Goal: Information Seeking & Learning: Find specific fact

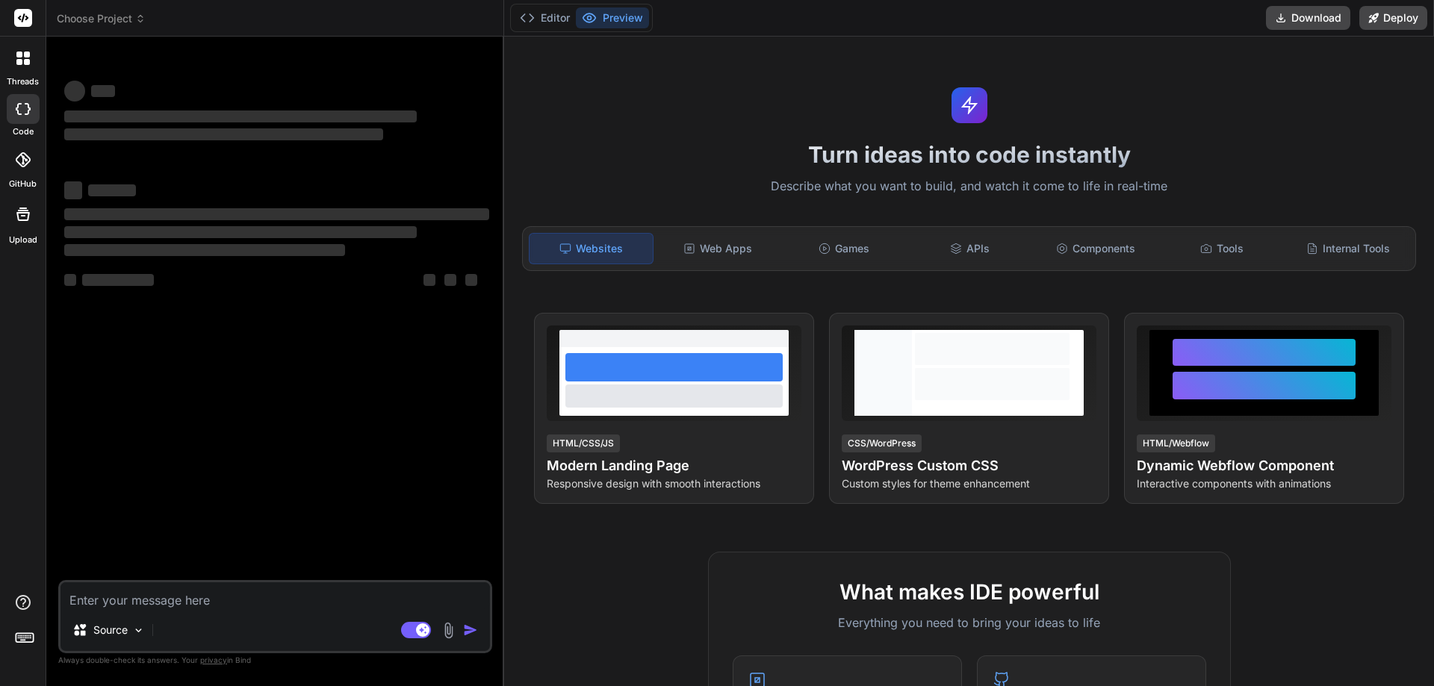
type textarea "x"
click at [122, 600] on textarea at bounding box center [274, 595] width 429 height 27
type textarea "QSR with KDS, kitchen printer, and self-checkout. We are working with [PERSON_N…"
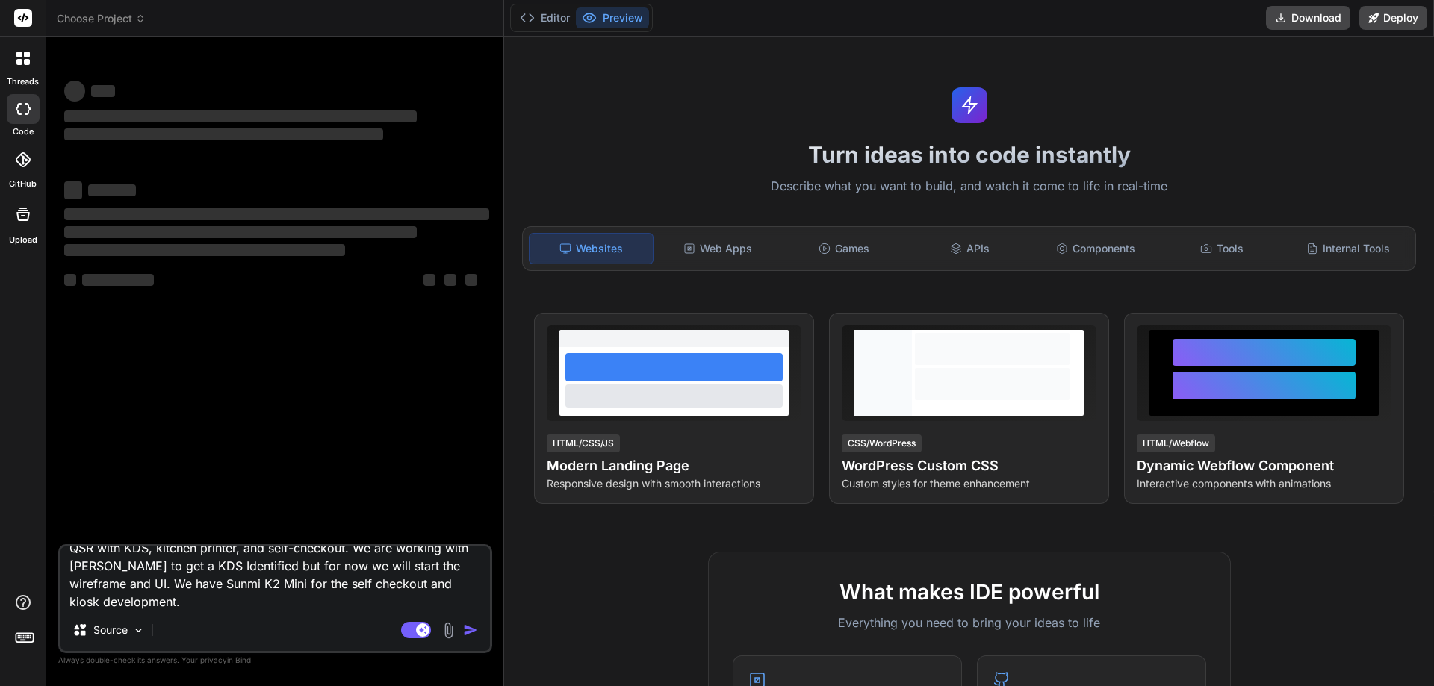
type textarea "x"
type textarea "QSR with KDS, kitchen printer, and self-checkout. We are working with [PERSON_N…"
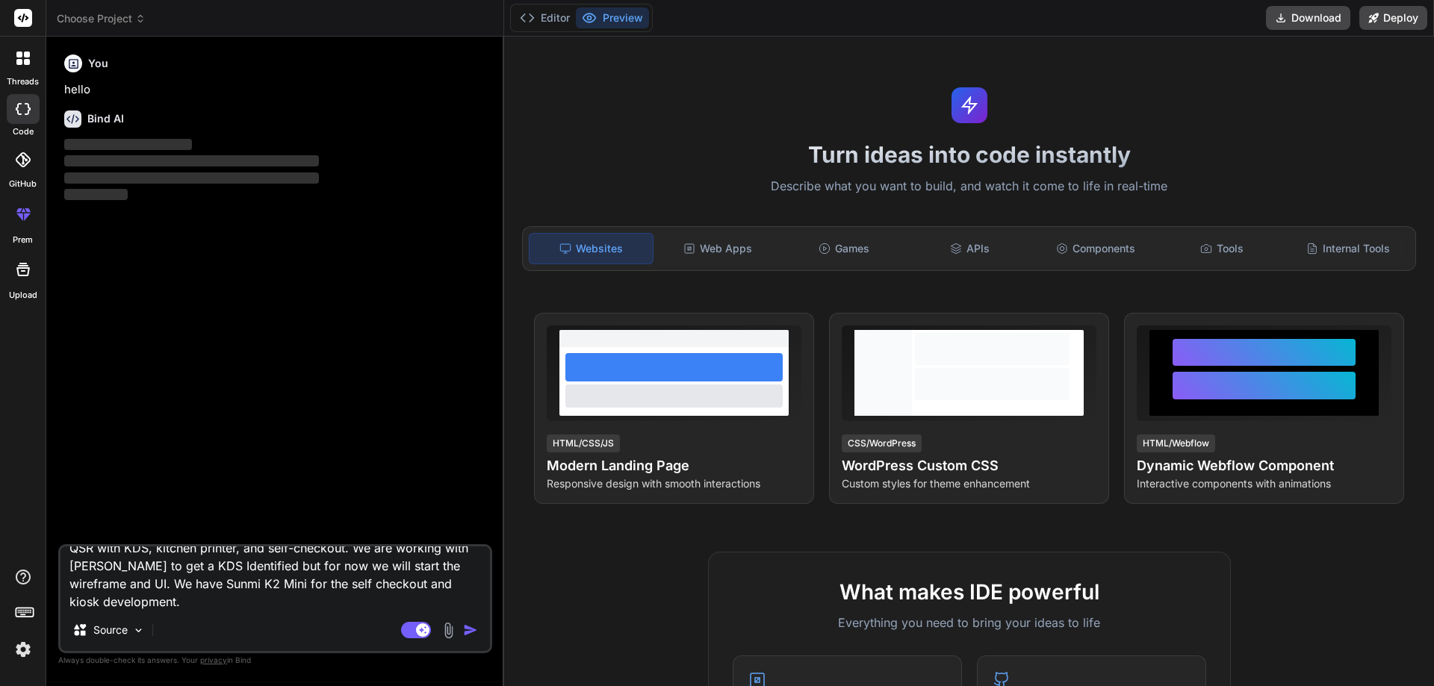
click at [147, 604] on textarea "QSR with KDS, kitchen printer, and self-checkout. We are working with [PERSON_N…" at bounding box center [274, 578] width 429 height 63
click at [477, 630] on img "button" at bounding box center [470, 630] width 15 height 15
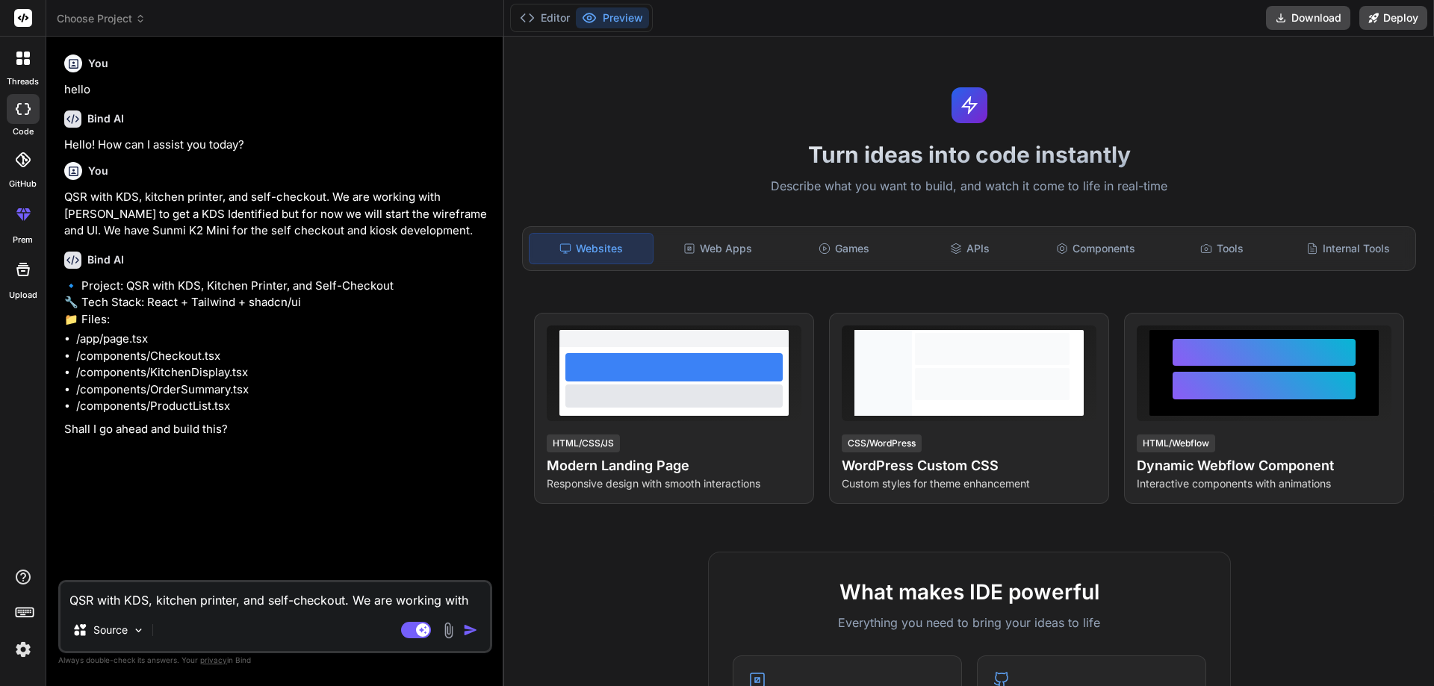
type textarea "x"
click at [216, 606] on textarea "QSR with KDS, kitchen printer, and self-checkout. We are working with [PERSON_N…" at bounding box center [274, 595] width 429 height 27
click at [164, 605] on textarea "QSR with KDS, kitchen printer, and self-checkout. We are working with [PERSON_N…" at bounding box center [274, 595] width 429 height 27
type textarea "p"
type textarea "x"
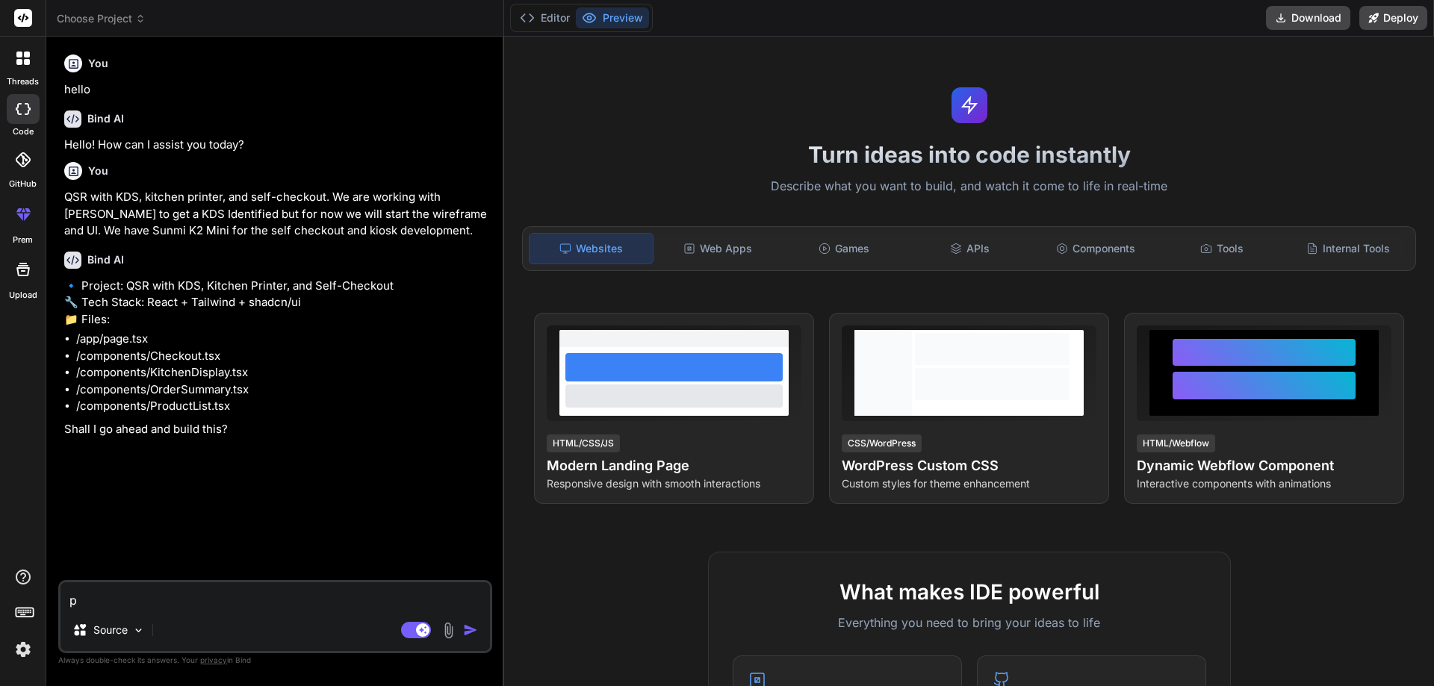
type textarea "pl"
type textarea "x"
type textarea "ple"
type textarea "x"
type textarea "plea"
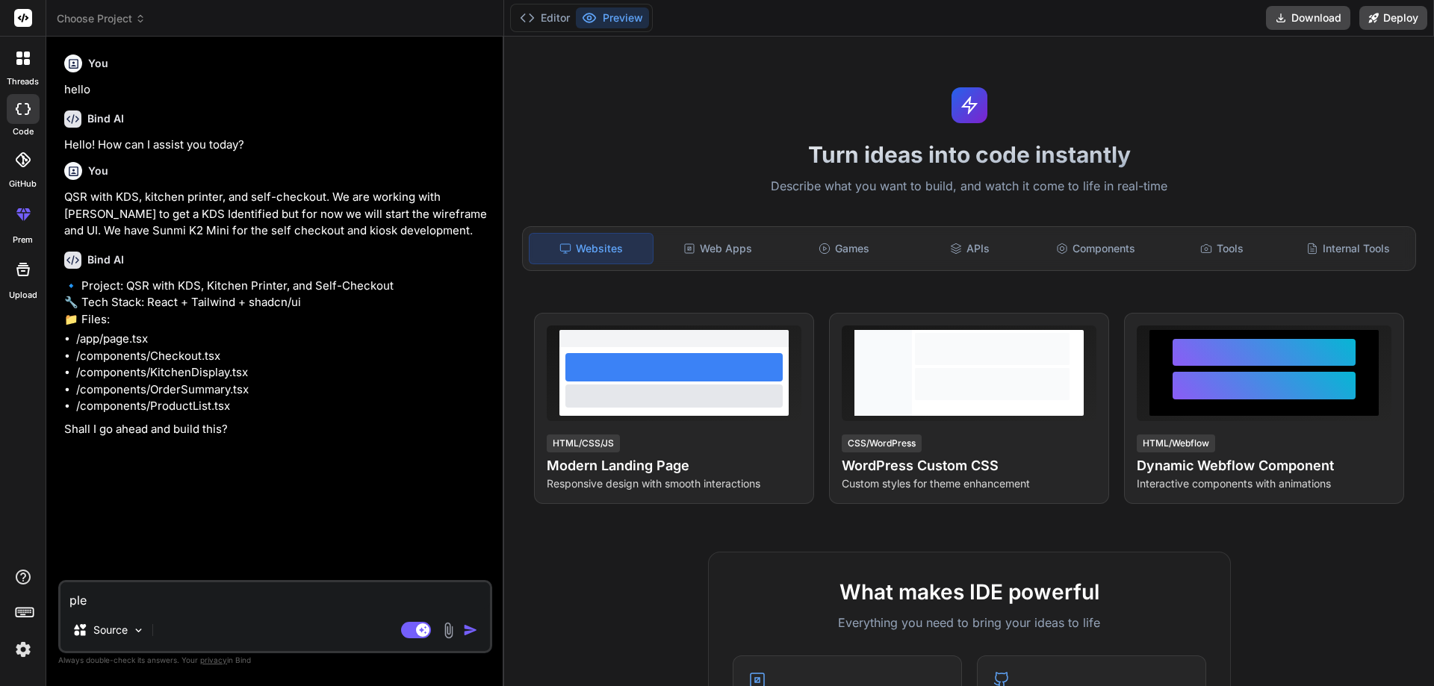
type textarea "x"
type textarea "pleas"
type textarea "x"
type textarea "please"
type textarea "x"
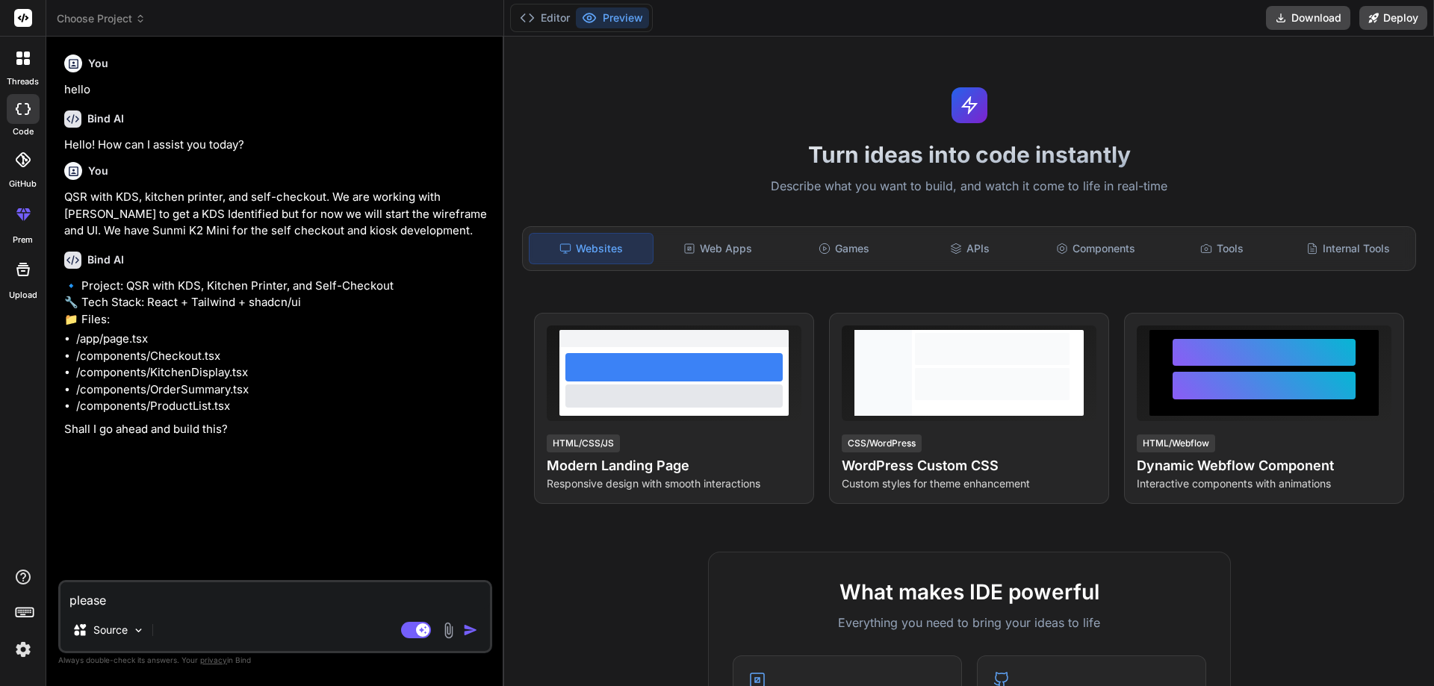
type textarea "please"
type textarea "x"
click at [130, 607] on textarea "please" at bounding box center [274, 595] width 429 height 27
type textarea "please p"
type textarea "x"
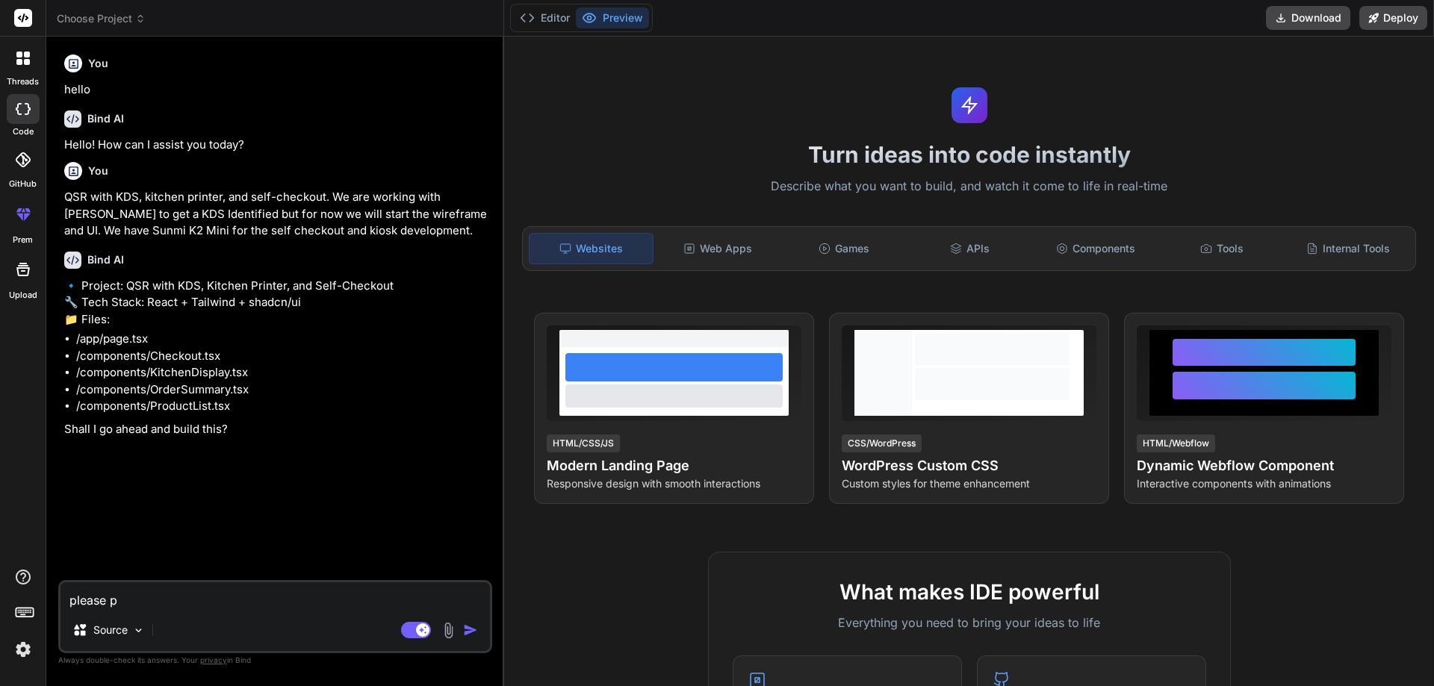
type textarea "please pr"
type textarea "x"
type textarea "please pro"
type textarea "x"
type textarea "please prov"
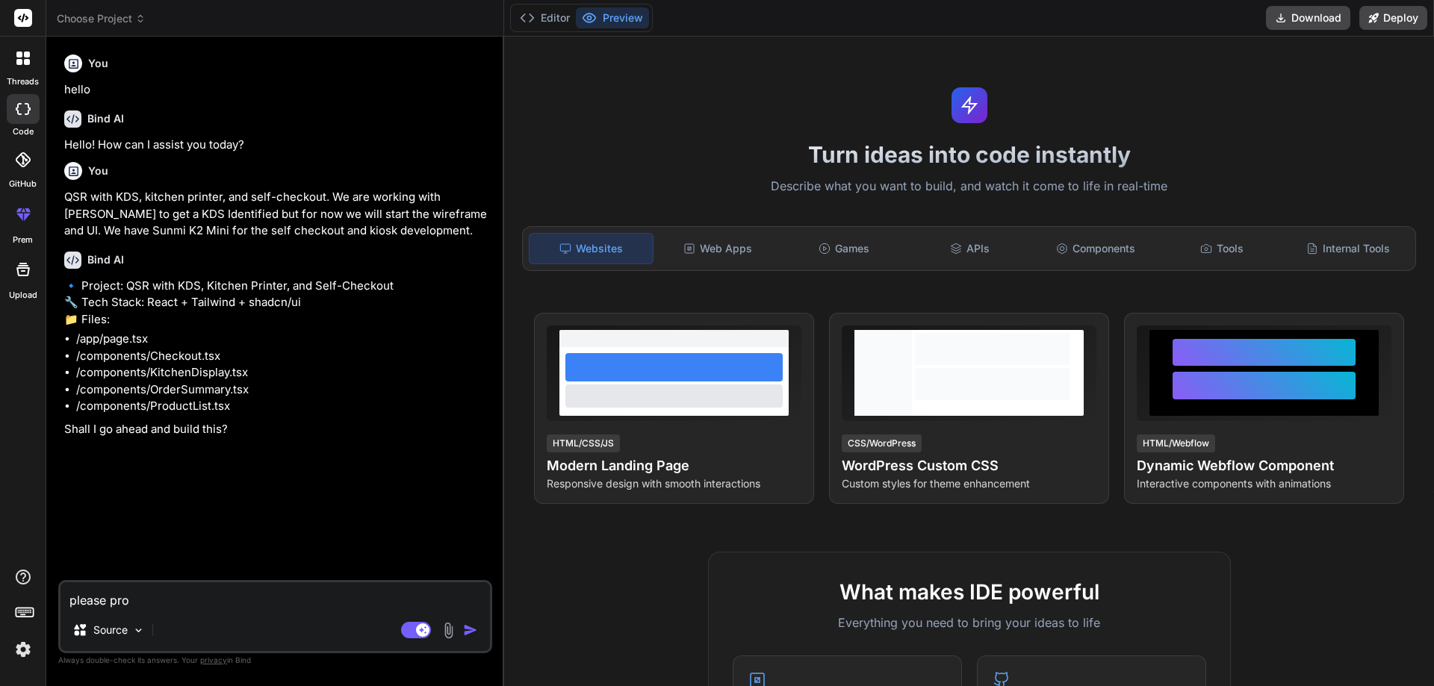
type textarea "x"
type textarea "please provi"
type textarea "x"
type textarea "please provid"
type textarea "x"
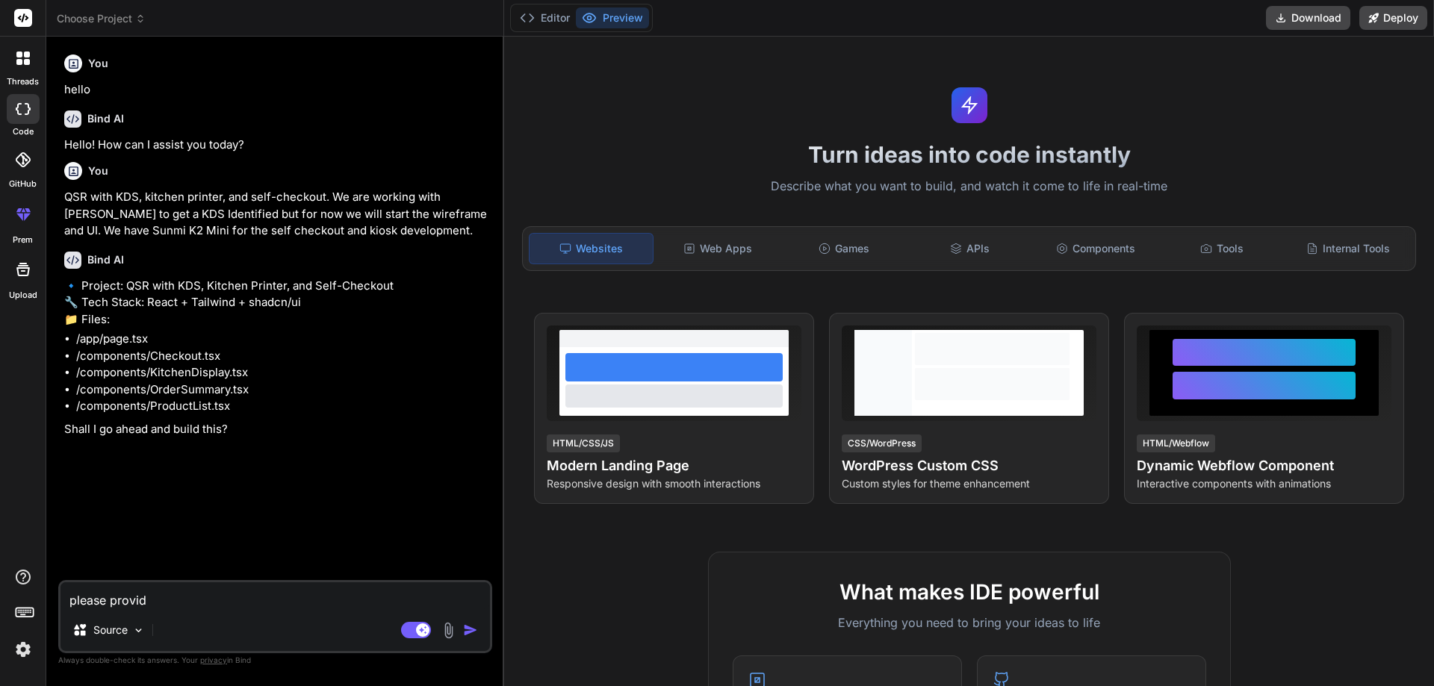
type textarea "please provide"
type textarea "x"
type textarea "please provide"
type textarea "x"
type textarea "please provide m"
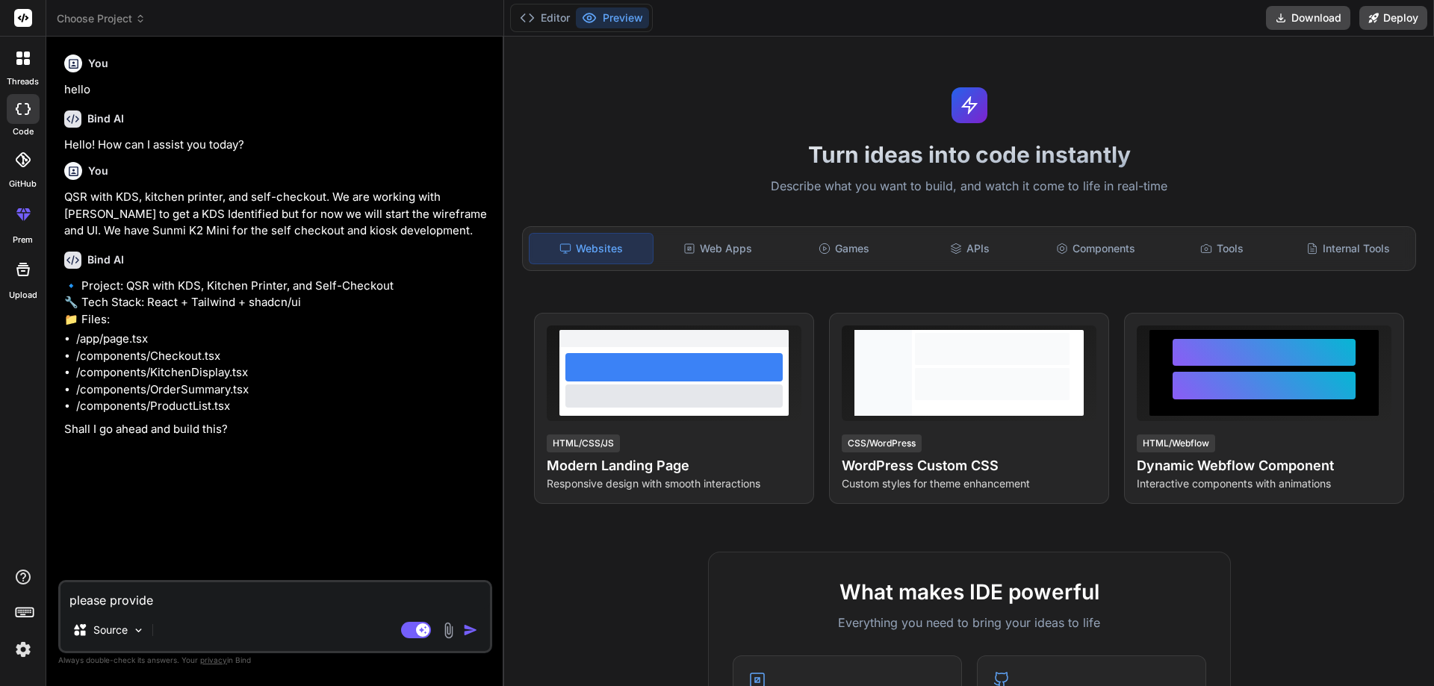
type textarea "x"
type textarea "please provide me"
type textarea "x"
type textarea "please provide me"
type textarea "x"
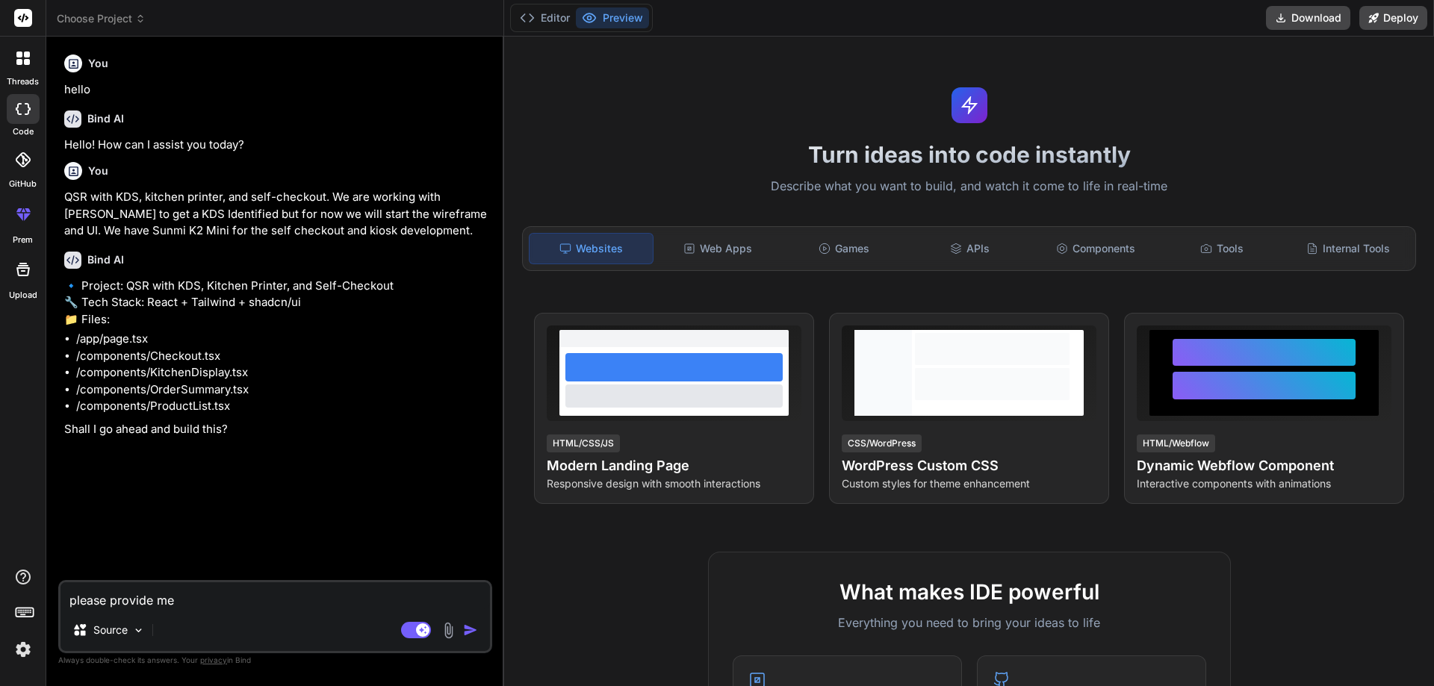
type textarea "please provide me"
type textarea "x"
type textarea "please provide m"
type textarea "x"
type textarea "please provide"
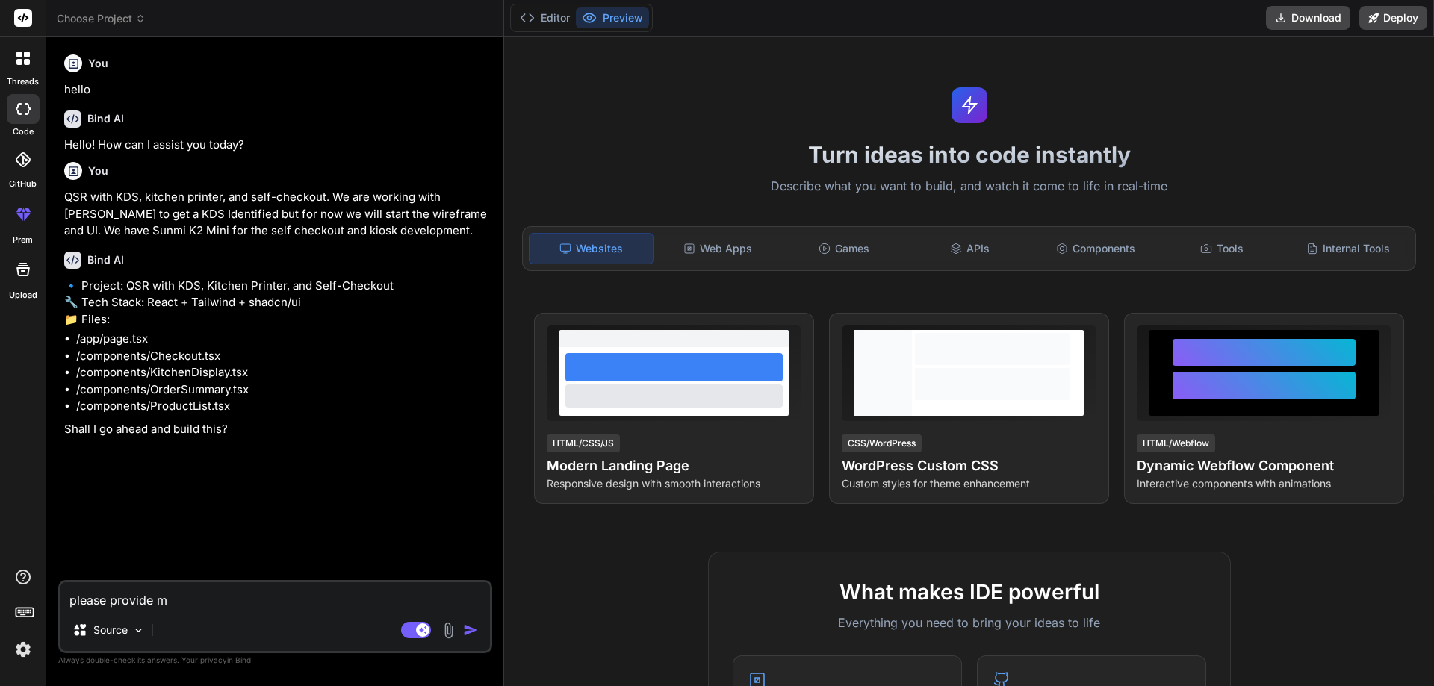
type textarea "x"
type textarea "please provide"
type textarea "x"
type textarea "please provide"
type textarea "x"
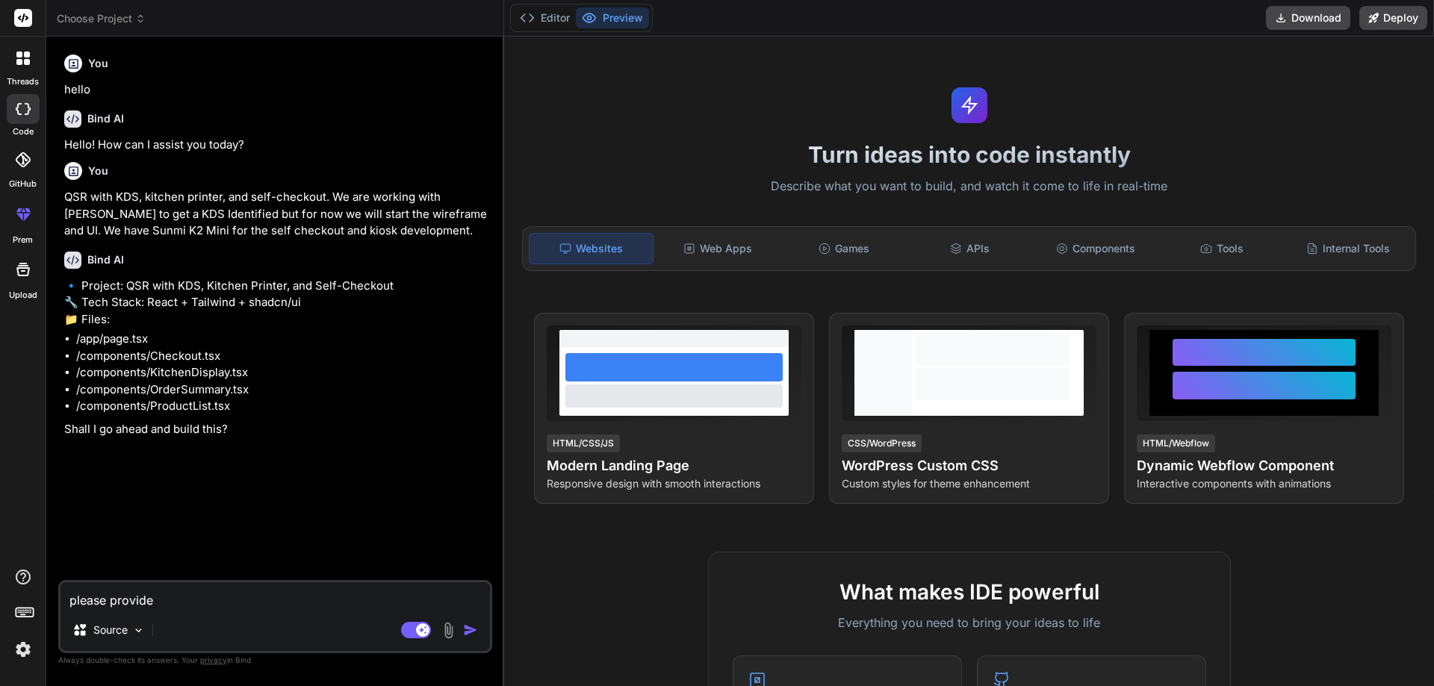
type textarea "please provide m"
type textarea "x"
type textarea "please provide me"
type textarea "x"
type textarea "please provide me"
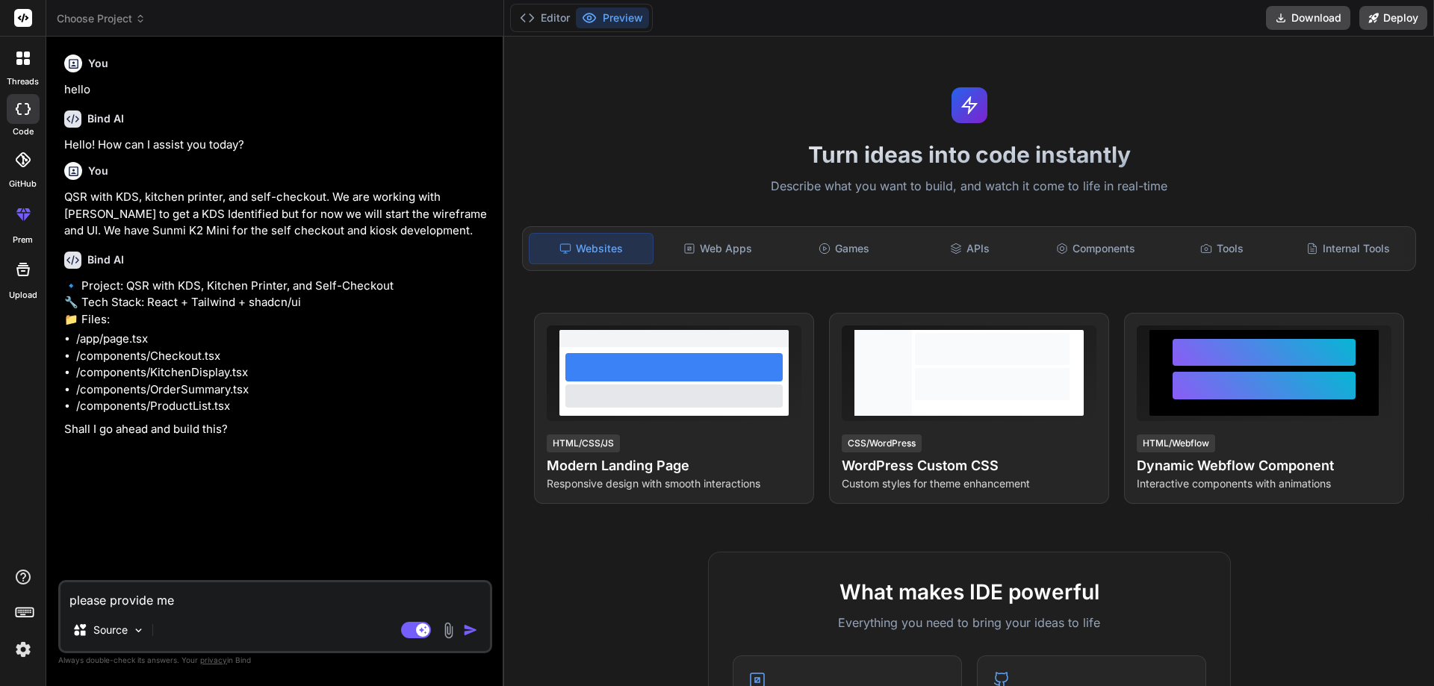
type textarea "x"
type textarea "please provide me"
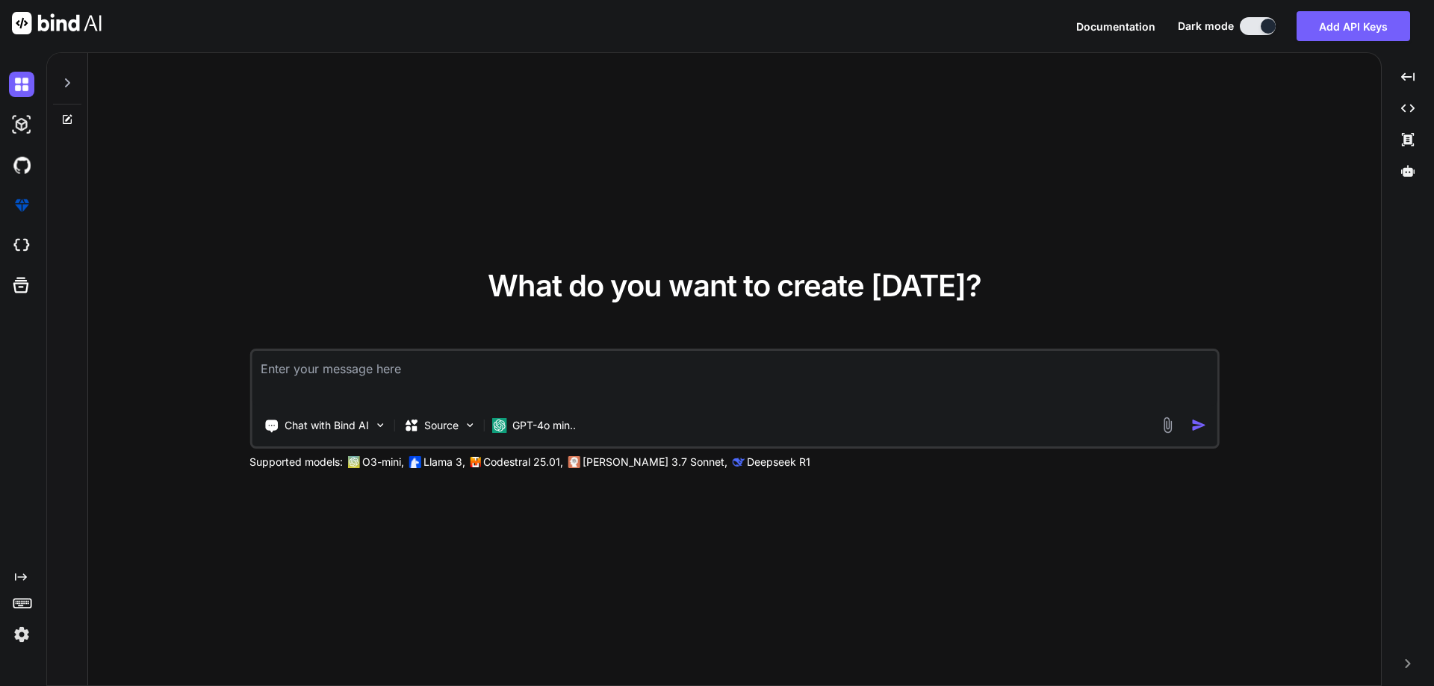
click at [305, 377] on textarea at bounding box center [735, 378] width 966 height 55
type textarea "x"
type textarea "QSR with KDS, kitchen printer, and self-checkout. We are working with [PERSON_N…"
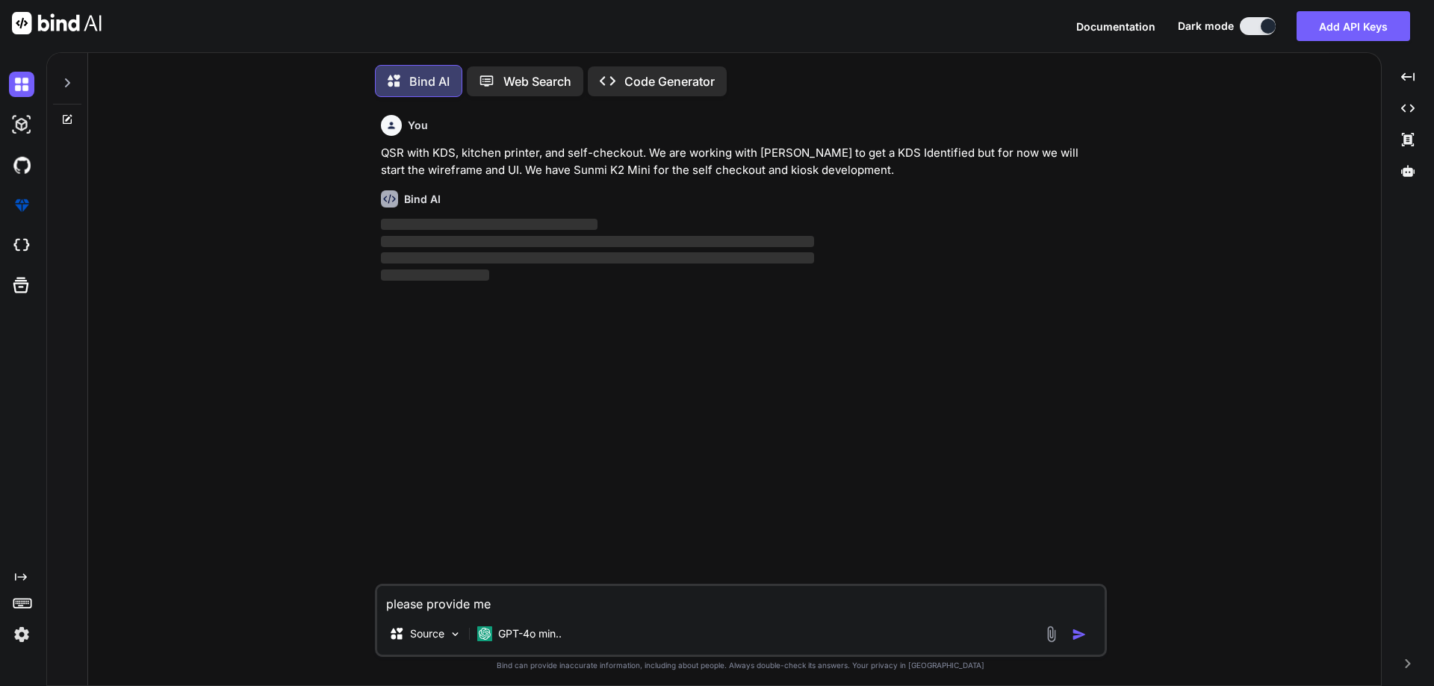
scroll to position [7, 0]
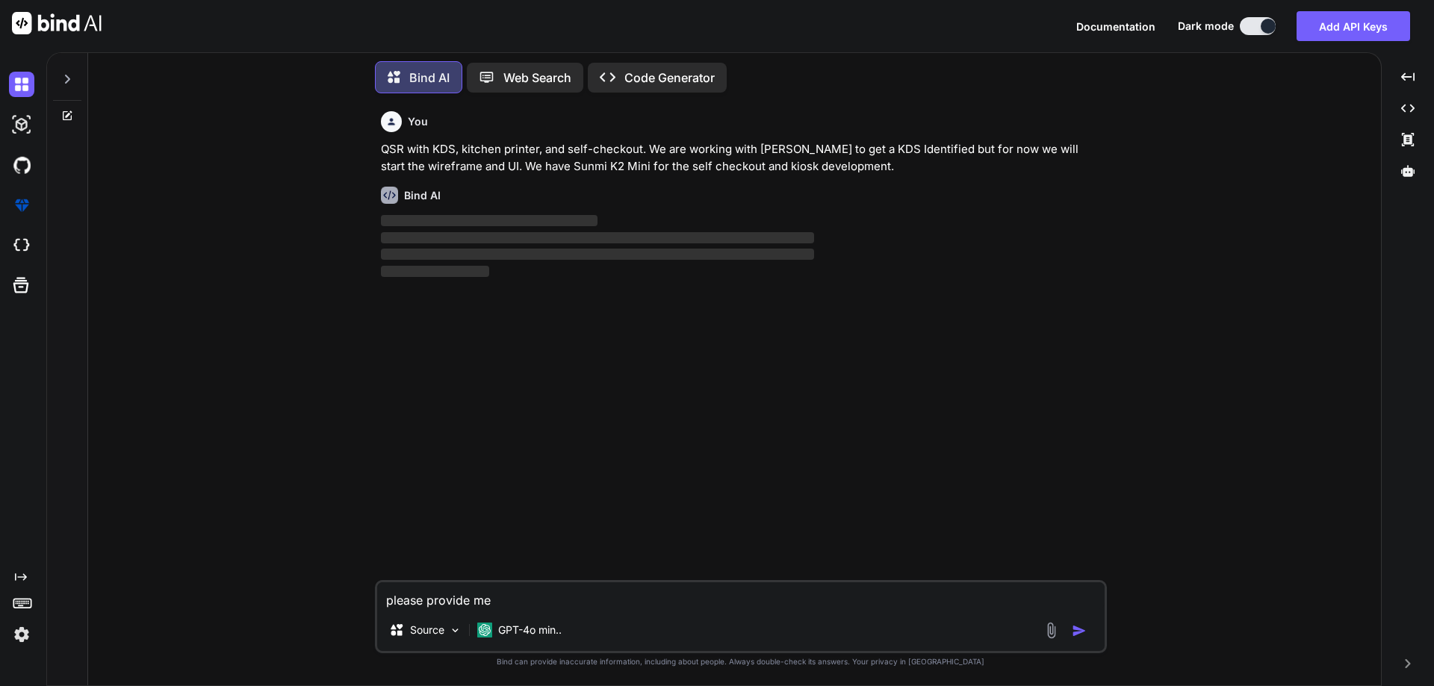
drag, startPoint x: 491, startPoint y: 603, endPoint x: 496, endPoint y: 595, distance: 9.7
click at [490, 603] on textarea "please provide me" at bounding box center [740, 595] width 727 height 27
type textarea "x"
type textarea "please provide me"
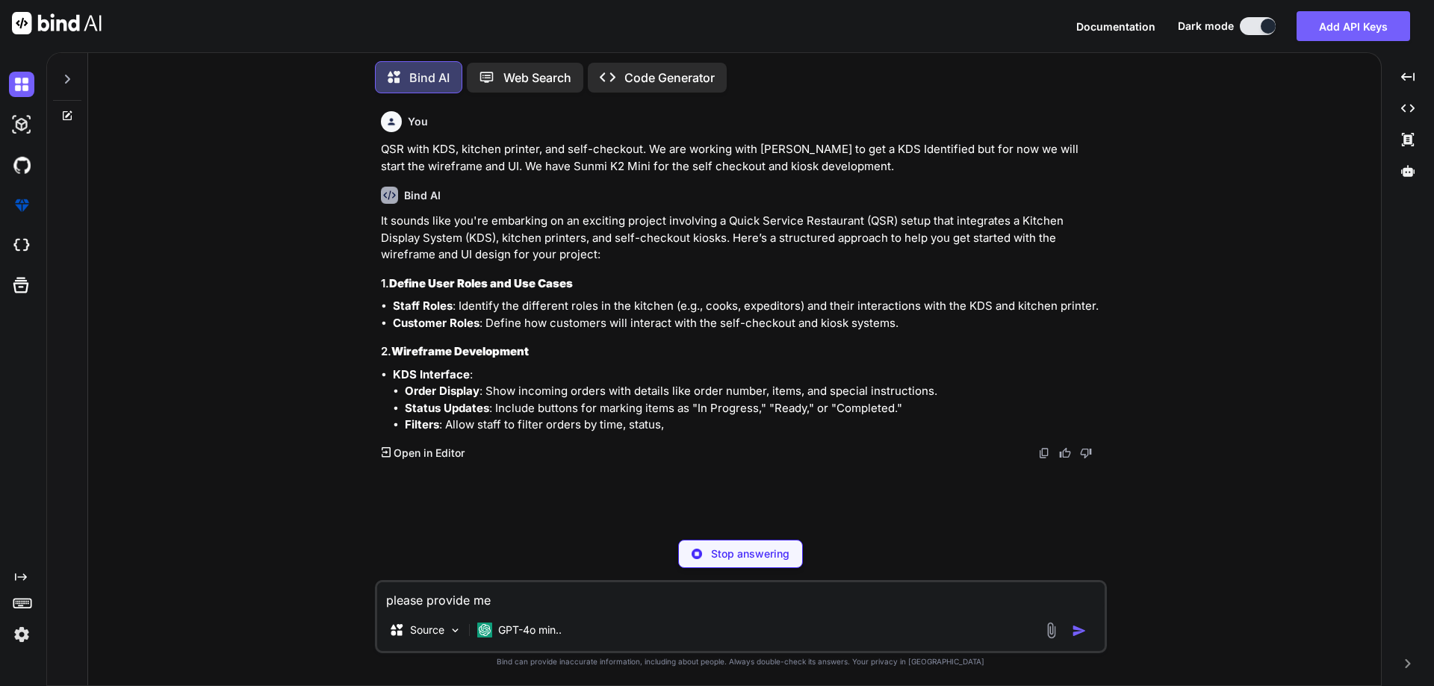
type textarea "x"
type textarea "please provide me"
type textarea "x"
type textarea "please provide m"
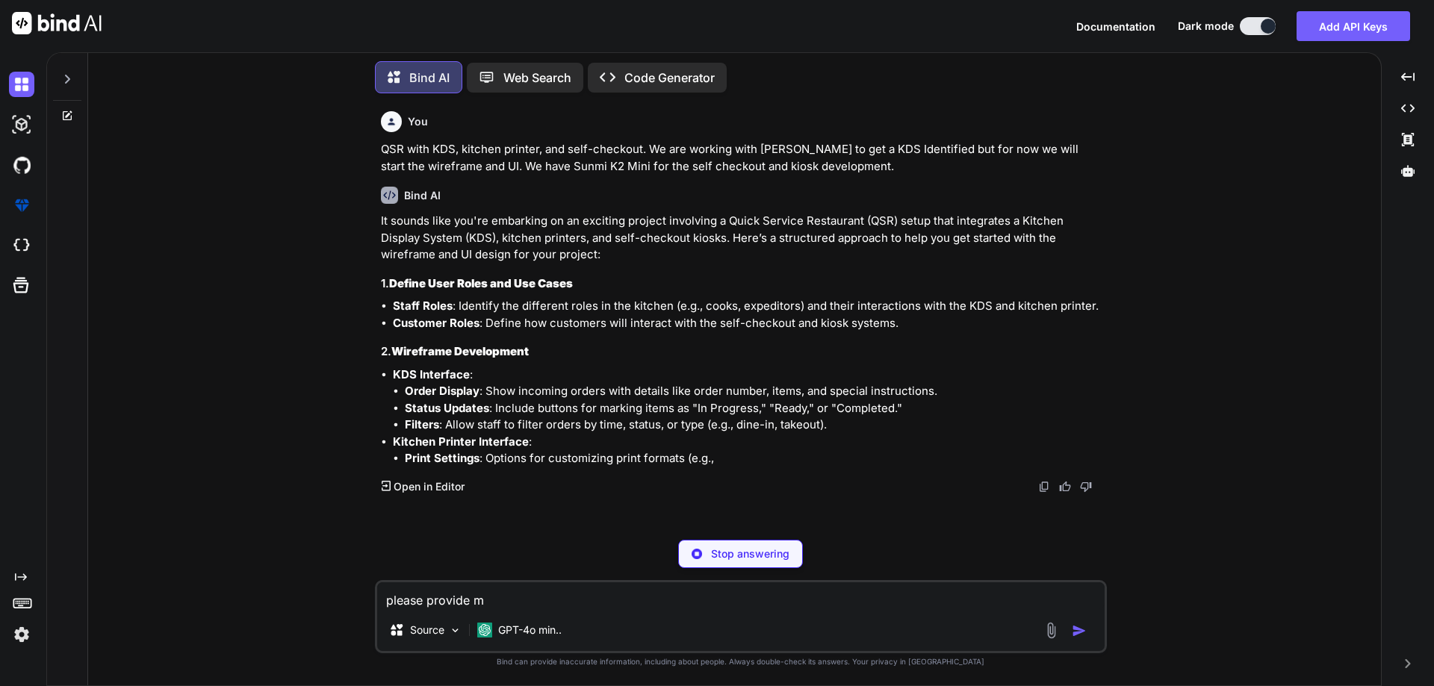
type textarea "x"
type textarea "please provide me"
type textarea "x"
type textarea "please provide me"
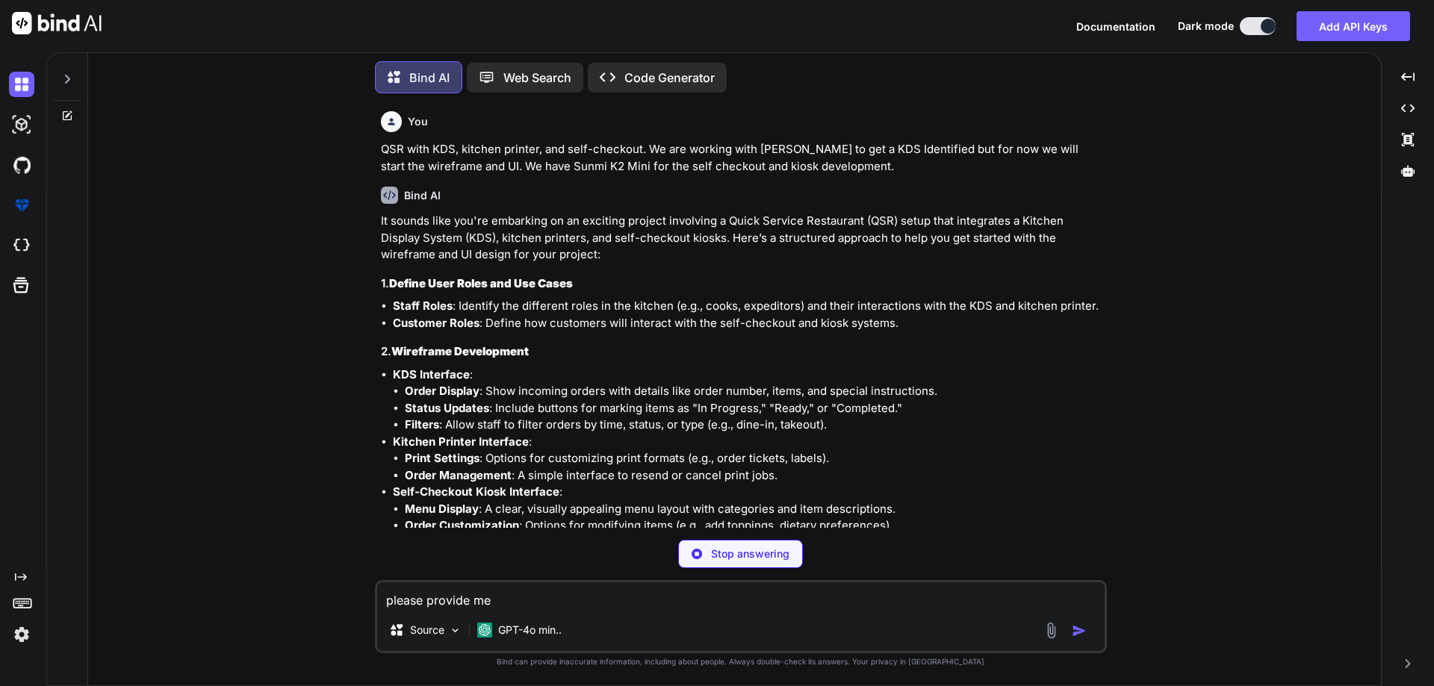
type textarea "x"
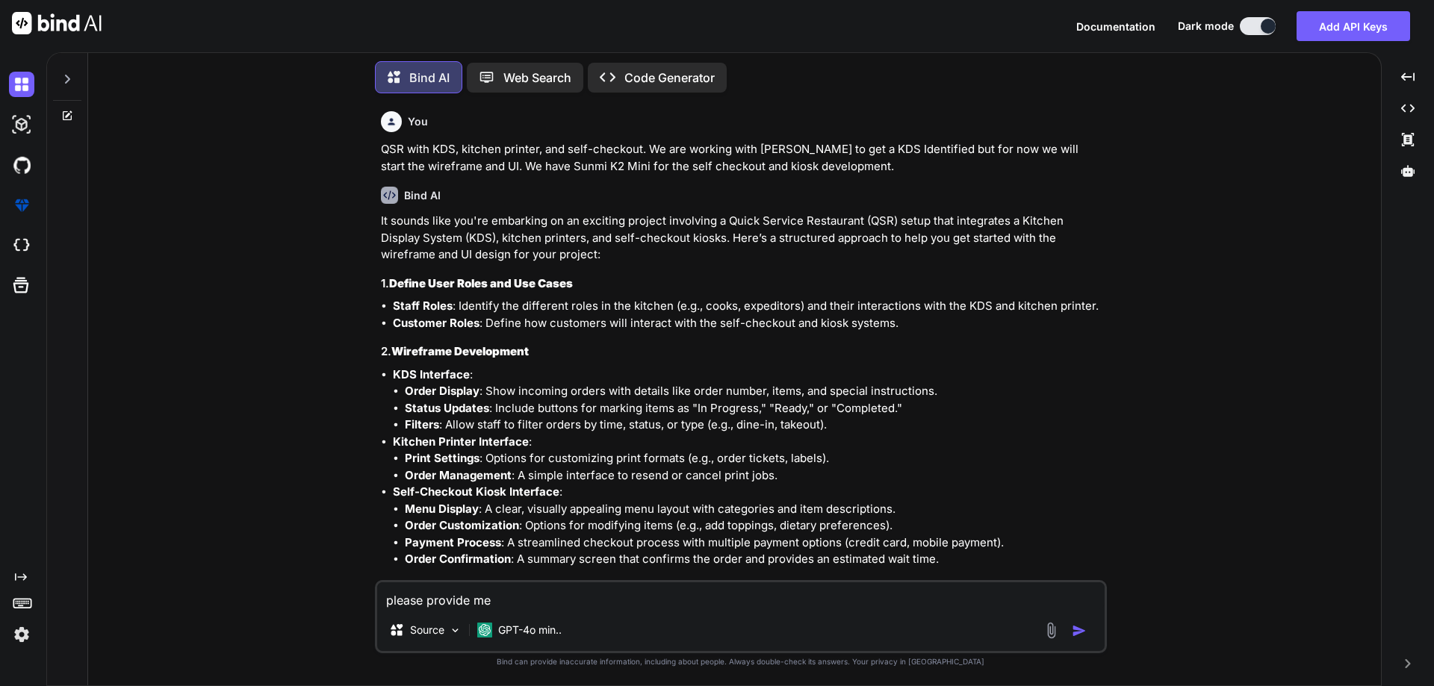
type textarea "please provide me"
type textarea "x"
type textarea "please provide me"
type textarea "x"
type textarea "please provide m"
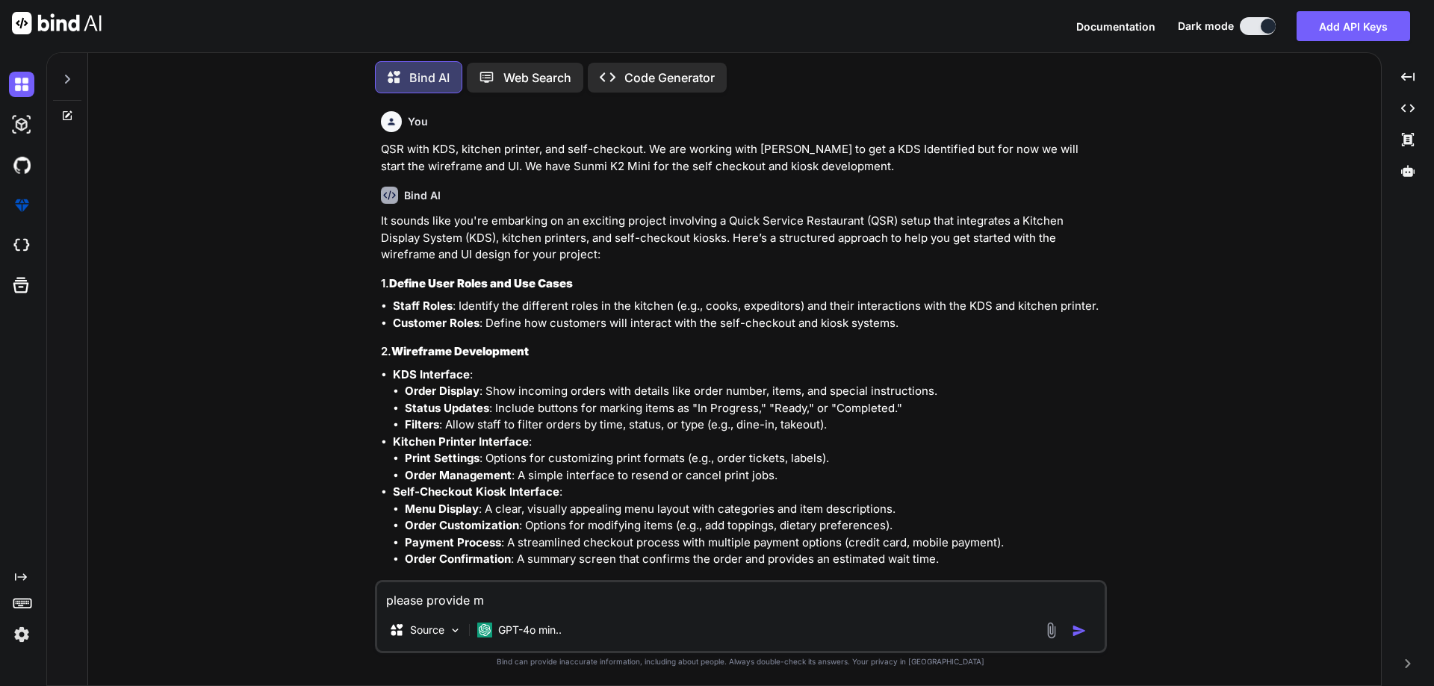
type textarea "x"
type textarea "please provide"
type textarea "x"
type textarea "please provide"
type textarea "x"
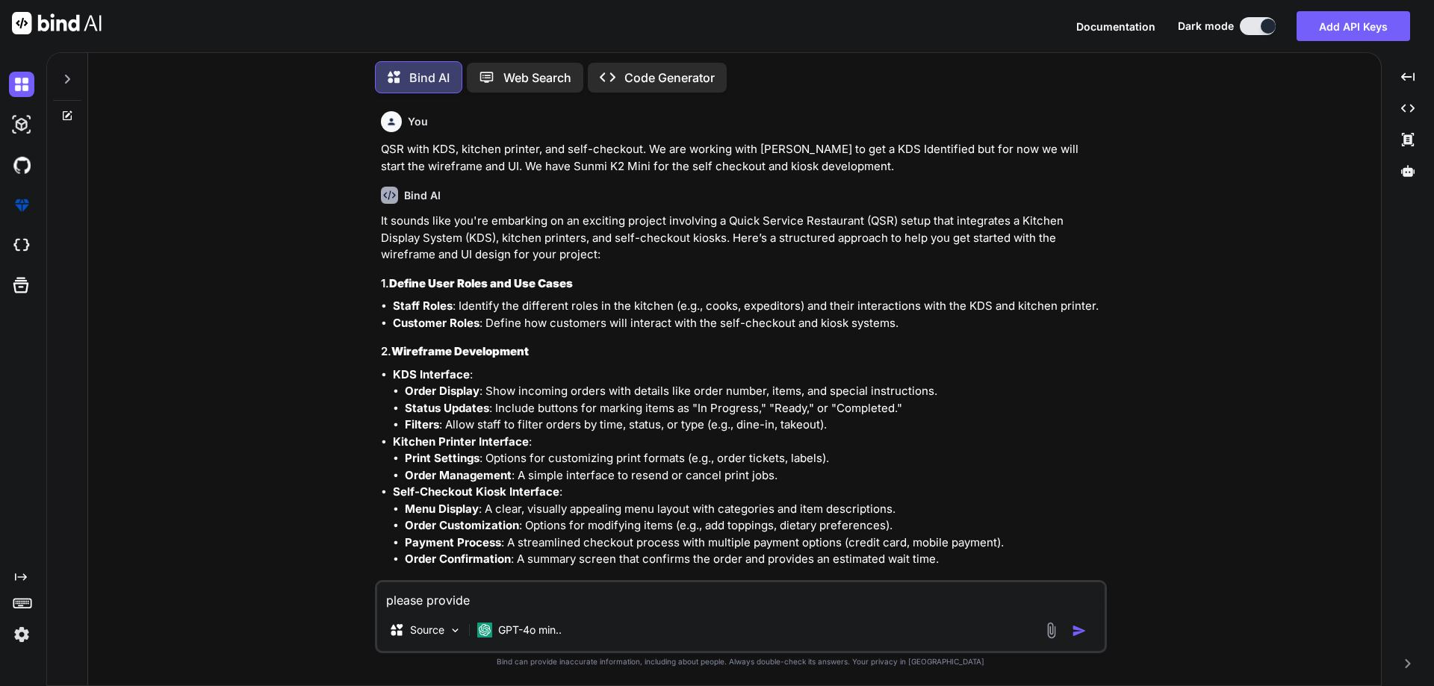
type textarea "please provid"
type textarea "x"
type textarea "please provi"
type textarea "x"
type textarea "please prov"
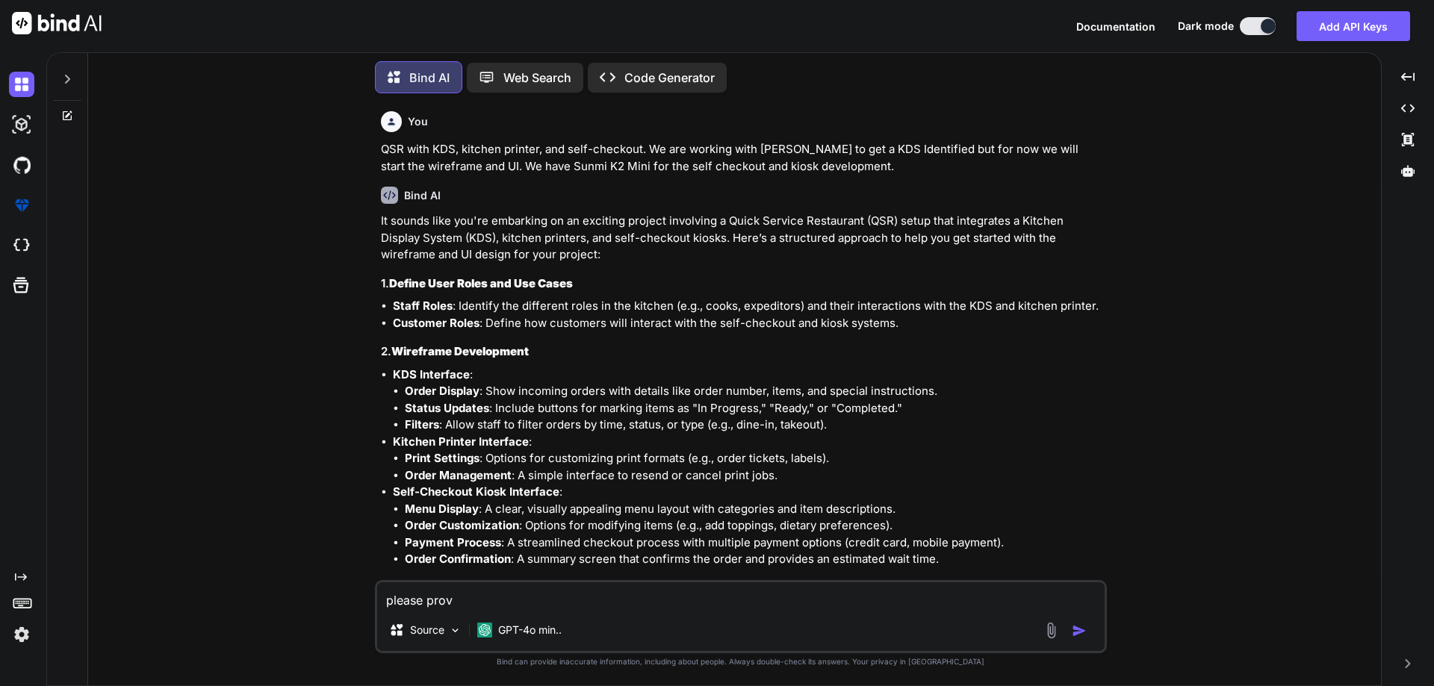
type textarea "x"
type textarea "please pro"
type textarea "x"
type textarea "please pr"
type textarea "x"
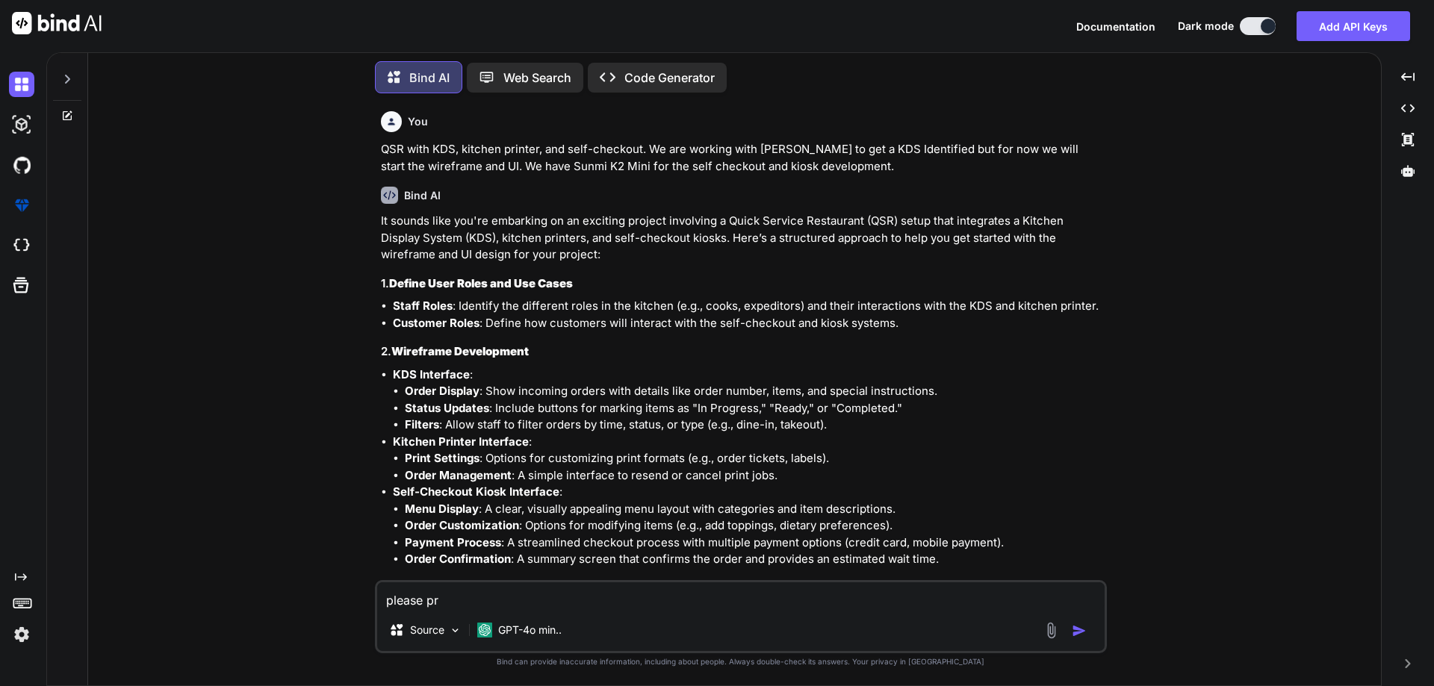
type textarea "please p"
type textarea "x"
type textarea "please"
type textarea "x"
type textarea "please"
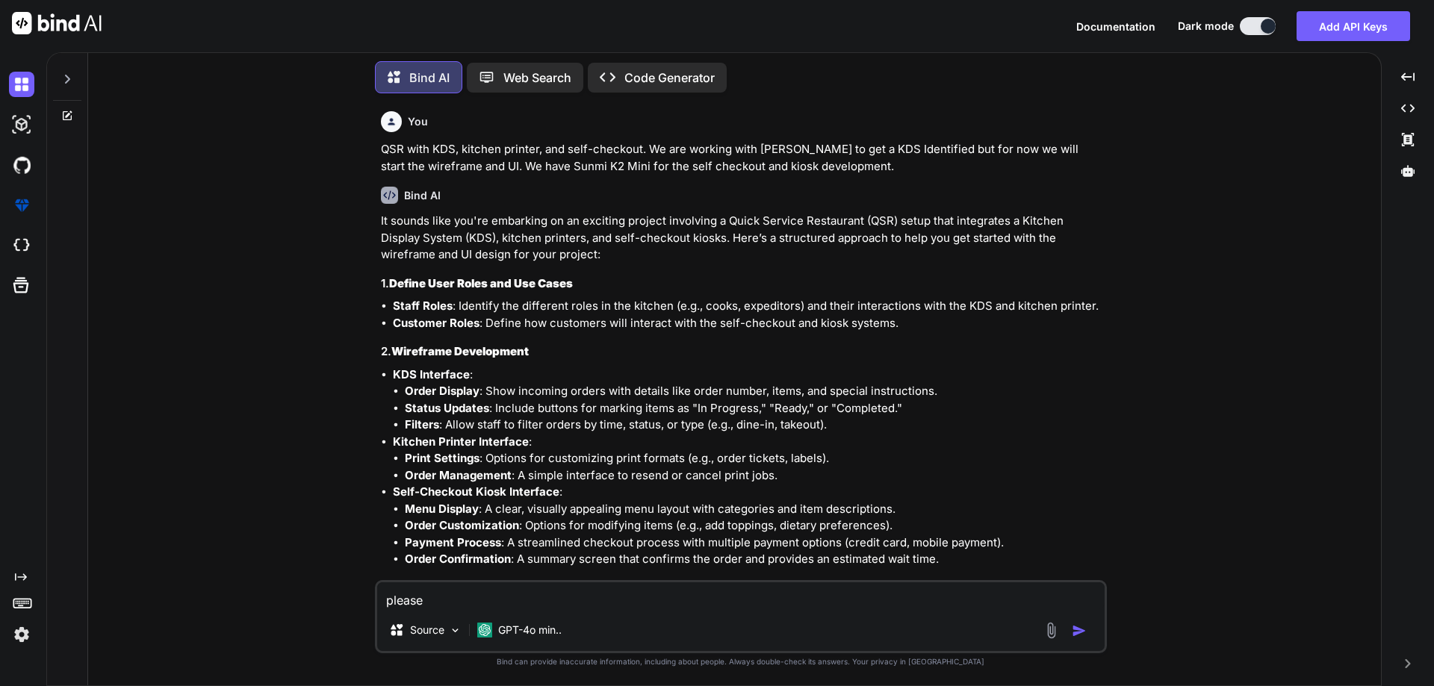
type textarea "x"
type textarea "please"
type textarea "x"
type textarea "please o"
type textarea "x"
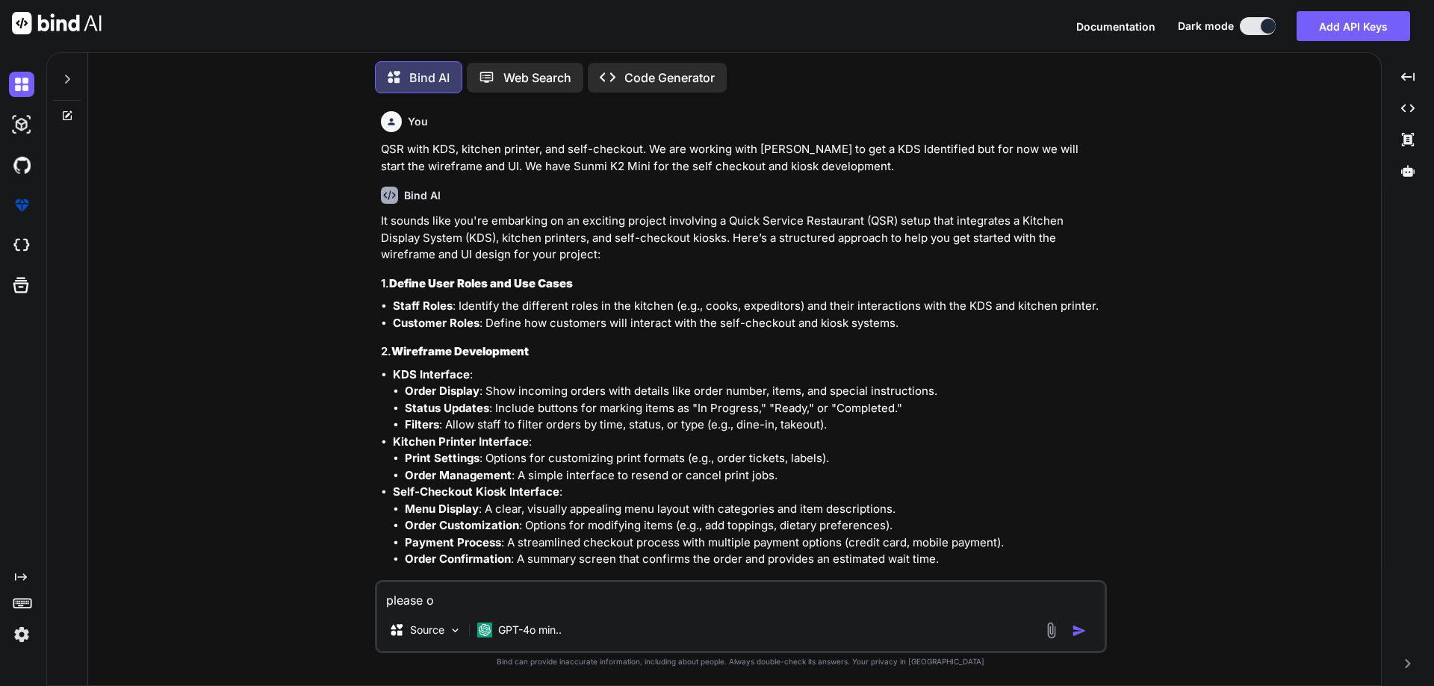
type textarea "please ov"
type textarea "x"
type textarea "please ove"
type textarea "x"
type textarea "please over"
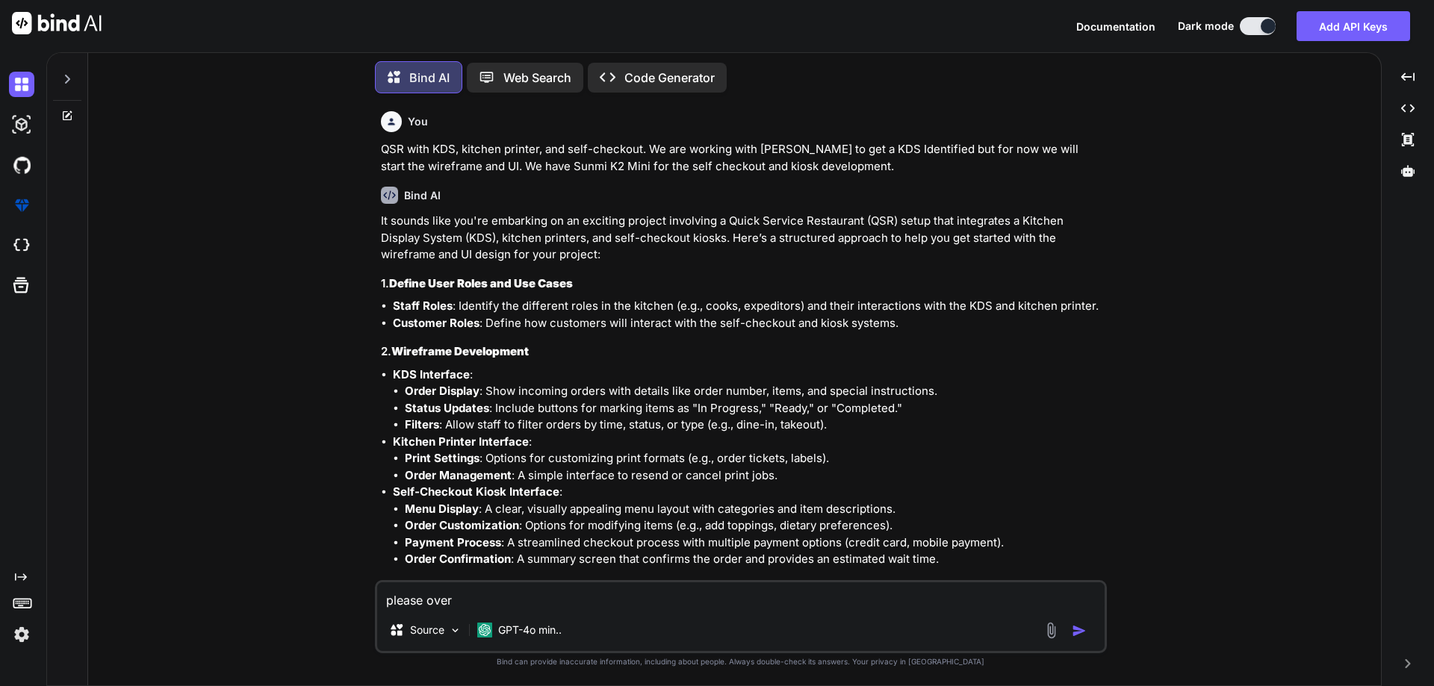
type textarea "x"
type textarea "please overv"
type textarea "x"
type textarea "please overvi"
type textarea "x"
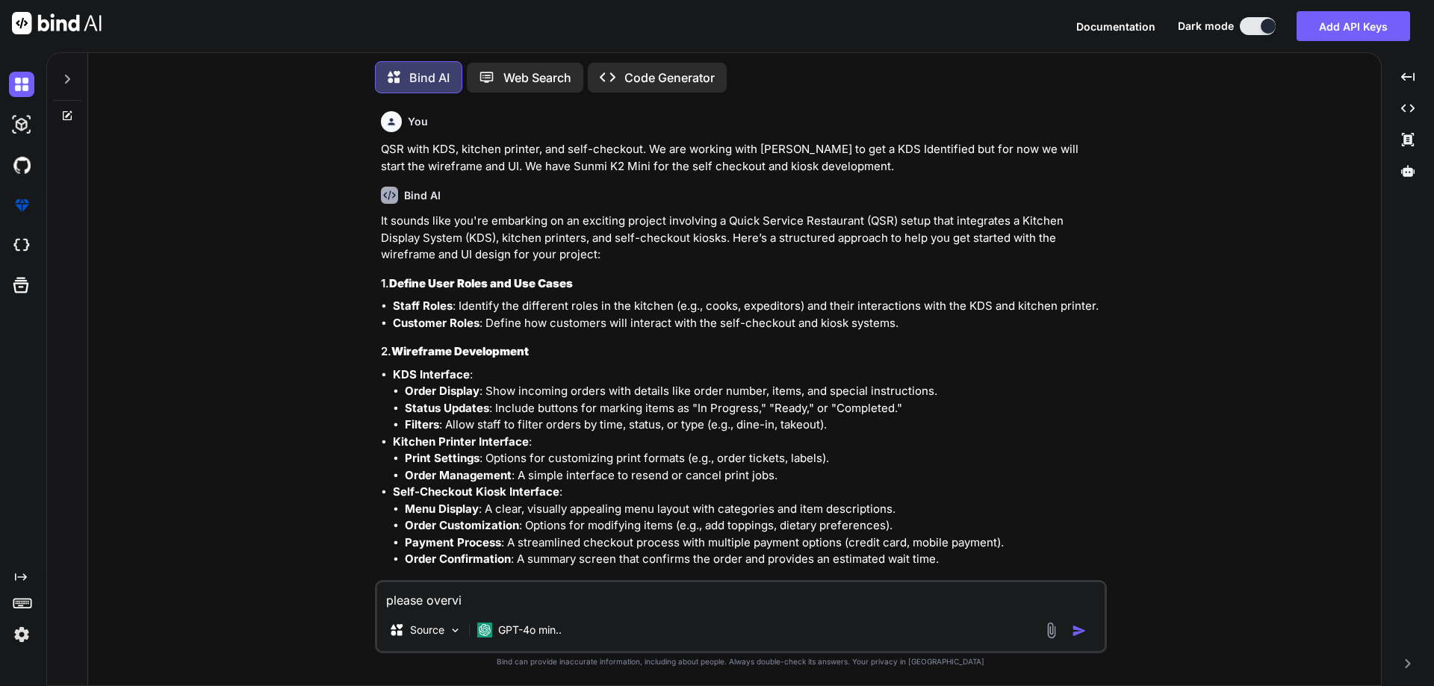
type textarea "please overvie"
type textarea "x"
type textarea "please overview"
type textarea "x"
type textarea "please overview"
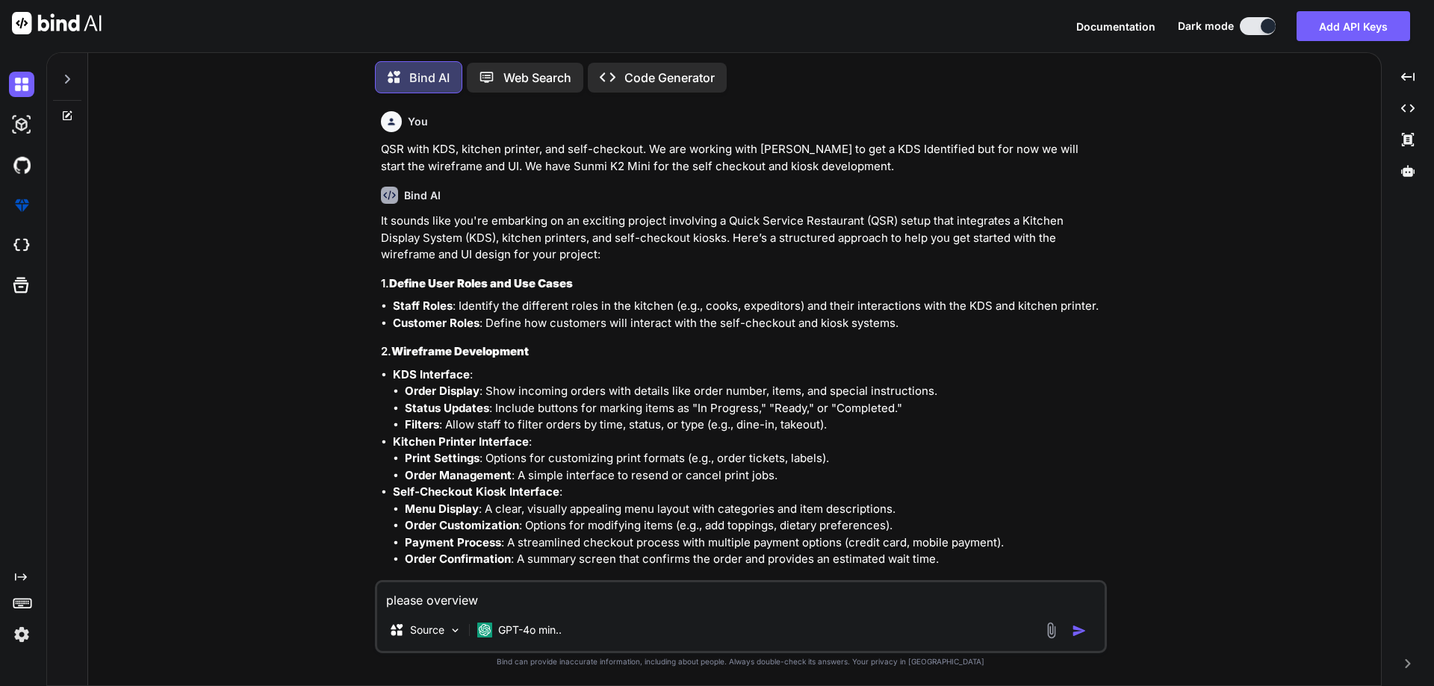
type textarea "x"
type textarea "please overview a"
type textarea "x"
type textarea "please overview ab"
type textarea "x"
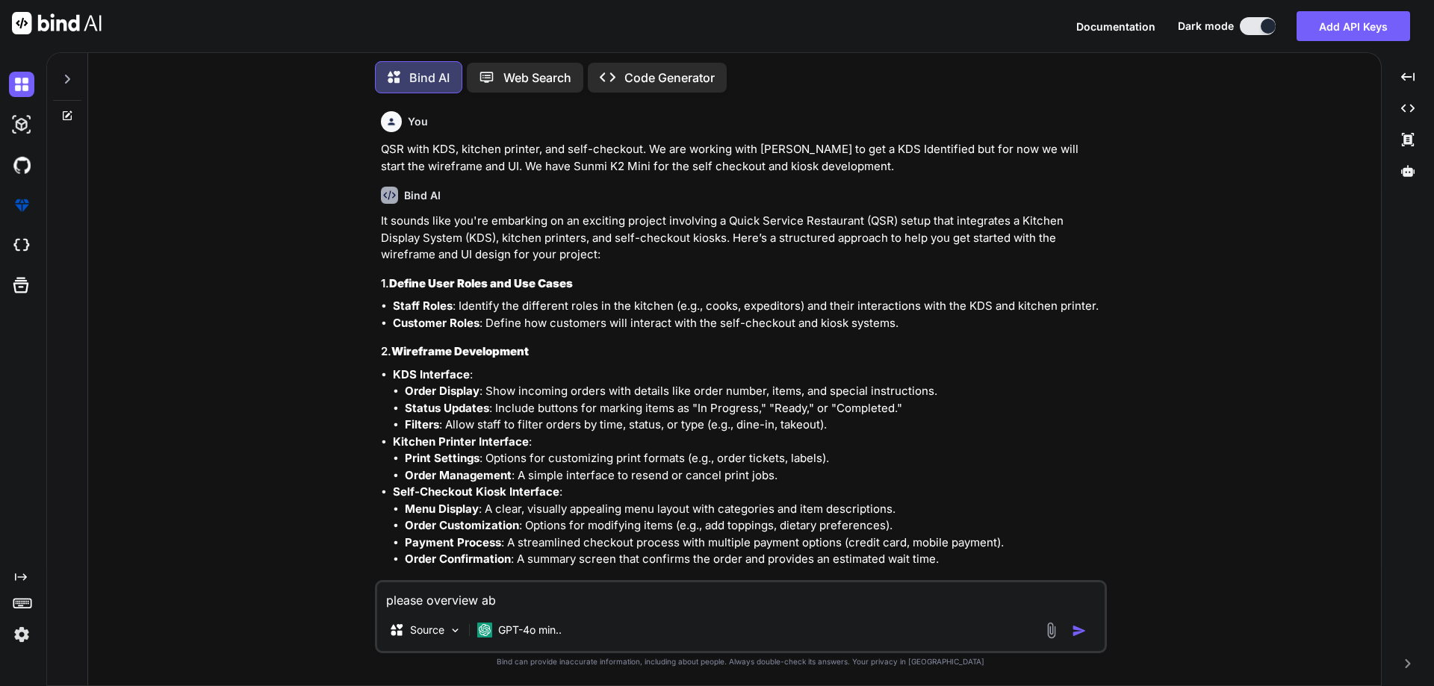
type textarea "please overview abo"
type textarea "x"
type textarea "please overview abou"
type textarea "x"
type textarea "please overview about"
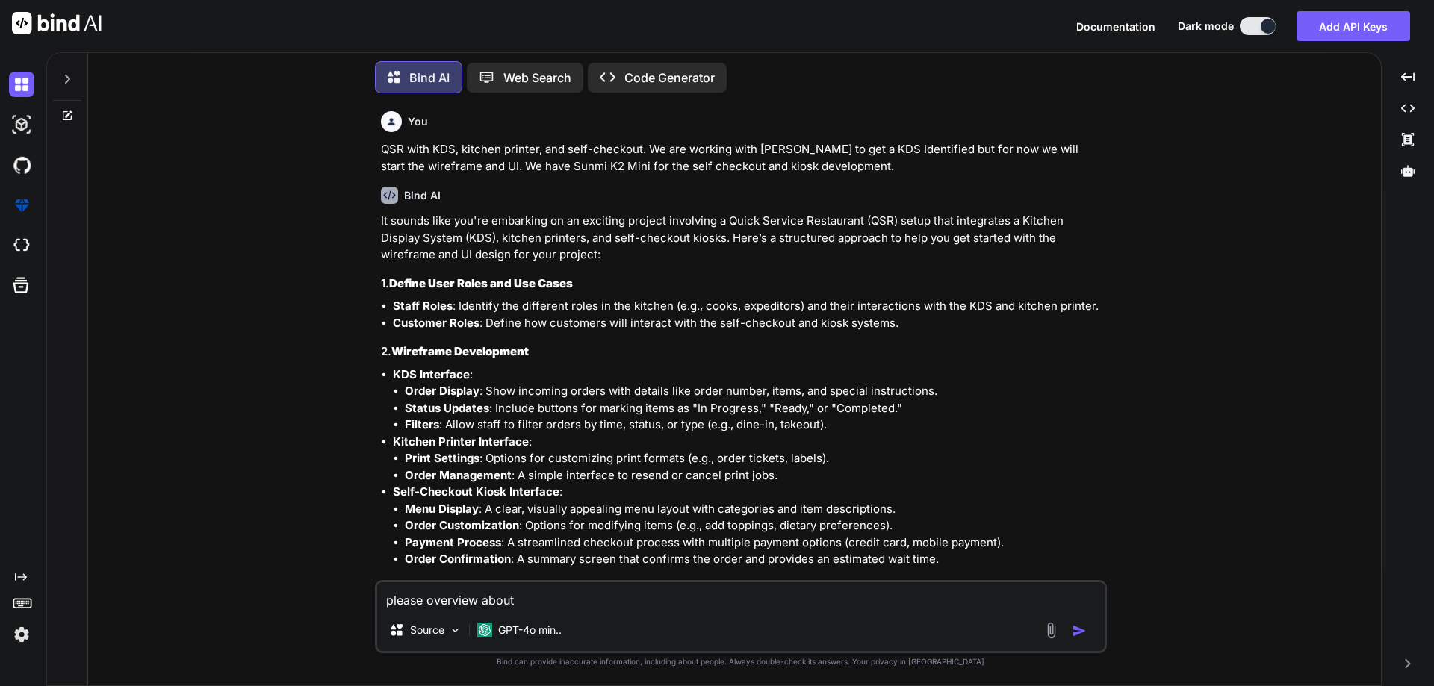
type textarea "x"
type textarea "please overview about"
type textarea "x"
type textarea "please overview about u"
type textarea "x"
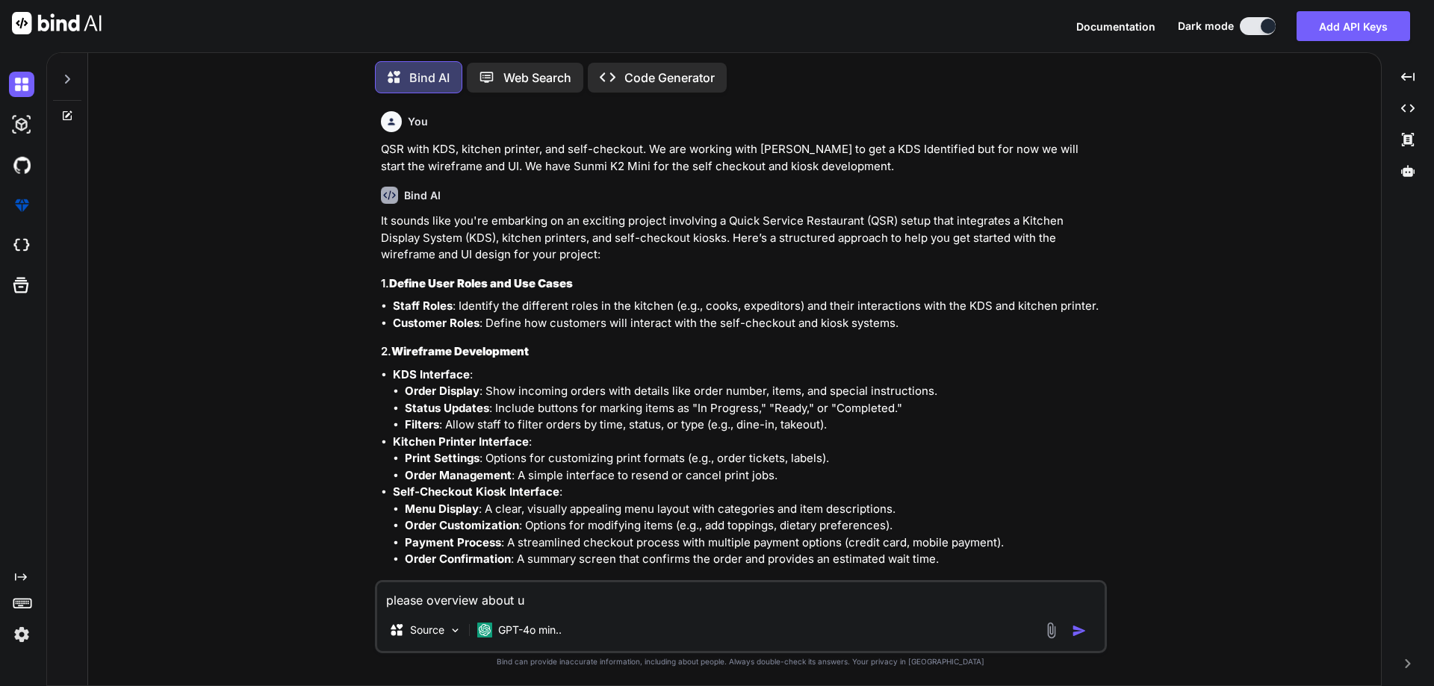
type textarea "please overview about"
type textarea "x"
type textarea "please overview about"
type textarea "x"
type textarea "please overview abou"
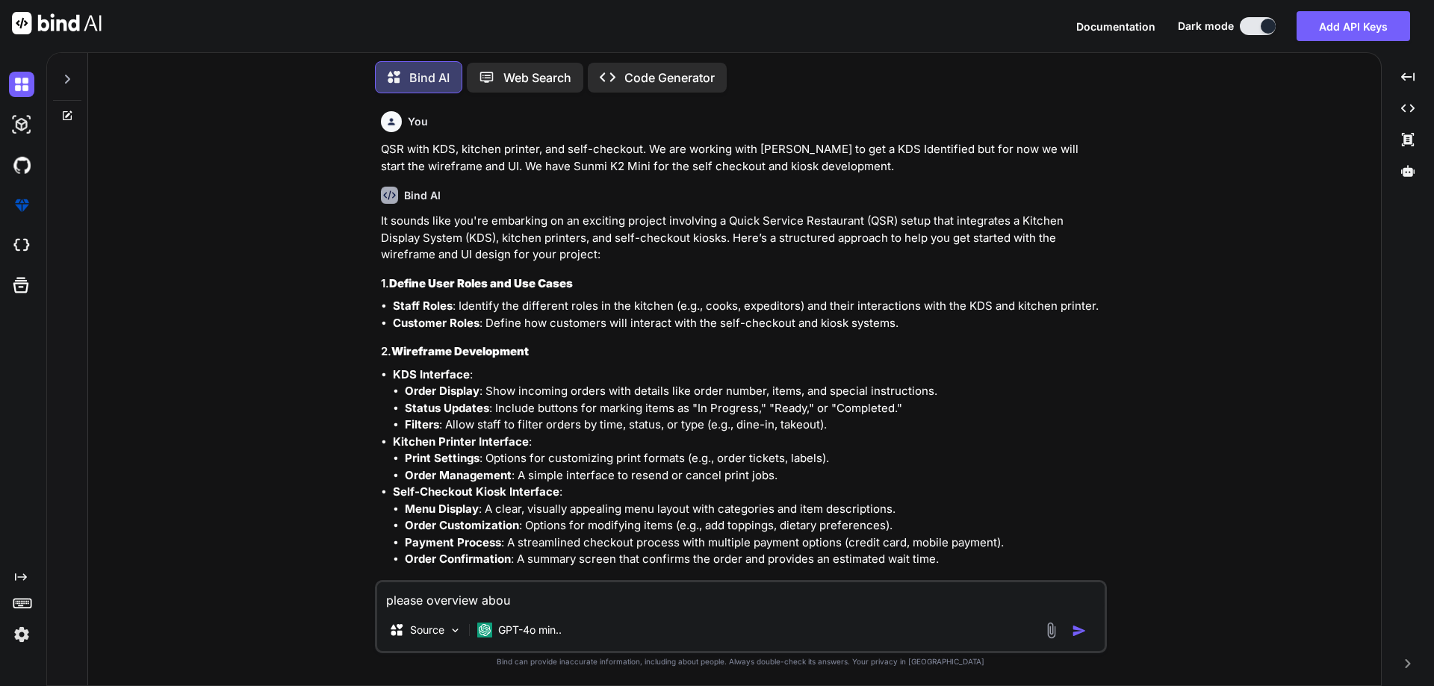
type textarea "x"
type textarea "please overview ab"
type textarea "x"
type textarea "please overview abo"
type textarea "x"
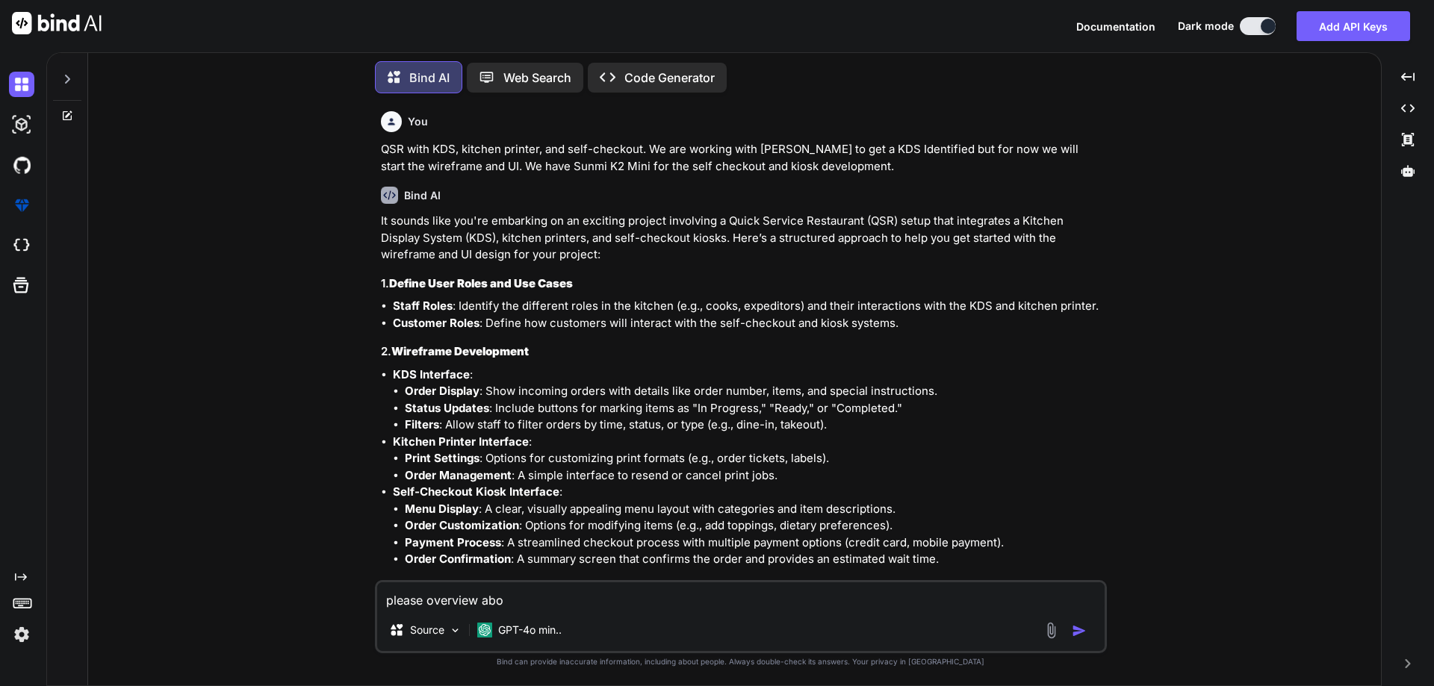
type textarea "please overview abou"
type textarea "x"
type textarea "please overview about"
type textarea "x"
type textarea "please overview about"
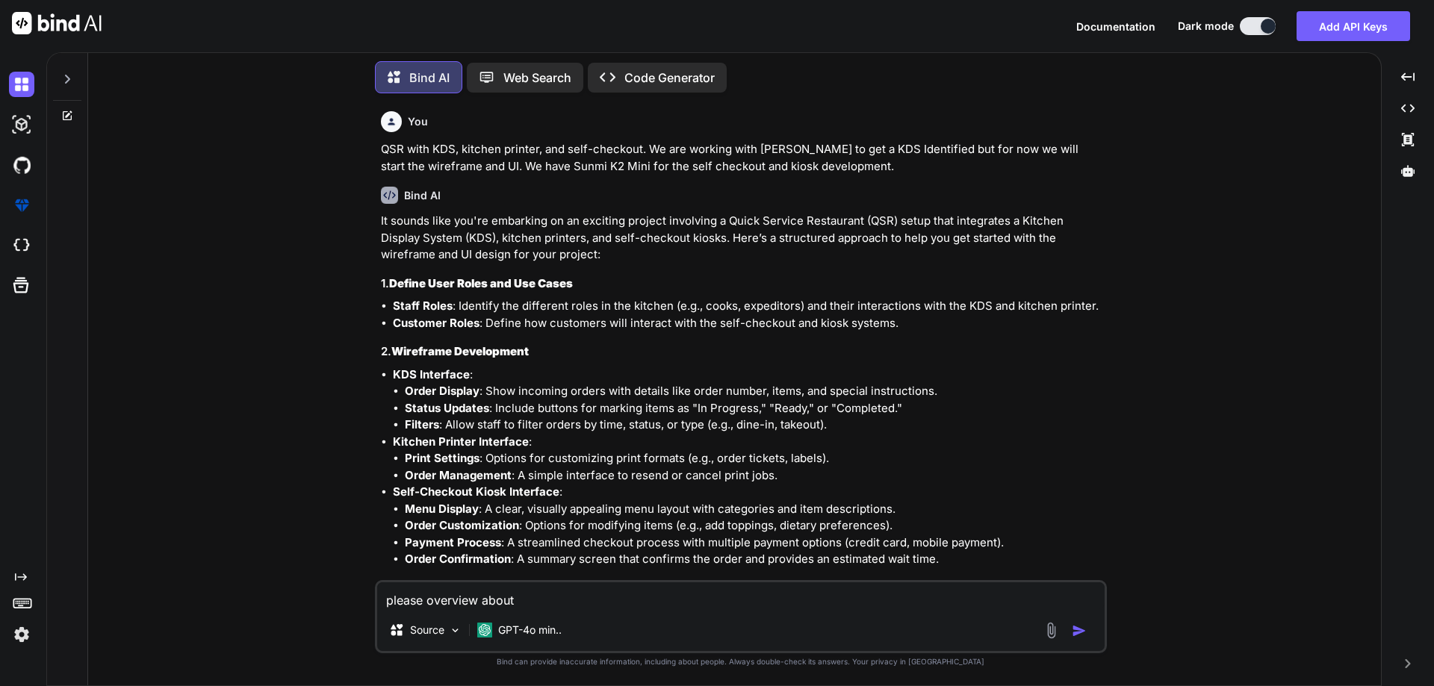
type textarea "x"
type textarea "please overview about t"
type textarea "x"
type textarea "please overview about th"
type textarea "x"
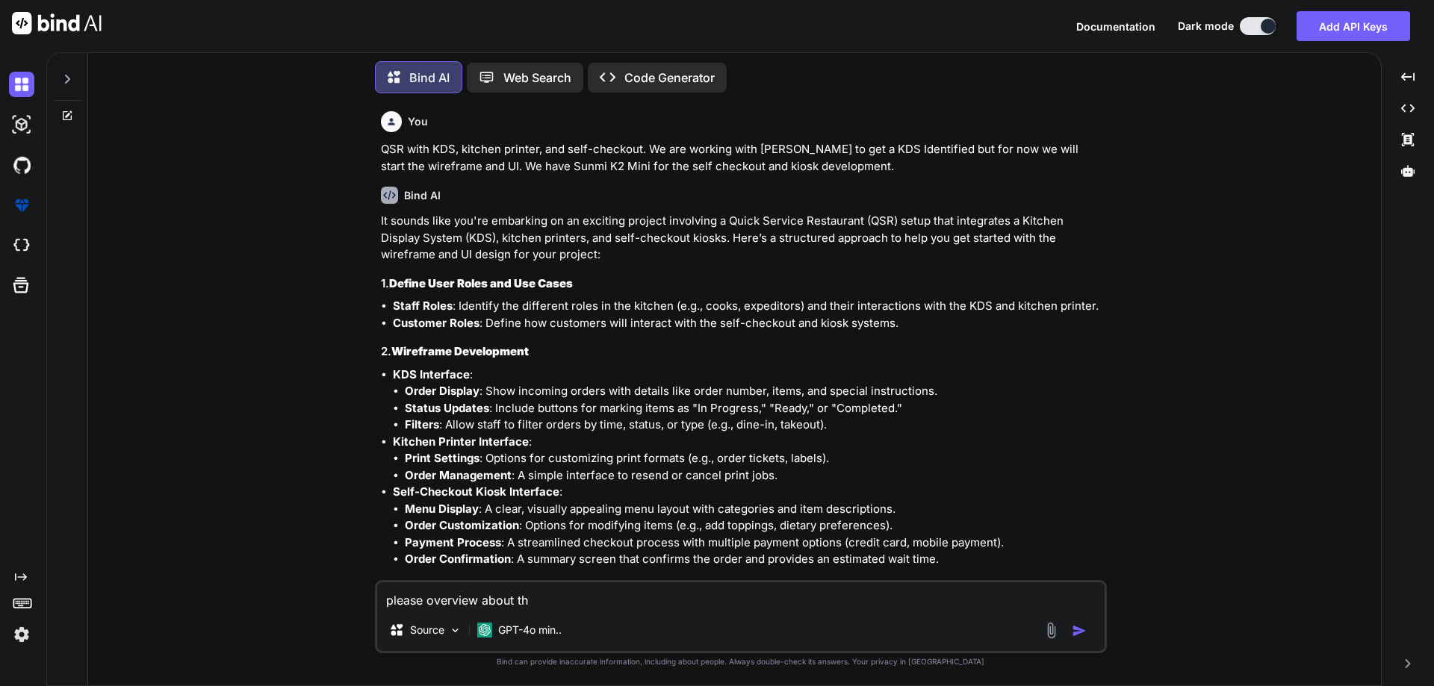
type textarea "please overview about thi"
type textarea "x"
type textarea "please overview about this"
type textarea "x"
type textarea "please overview about this"
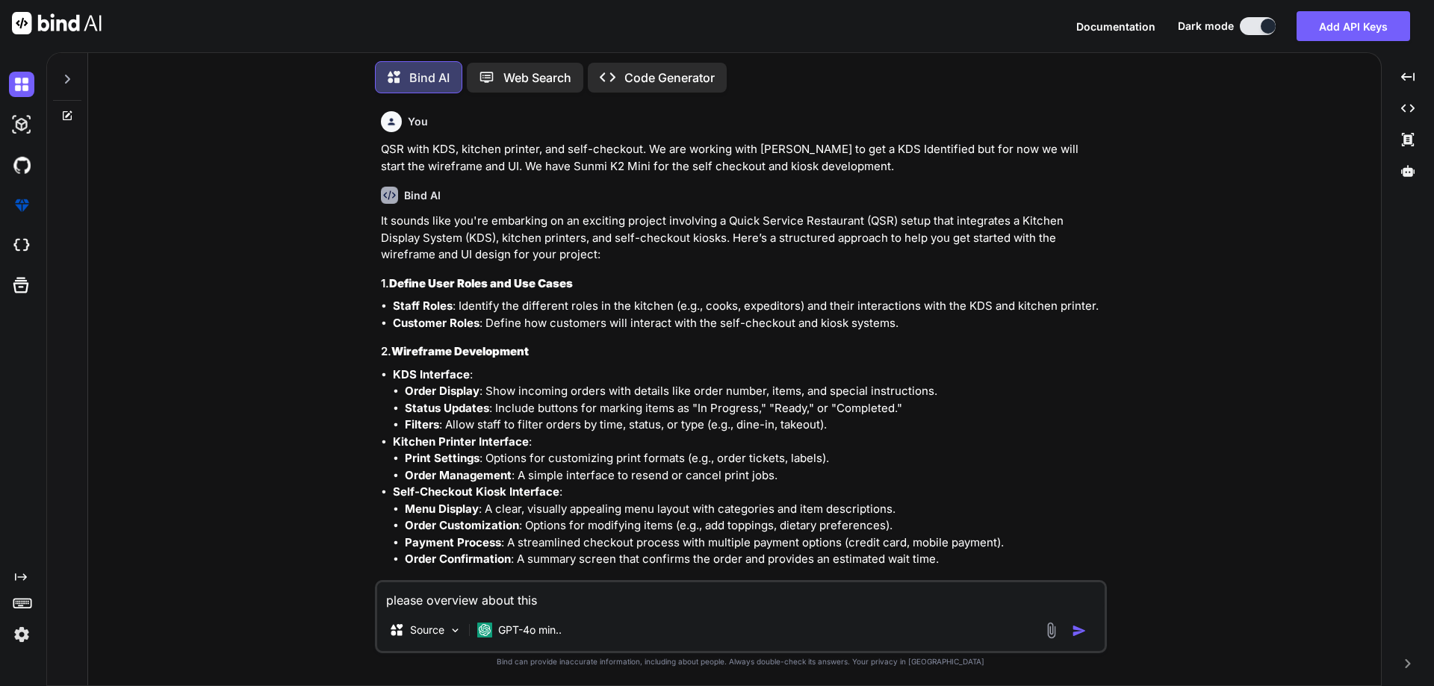
type textarea "x"
type textarea "please overview about this t"
type textarea "x"
type textarea "please overview about this te"
type textarea "x"
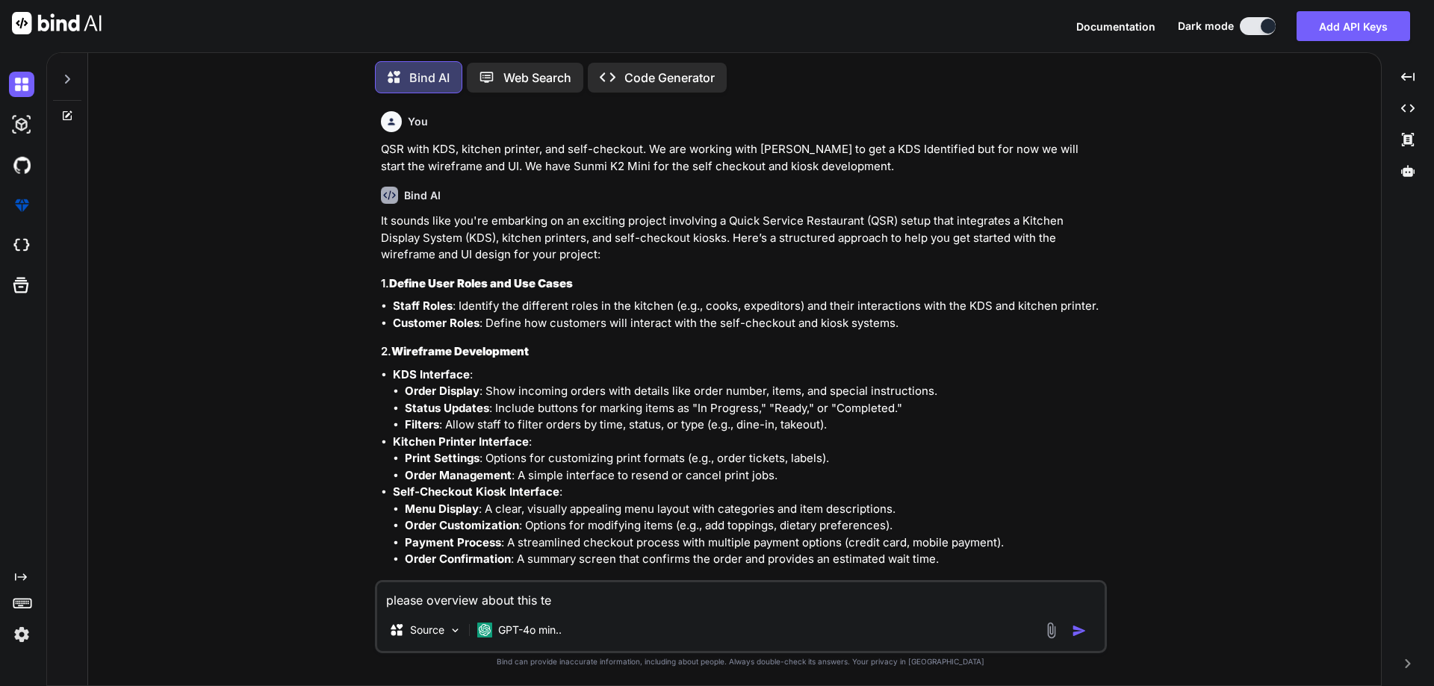
type textarea "please overview about this tex"
type textarea "x"
type textarea "please overview about this text"
type textarea "x"
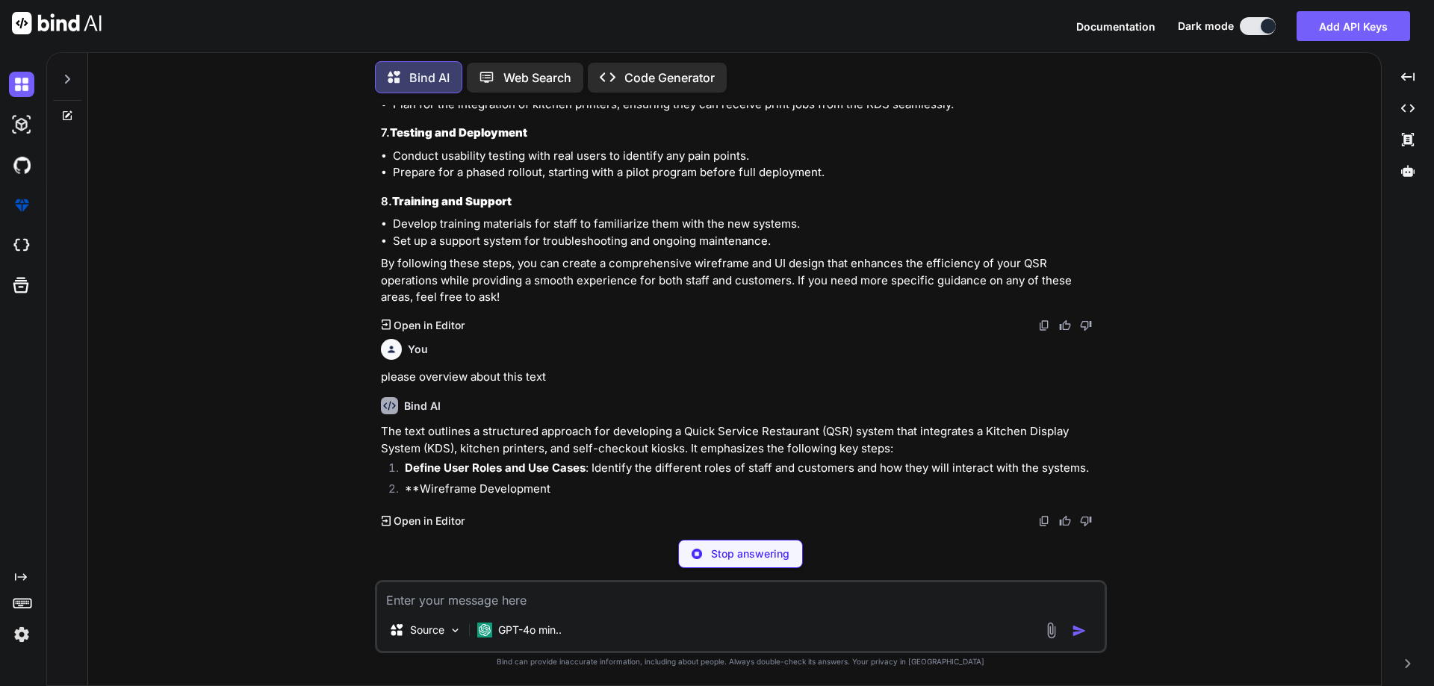
scroll to position [746, 0]
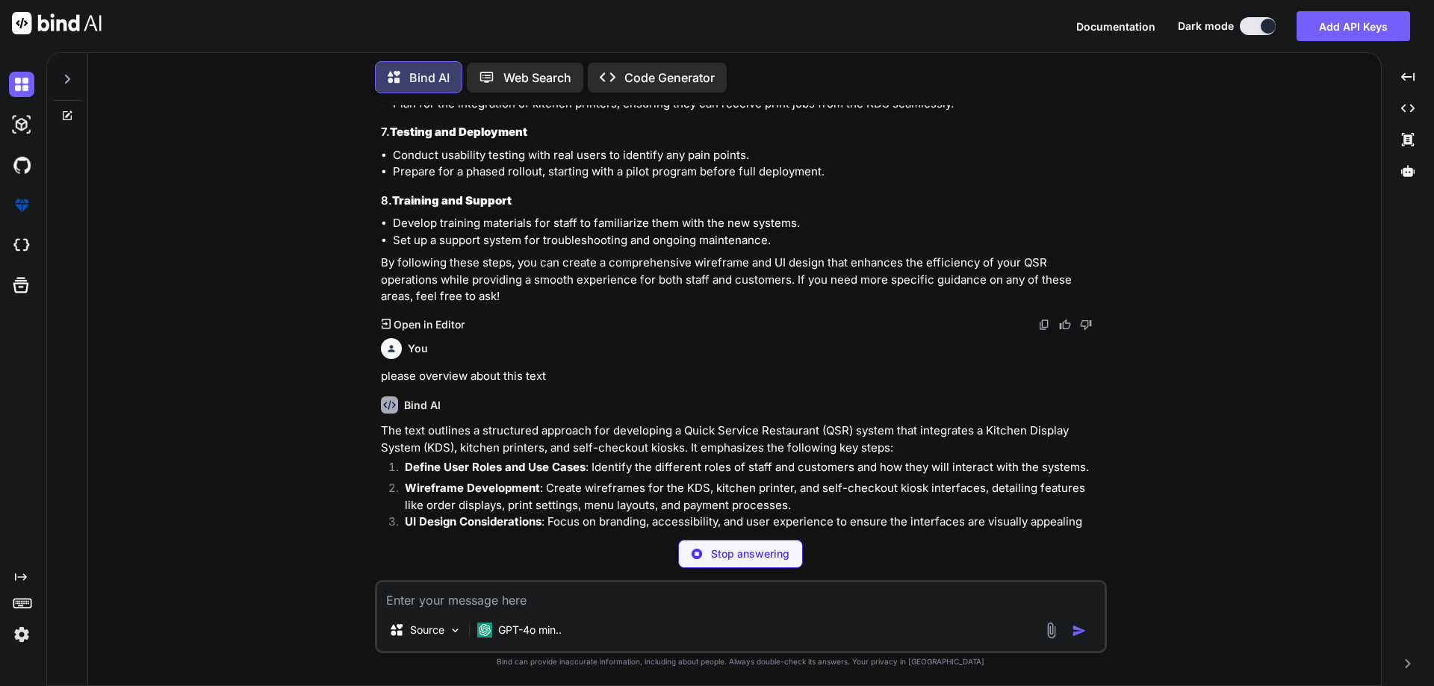
type textarea "x"
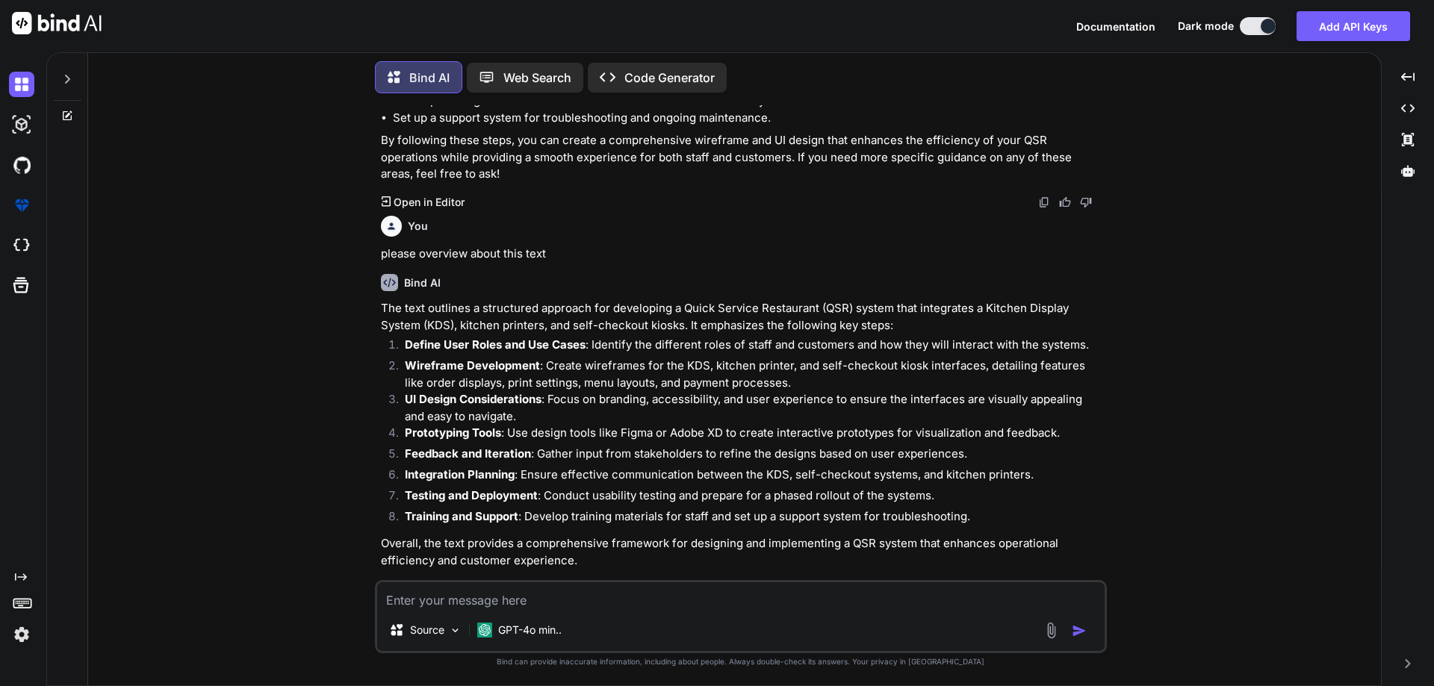
scroll to position [884, 0]
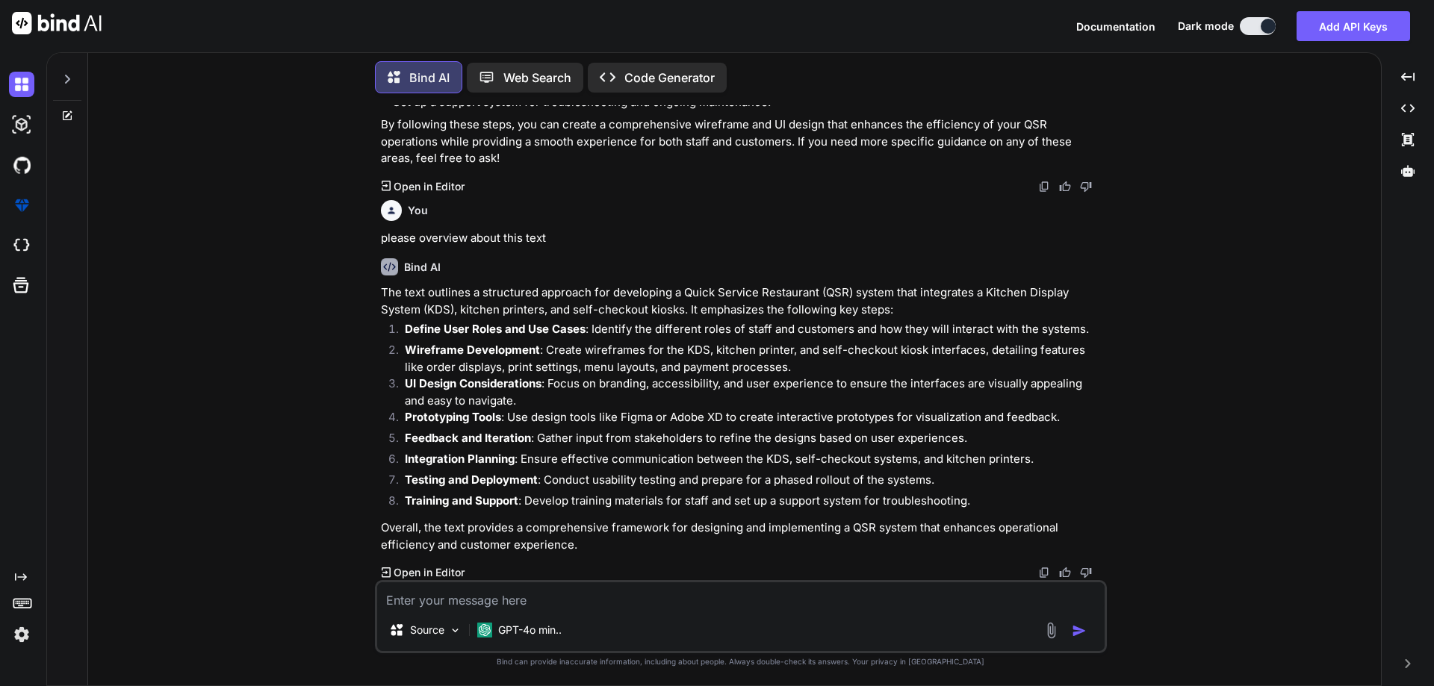
click at [426, 593] on textarea at bounding box center [740, 595] width 727 height 27
type textarea "x"
type textarea "p"
type textarea "x"
type textarea "pl"
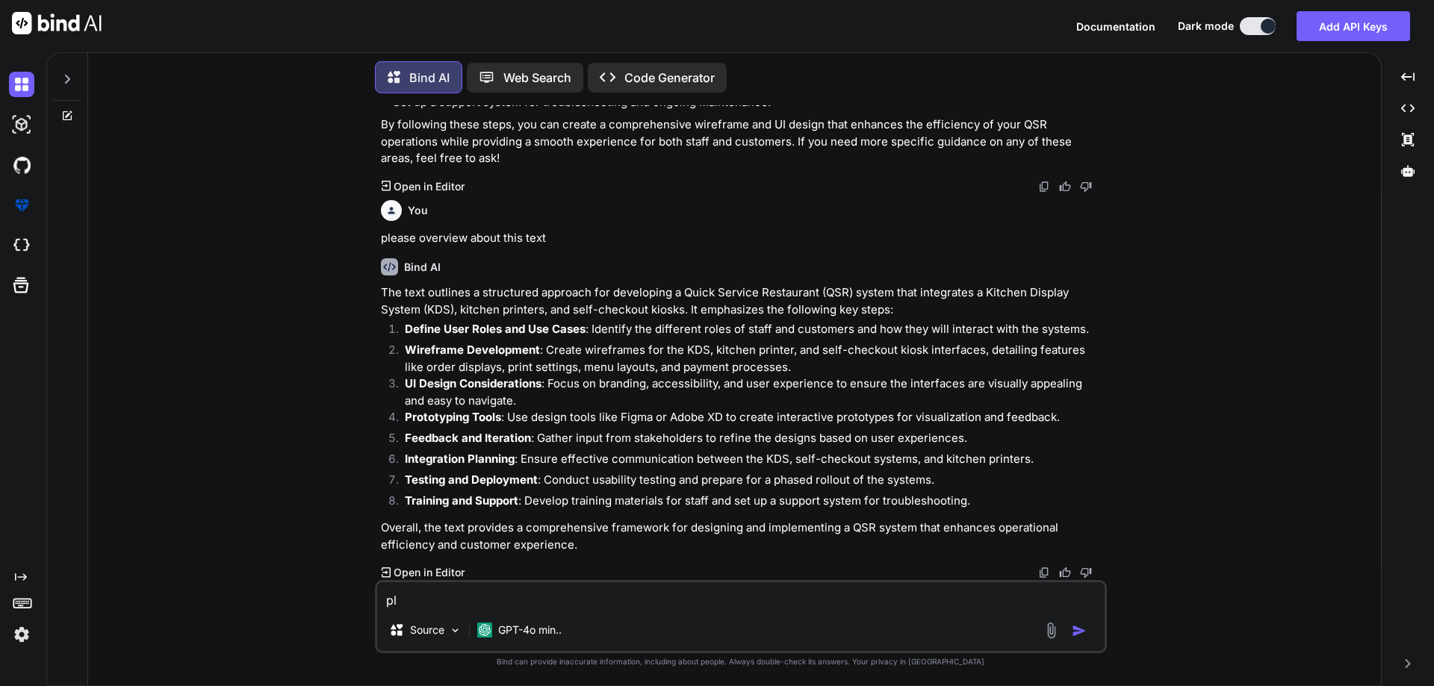
type textarea "x"
type textarea "ple"
type textarea "x"
type textarea "plea"
type textarea "x"
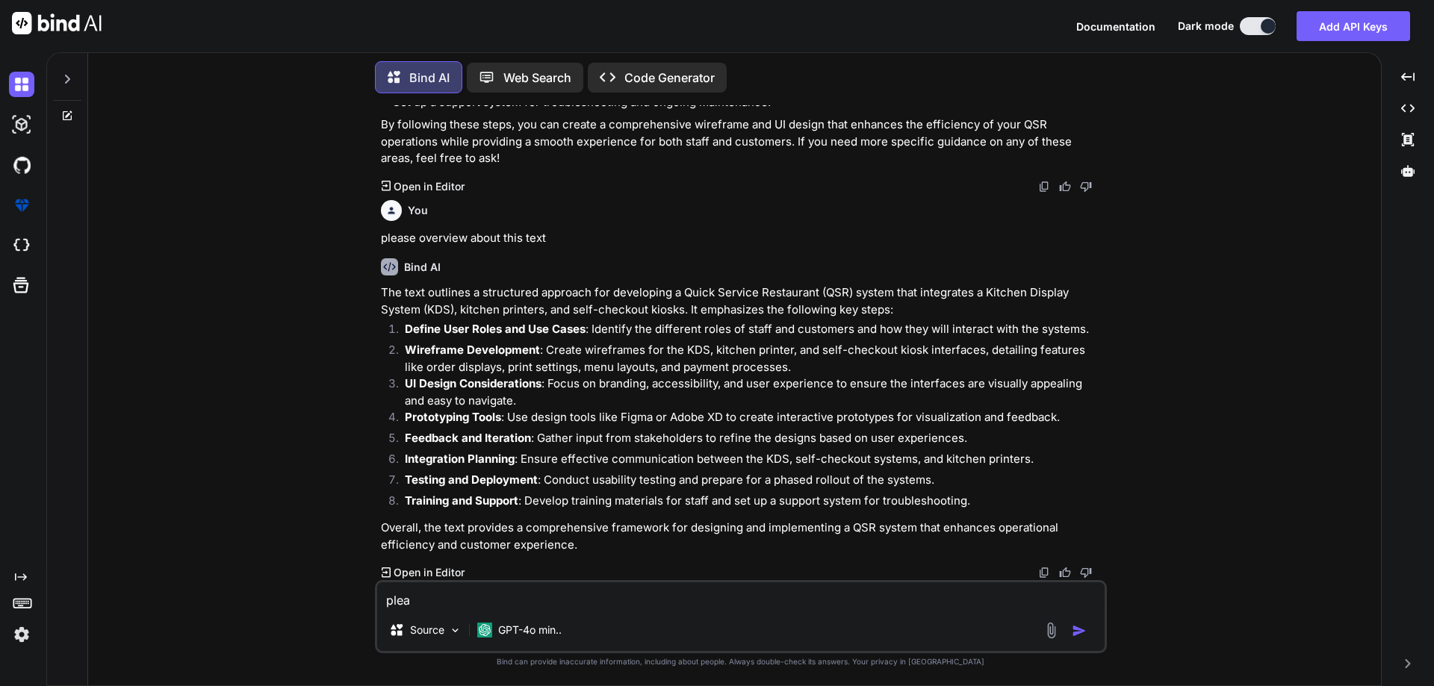
type textarea "pleas"
type textarea "x"
type textarea "please"
type textarea "x"
type textarea "please"
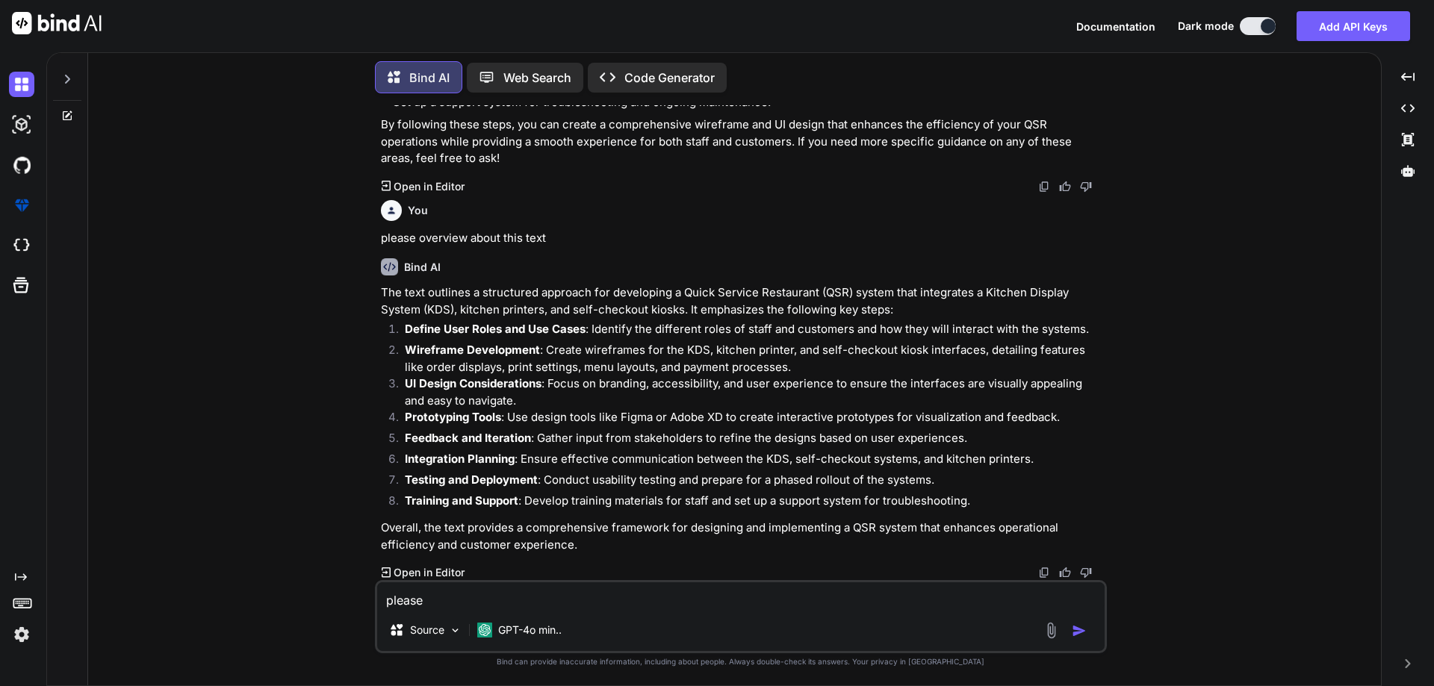
type textarea "x"
type textarea "please t"
type textarea "x"
type textarea "please te"
type textarea "x"
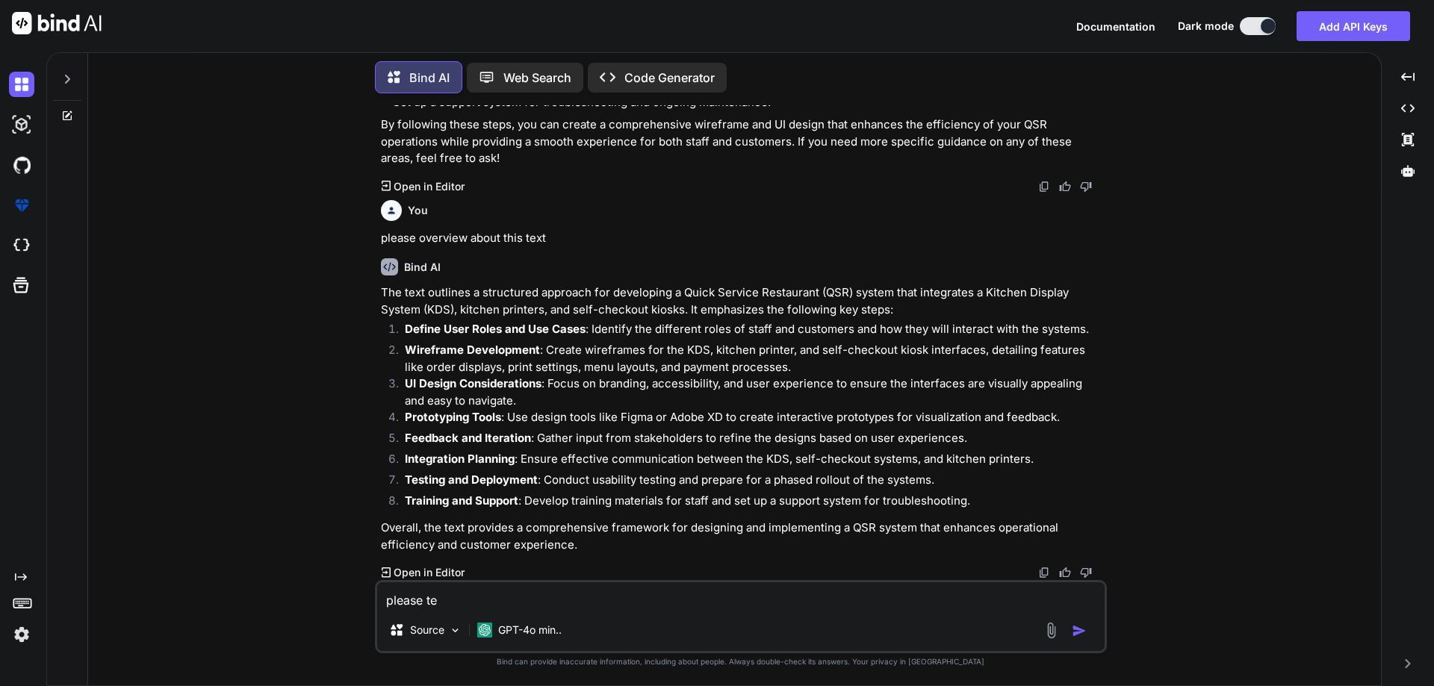
type textarea "please tel"
type textarea "x"
type textarea "please tell"
type textarea "x"
type textarea "please tell"
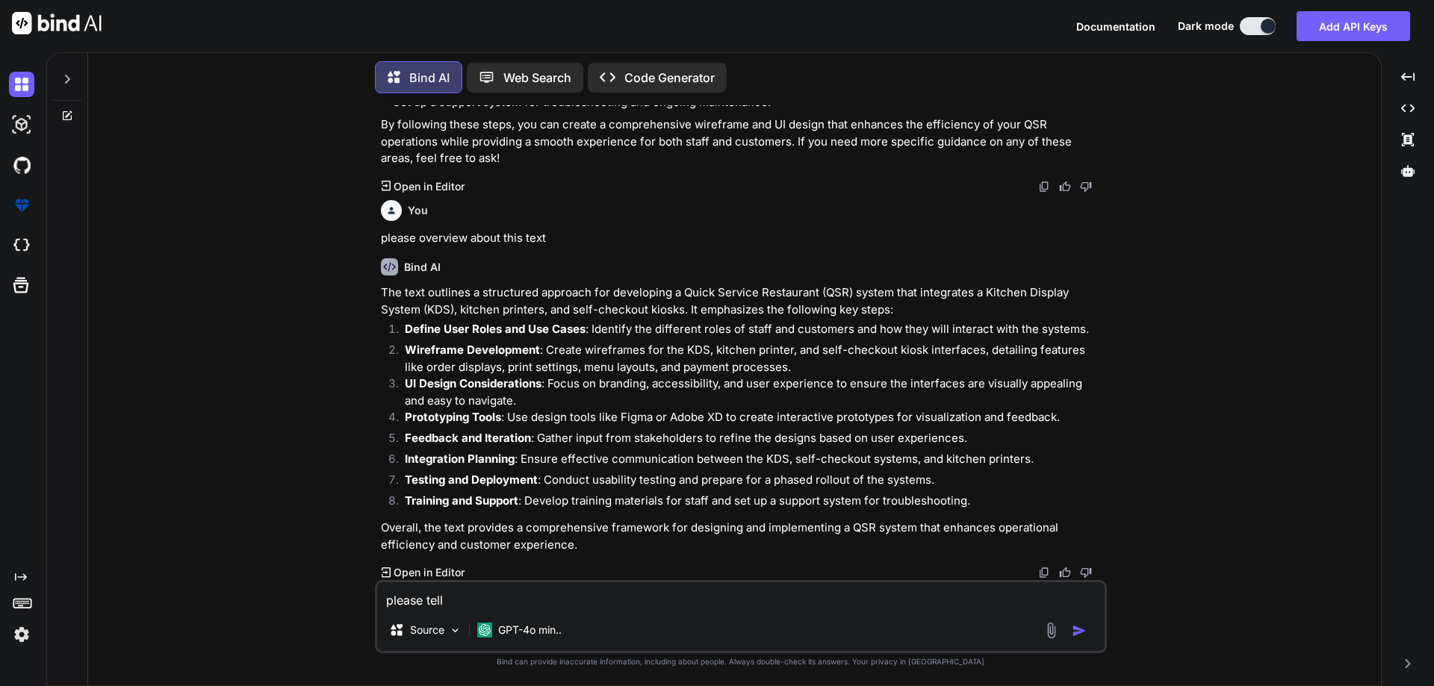
type textarea "x"
type textarea "please tell m"
type textarea "x"
type textarea "please tell me"
type textarea "x"
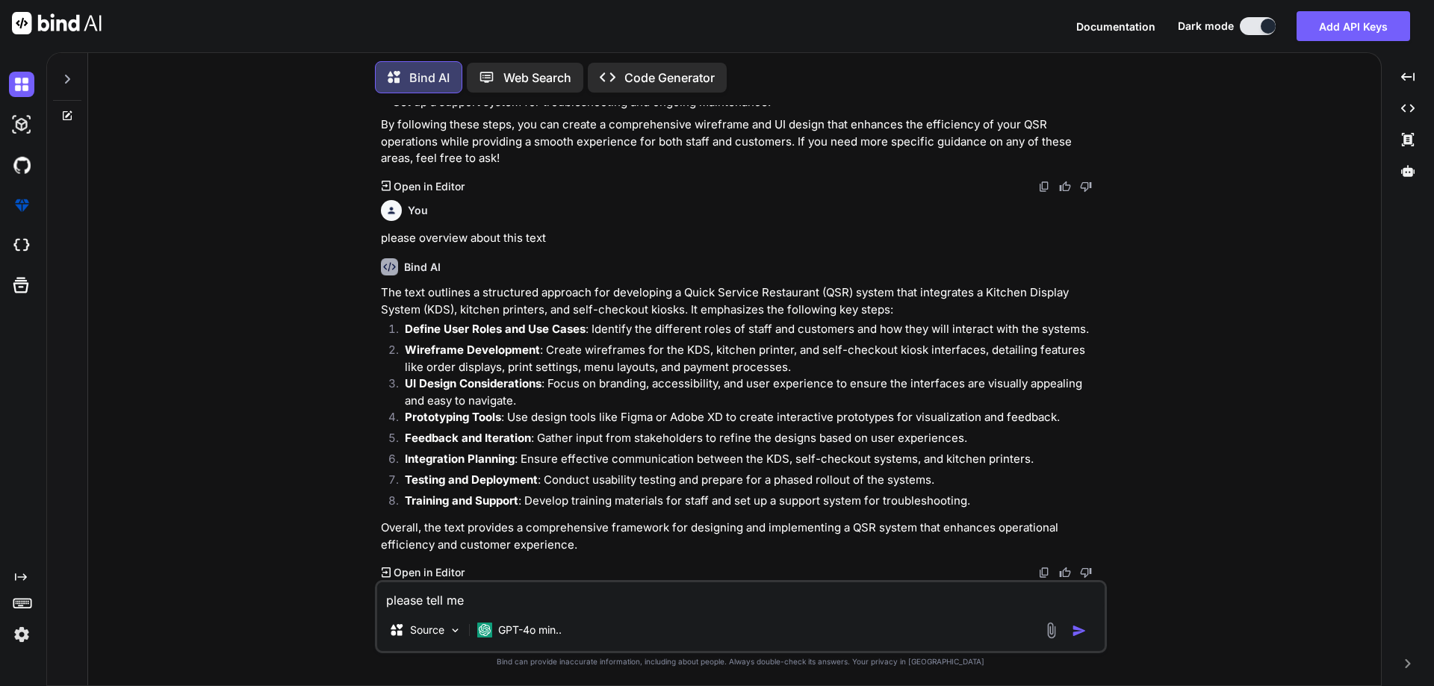
type textarea "please tell me"
type textarea "x"
type textarea "please tell me a"
type textarea "x"
type textarea "please tell me ab"
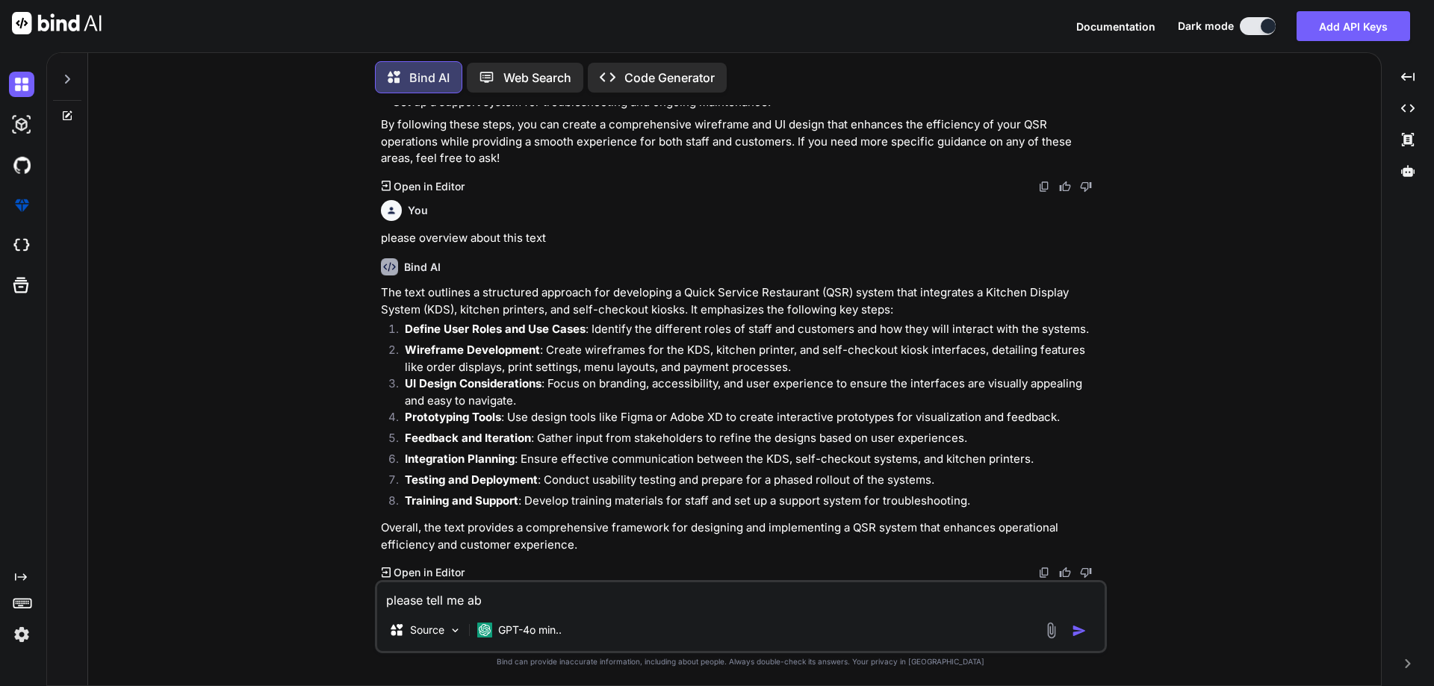
type textarea "x"
type textarea "please tell me abo"
type textarea "x"
type textarea "please tell me abou"
type textarea "x"
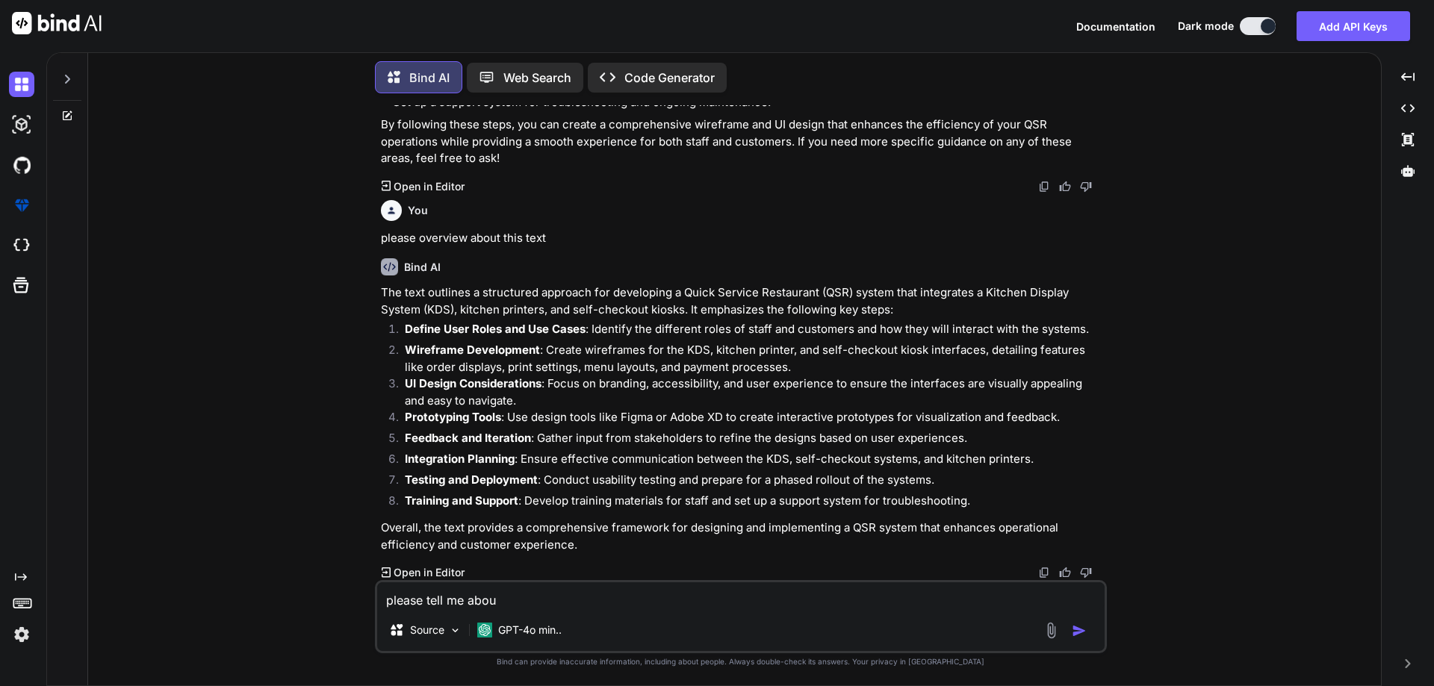
type textarea "please tell me about"
type textarea "x"
type textarea "please tell me about"
type textarea "x"
type textarea "please tell me about t"
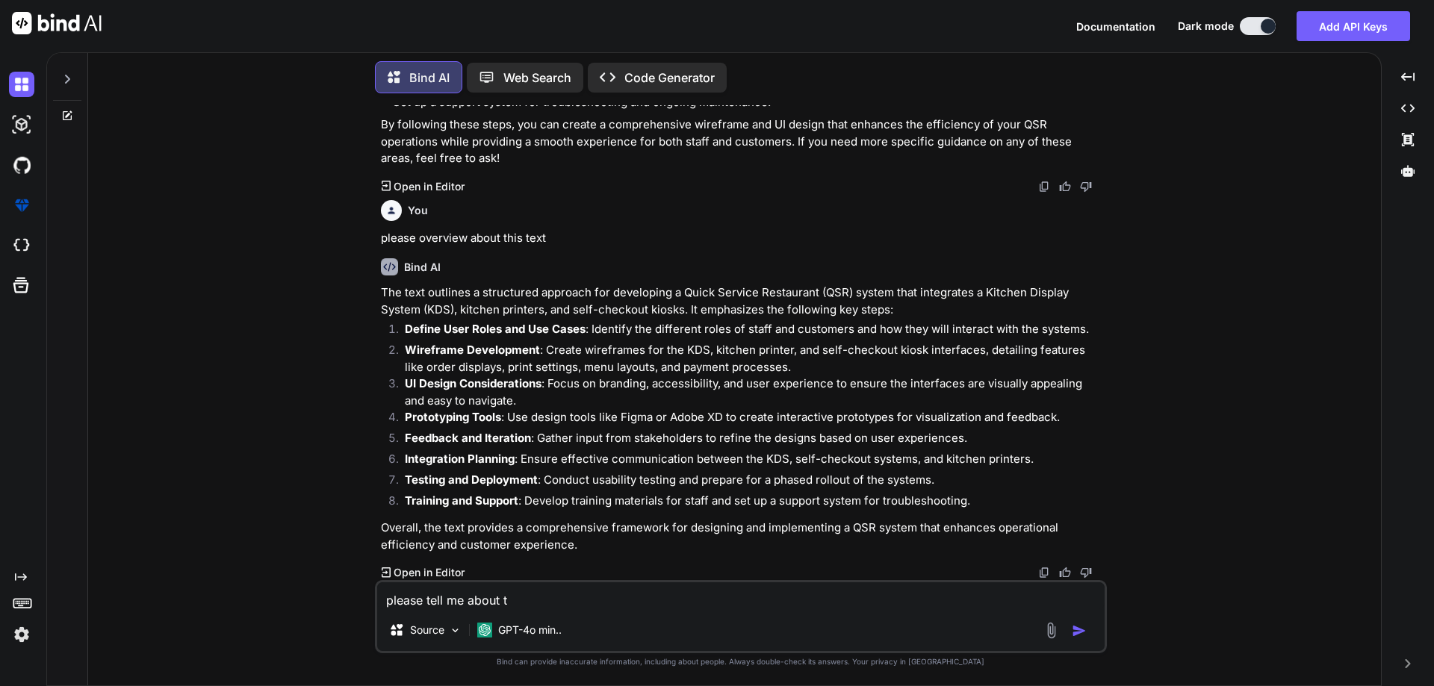
type textarea "x"
type textarea "please tell me about th"
type textarea "x"
type textarea "please tell me about the"
type textarea "x"
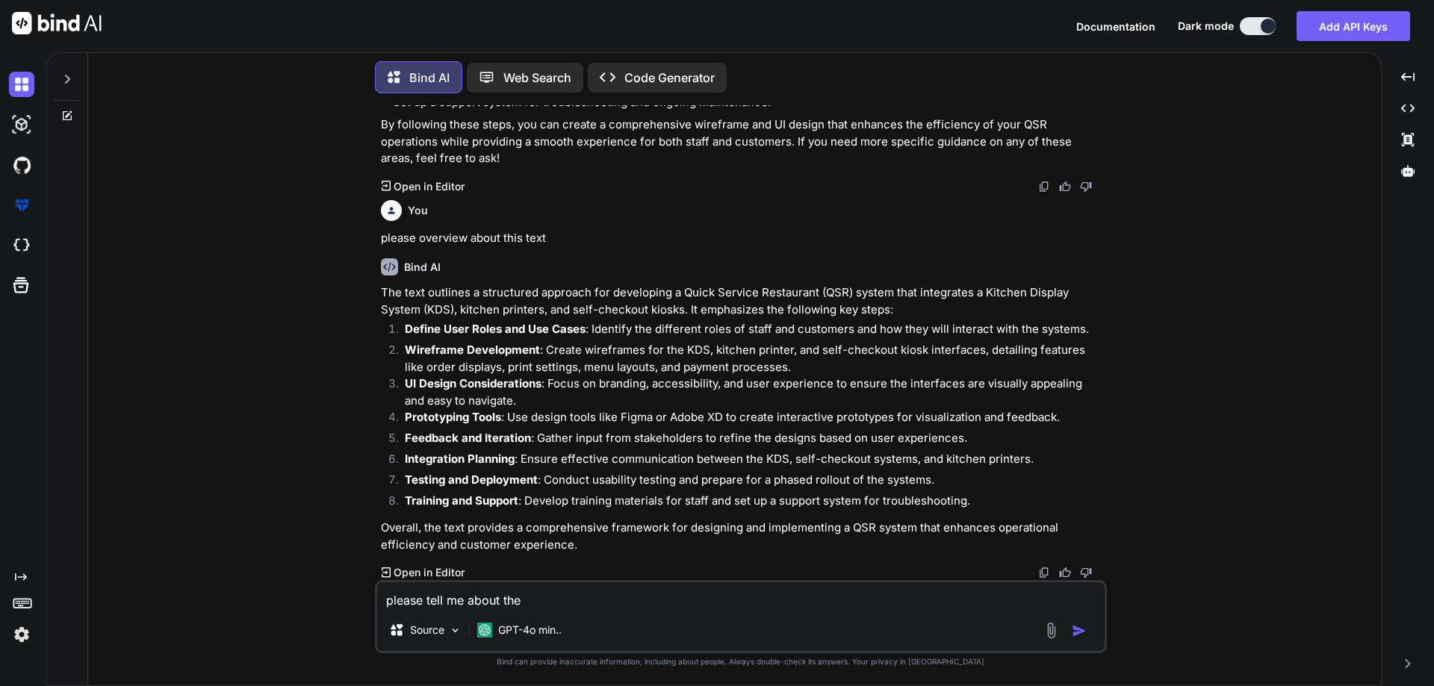
type textarea "please tell me about the"
type textarea "x"
type textarea "please tell me about the f"
type textarea "x"
type textarea "please tell me about the fe"
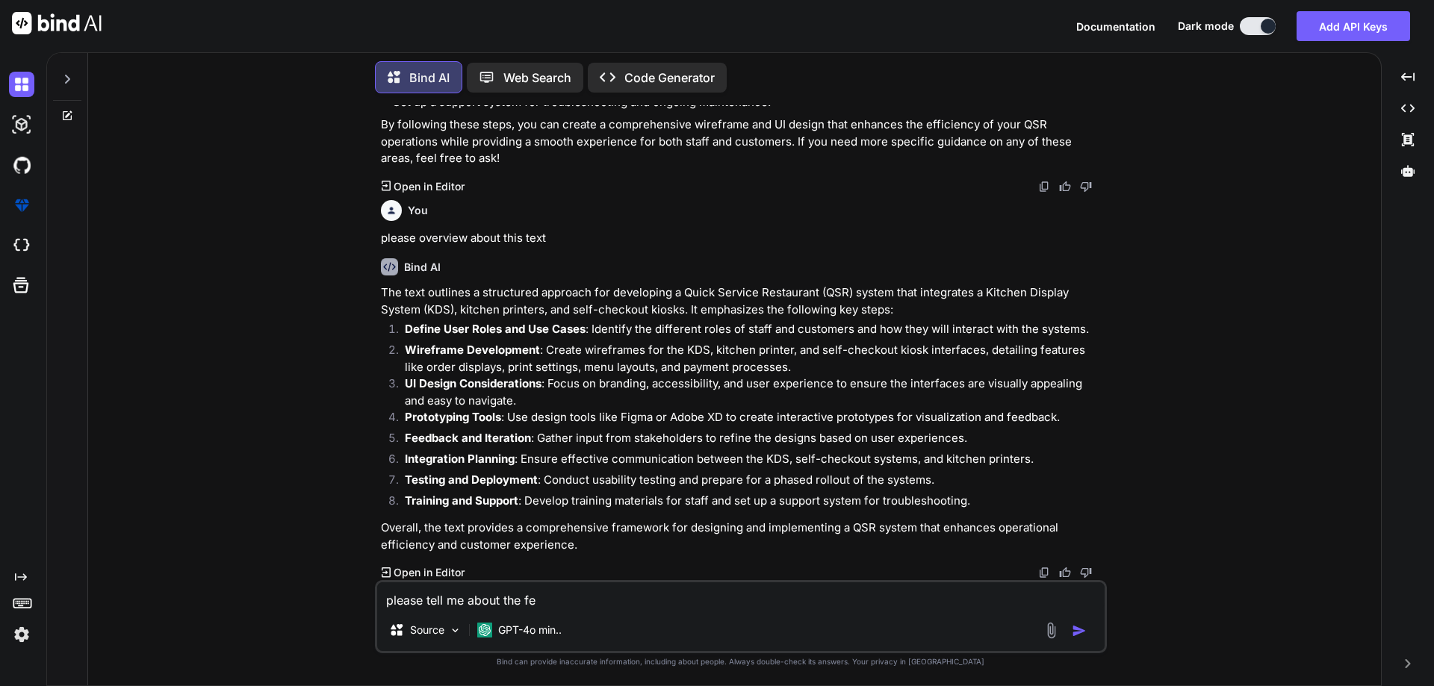
type textarea "x"
type textarea "please tell me about the fea"
type textarea "x"
type textarea "please tell me about the feat"
type textarea "x"
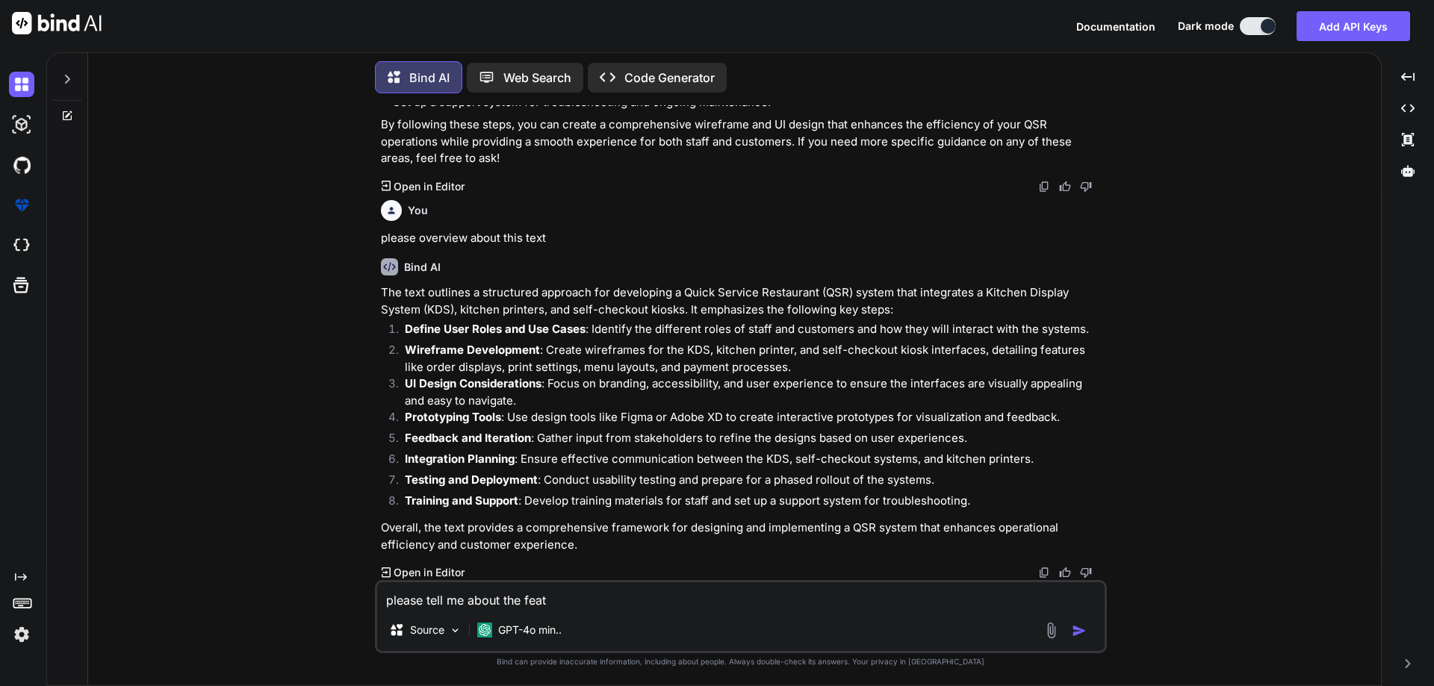
type textarea "please tell me about the featu"
type textarea "x"
type textarea "please tell me about the featue"
type textarea "x"
type textarea "please tell me about the featu"
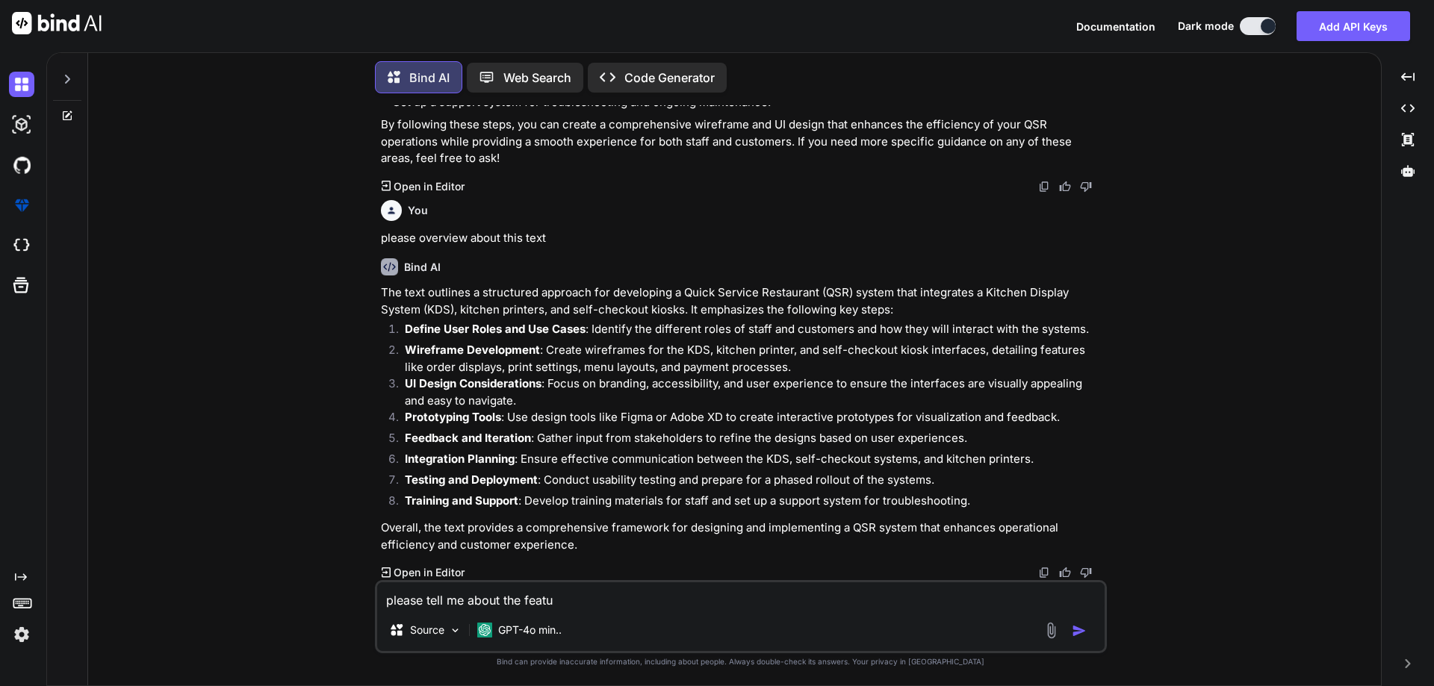
type textarea "x"
type textarea "please tell me about the featur"
type textarea "x"
type textarea "please tell me about the feature"
type textarea "x"
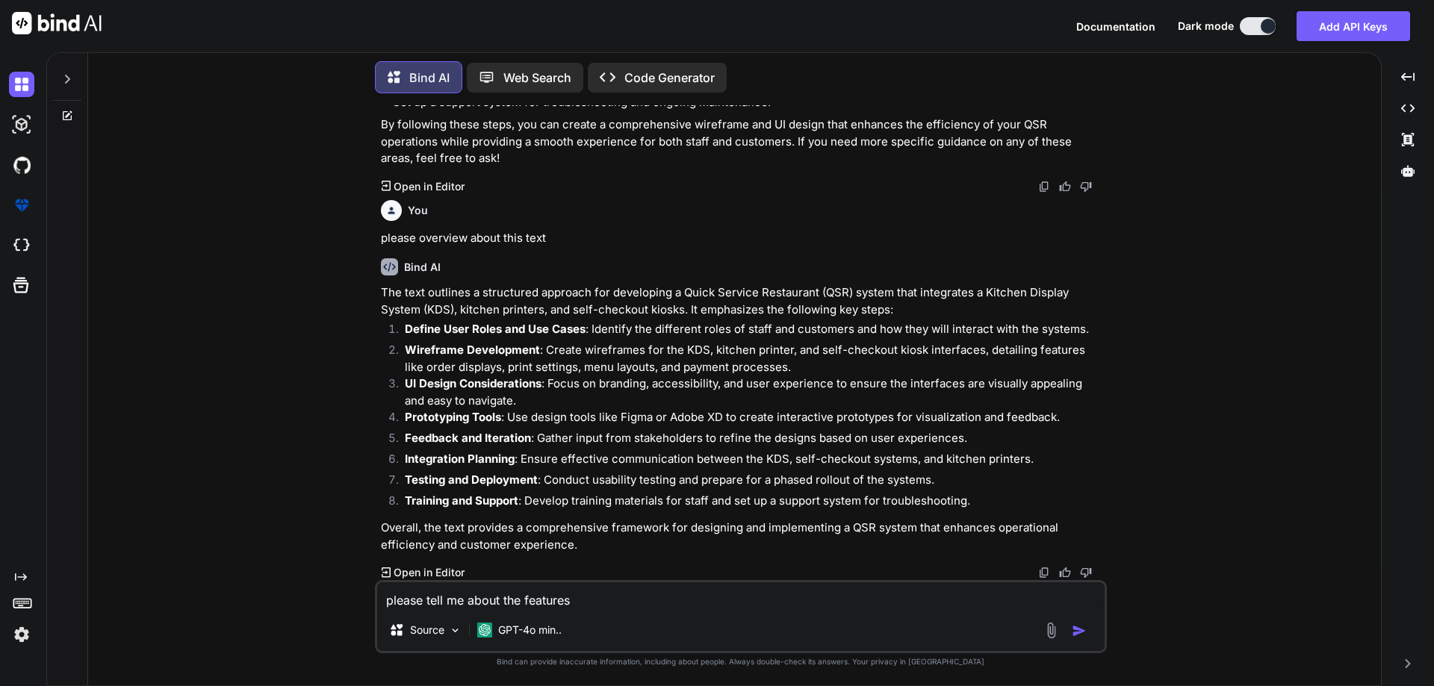
type textarea "please tell me about the features"
click at [1075, 630] on img "button" at bounding box center [1079, 631] width 15 height 15
type textarea "x"
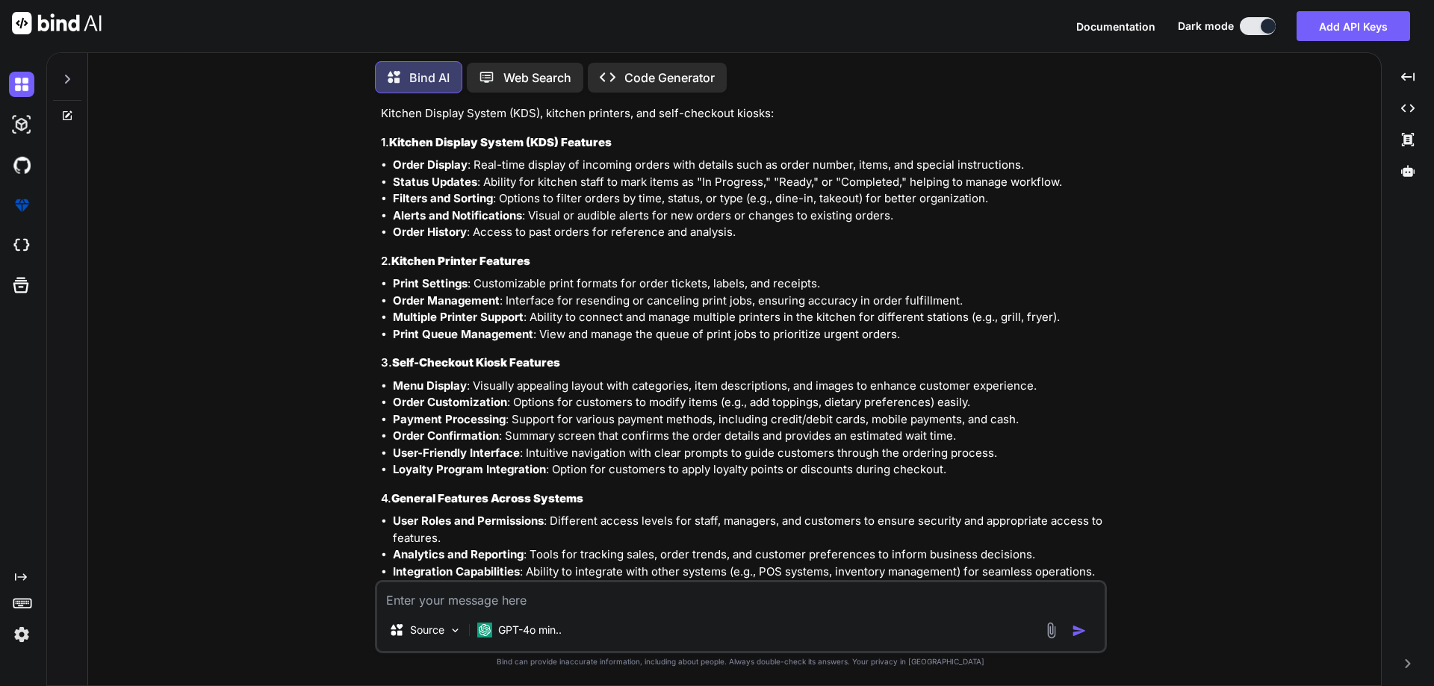
scroll to position [1397, 0]
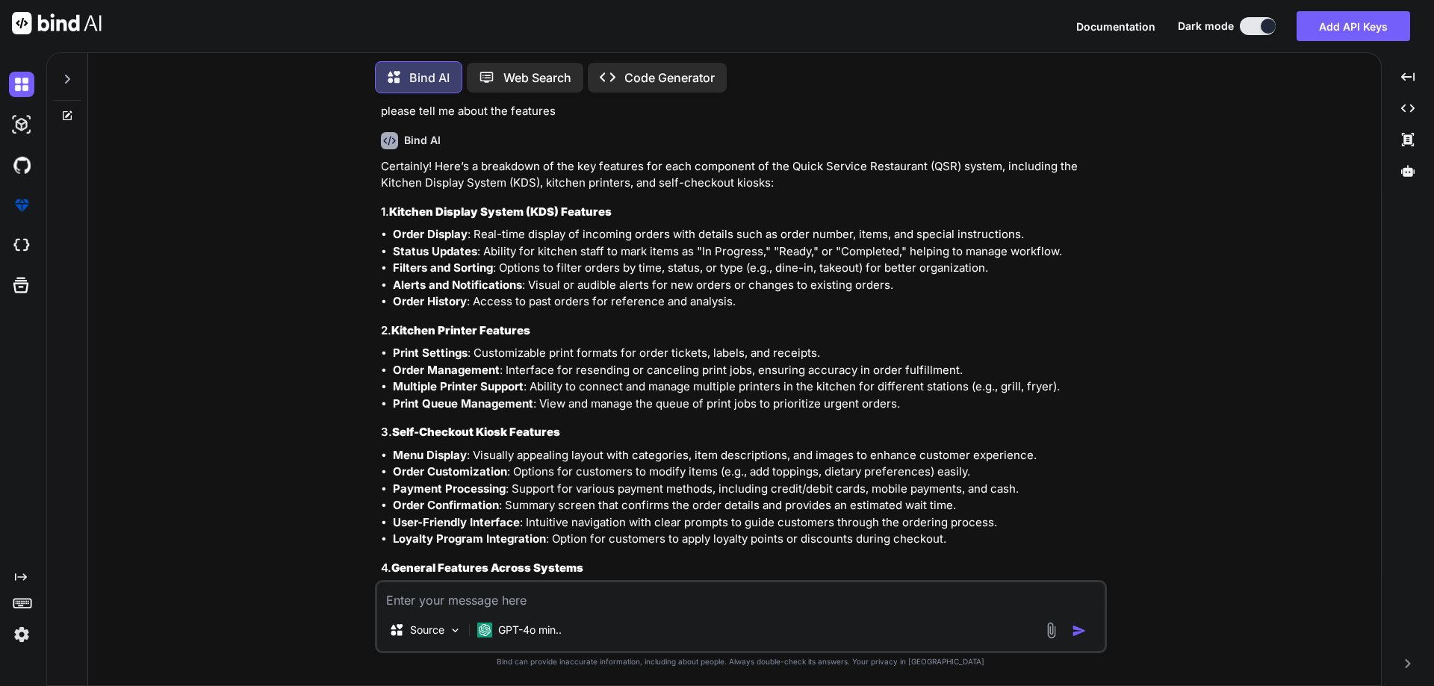
click at [501, 595] on textarea at bounding box center [740, 595] width 727 height 27
type textarea "x"
type textarea "w"
type textarea "x"
type textarea "wh"
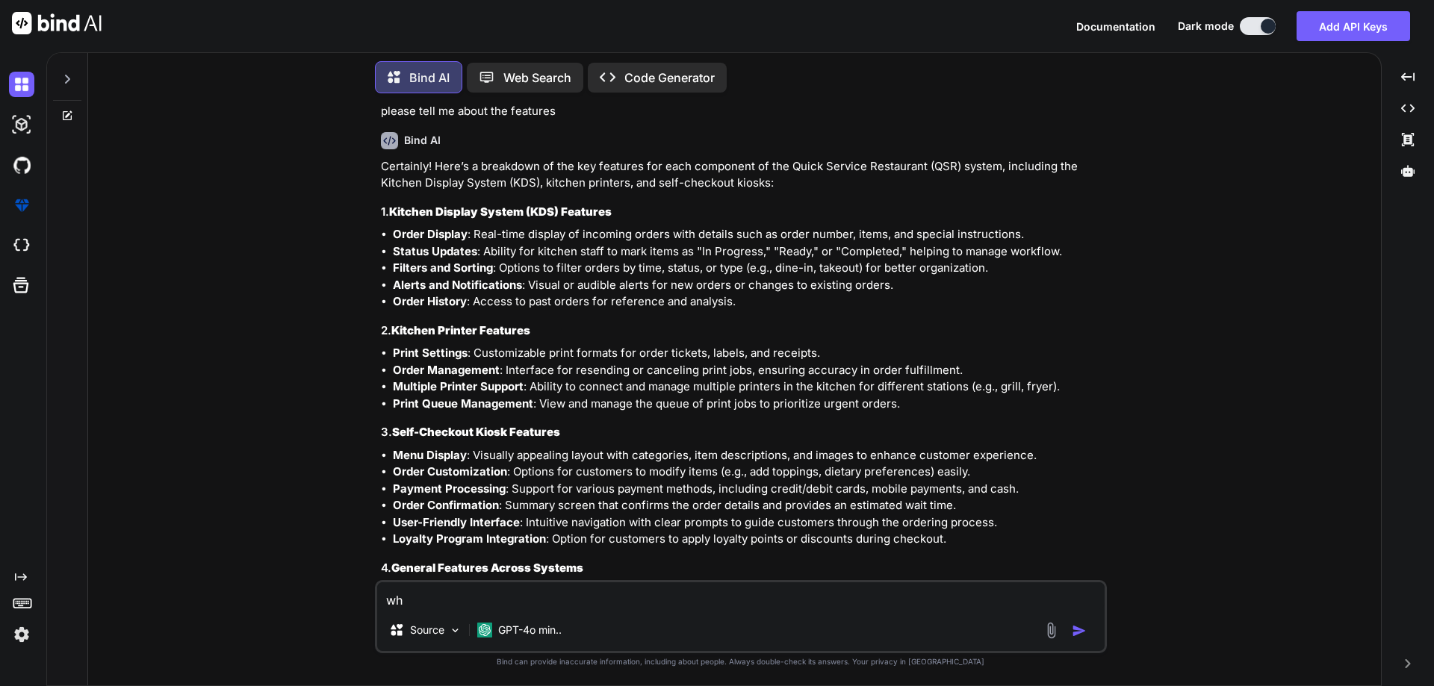
type textarea "x"
type textarea "wha"
type textarea "x"
type textarea "what"
type textarea "x"
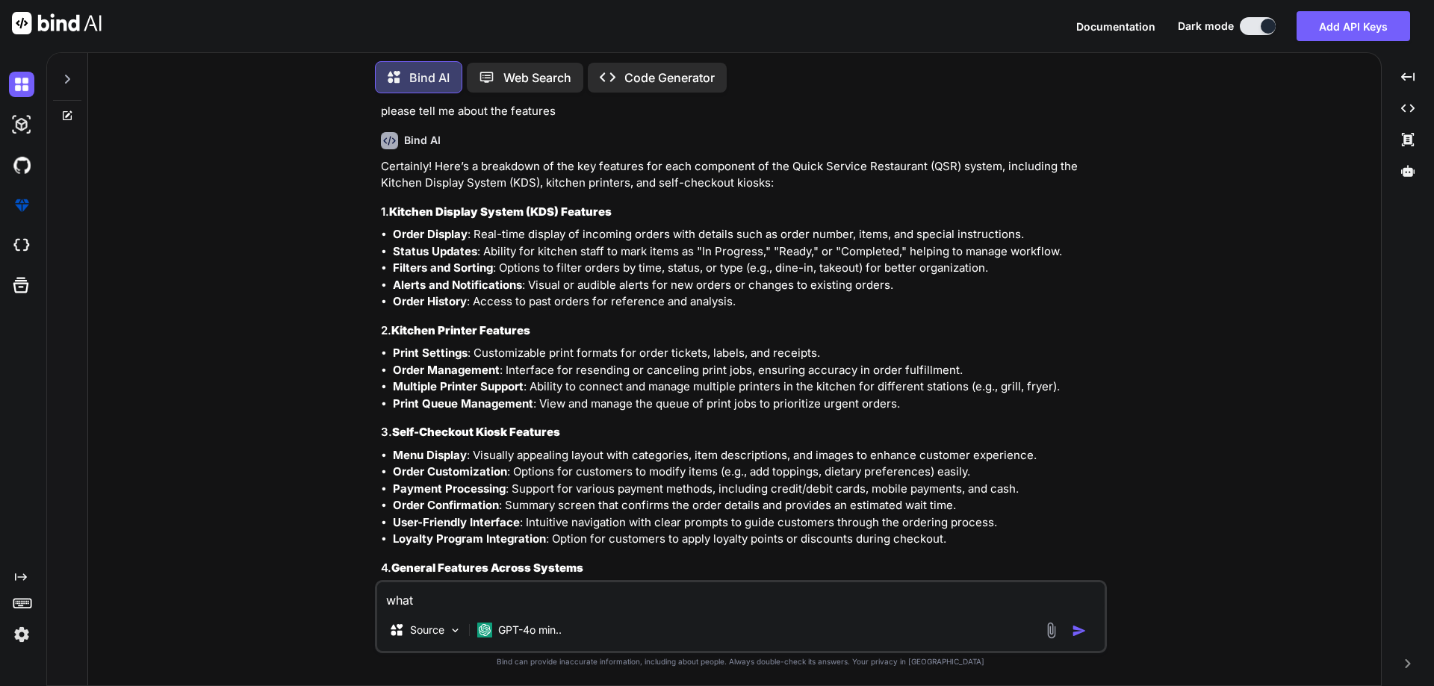
type textarea "what"
type textarea "x"
type textarea "what i"
type textarea "x"
type textarea "what is"
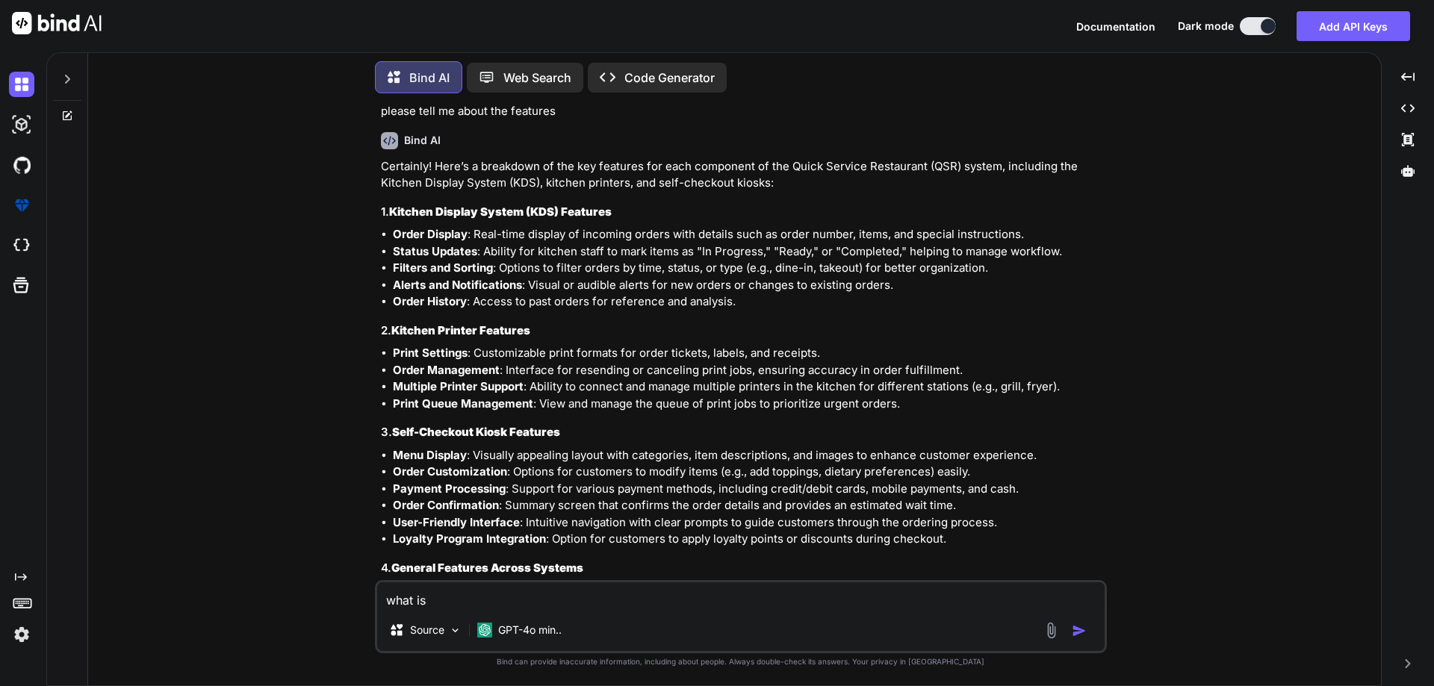
type textarea "x"
type textarea "what is"
type textarea "x"
type textarea "what is d"
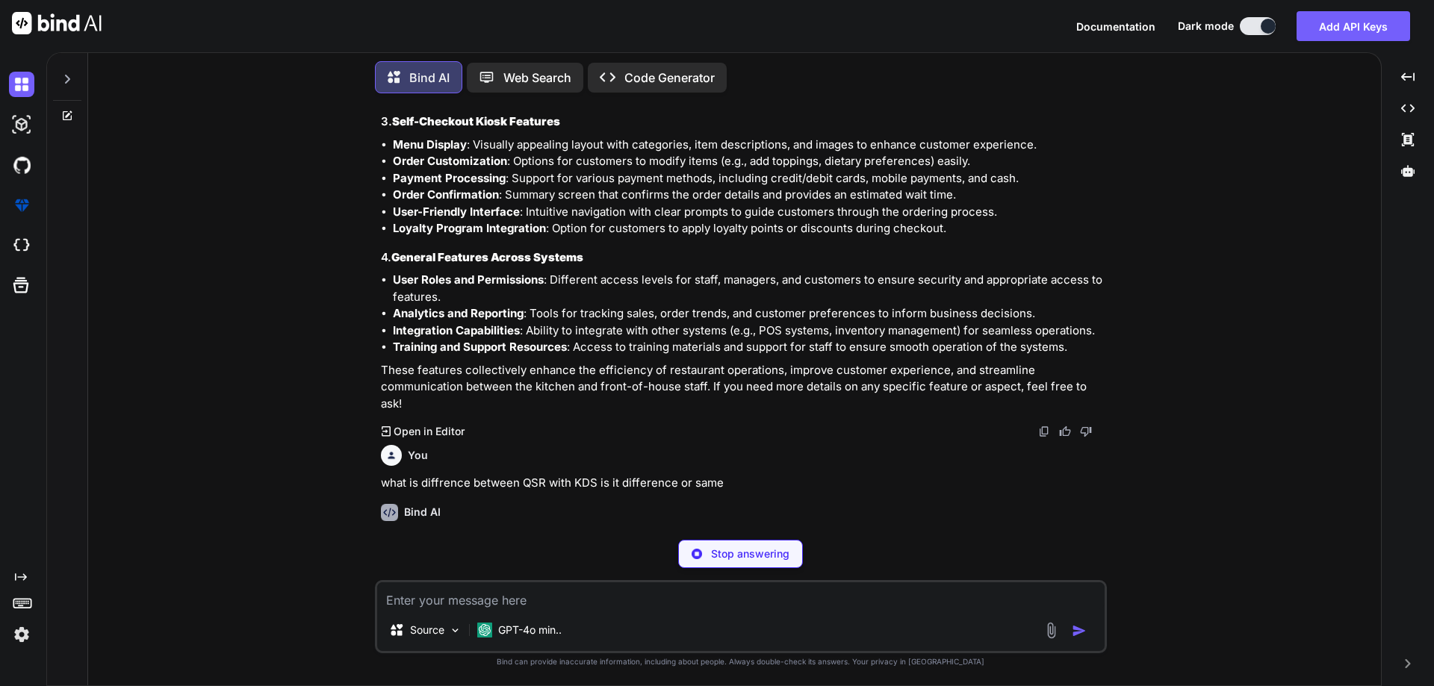
scroll to position [1783, 0]
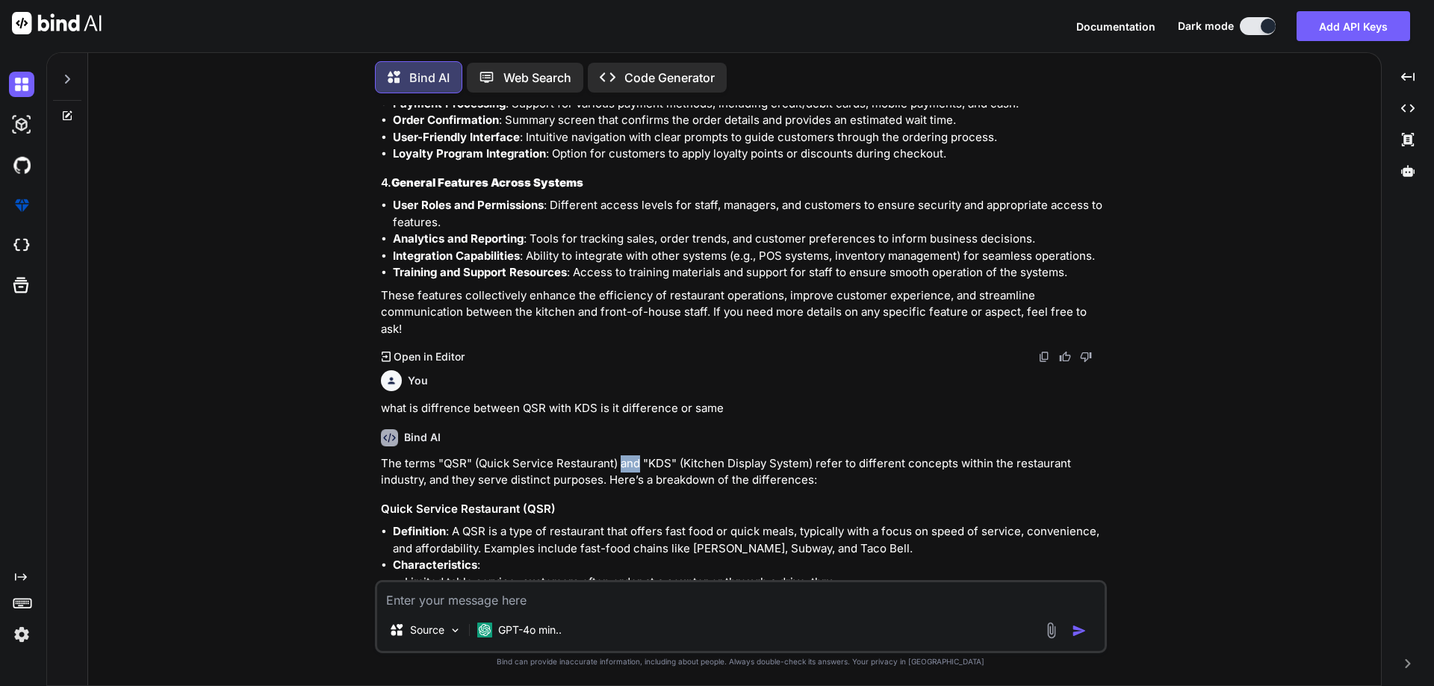
drag, startPoint x: 637, startPoint y: 449, endPoint x: 618, endPoint y: 449, distance: 19.4
click at [618, 456] on p "The terms "QSR" (Quick Service Restaurant) and "KDS" (Kitchen Display System) r…" at bounding box center [742, 473] width 723 height 34
click at [641, 459] on p "The terms "QSR" (Quick Service Restaurant) and "KDS" (Kitchen Display System) r…" at bounding box center [742, 473] width 723 height 34
drag, startPoint x: 643, startPoint y: 447, endPoint x: 621, endPoint y: 446, distance: 22.4
click at [621, 456] on p "The terms "QSR" (Quick Service Restaurant) and "KDS" (Kitchen Display System) r…" at bounding box center [742, 473] width 723 height 34
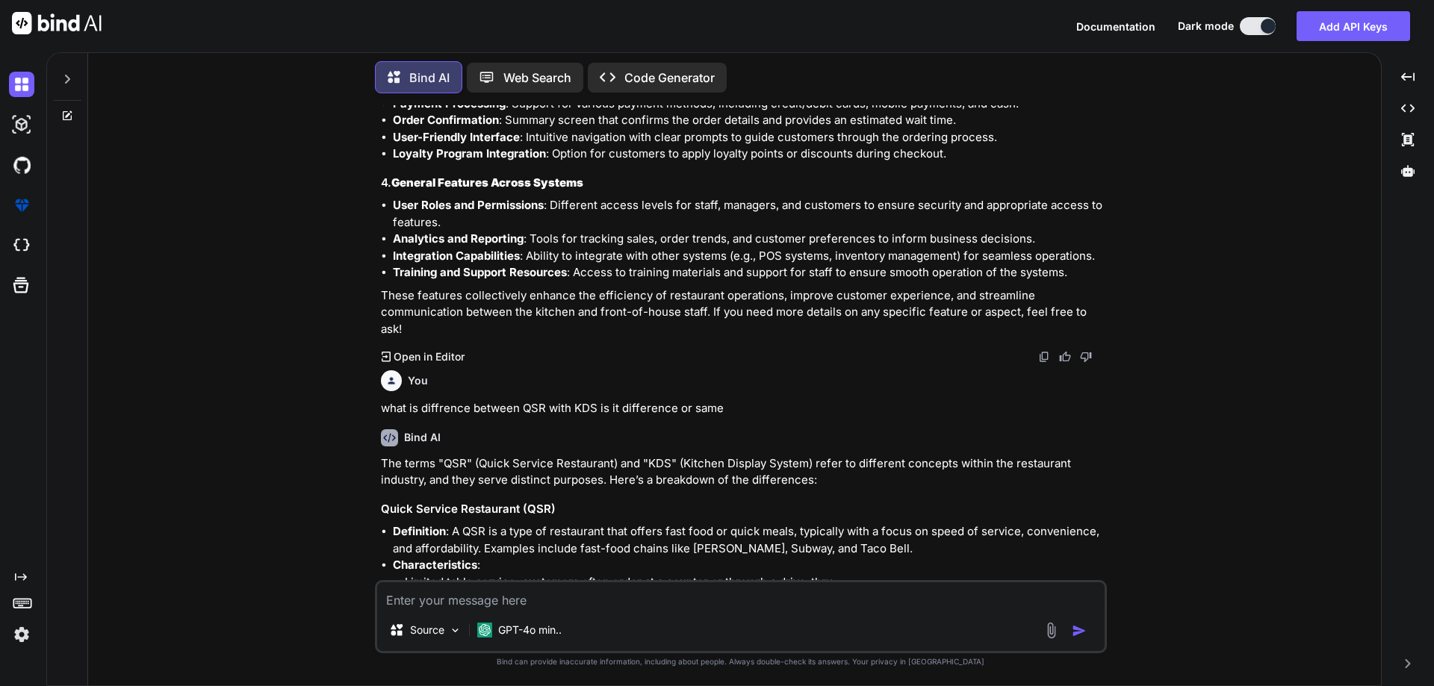
drag, startPoint x: 634, startPoint y: 458, endPoint x: 621, endPoint y: 455, distance: 13.8
click at [632, 458] on p "The terms "QSR" (Quick Service Restaurant) and "KDS" (Kitchen Display System) r…" at bounding box center [742, 473] width 723 height 34
drag, startPoint x: 620, startPoint y: 451, endPoint x: 637, endPoint y: 450, distance: 17.2
click at [637, 456] on p "The terms "QSR" (Quick Service Restaurant) and "KDS" (Kitchen Display System) r…" at bounding box center [742, 473] width 723 height 34
click at [638, 456] on p "The terms "QSR" (Quick Service Restaurant) and "KDS" (Kitchen Display System) r…" at bounding box center [742, 473] width 723 height 34
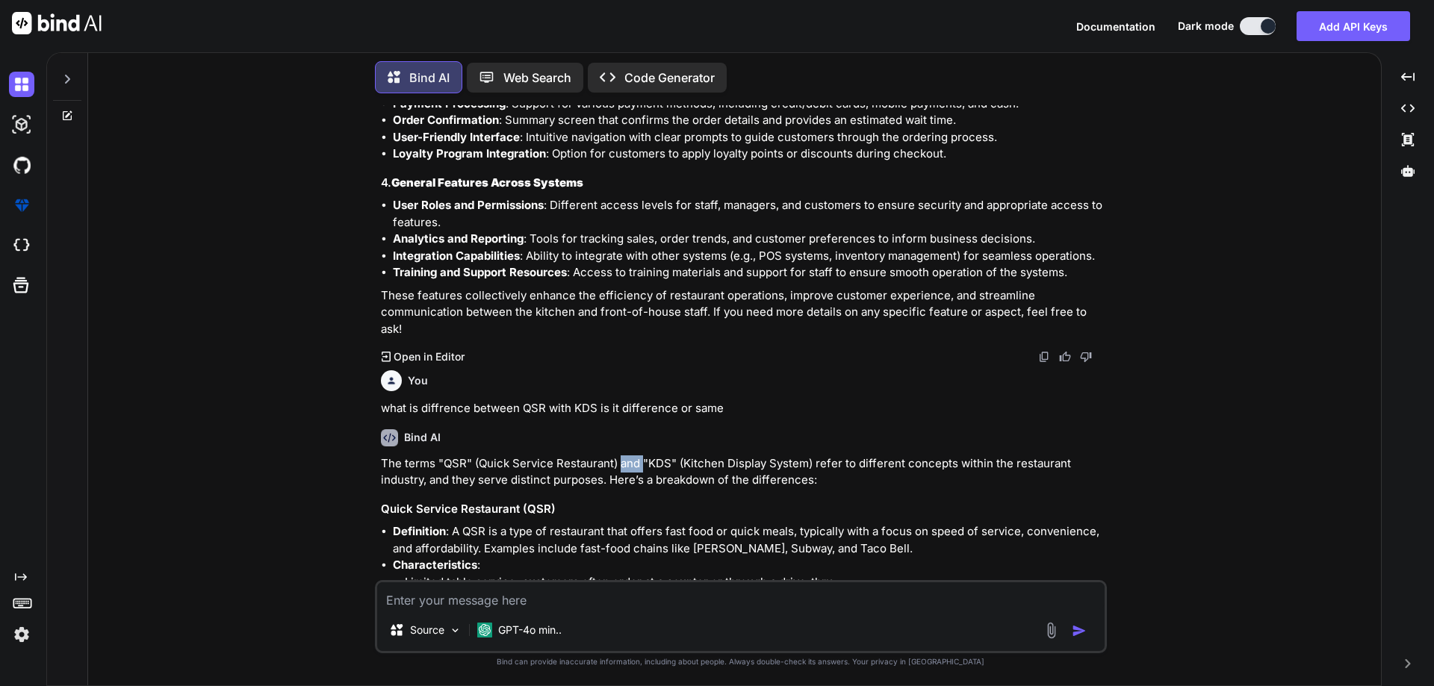
drag, startPoint x: 641, startPoint y: 444, endPoint x: 621, endPoint y: 447, distance: 19.8
click at [621, 456] on p "The terms "QSR" (Quick Service Restaurant) and "KDS" (Kitchen Display System) r…" at bounding box center [742, 473] width 723 height 34
click at [653, 459] on p "The terms "QSR" (Quick Service Restaurant) and "KDS" (Kitchen Display System) r…" at bounding box center [742, 473] width 723 height 34
drag, startPoint x: 641, startPoint y: 448, endPoint x: 620, endPoint y: 448, distance: 21.7
click at [620, 456] on p "The terms "QSR" (Quick Service Restaurant) and "KDS" (Kitchen Display System) r…" at bounding box center [742, 473] width 723 height 34
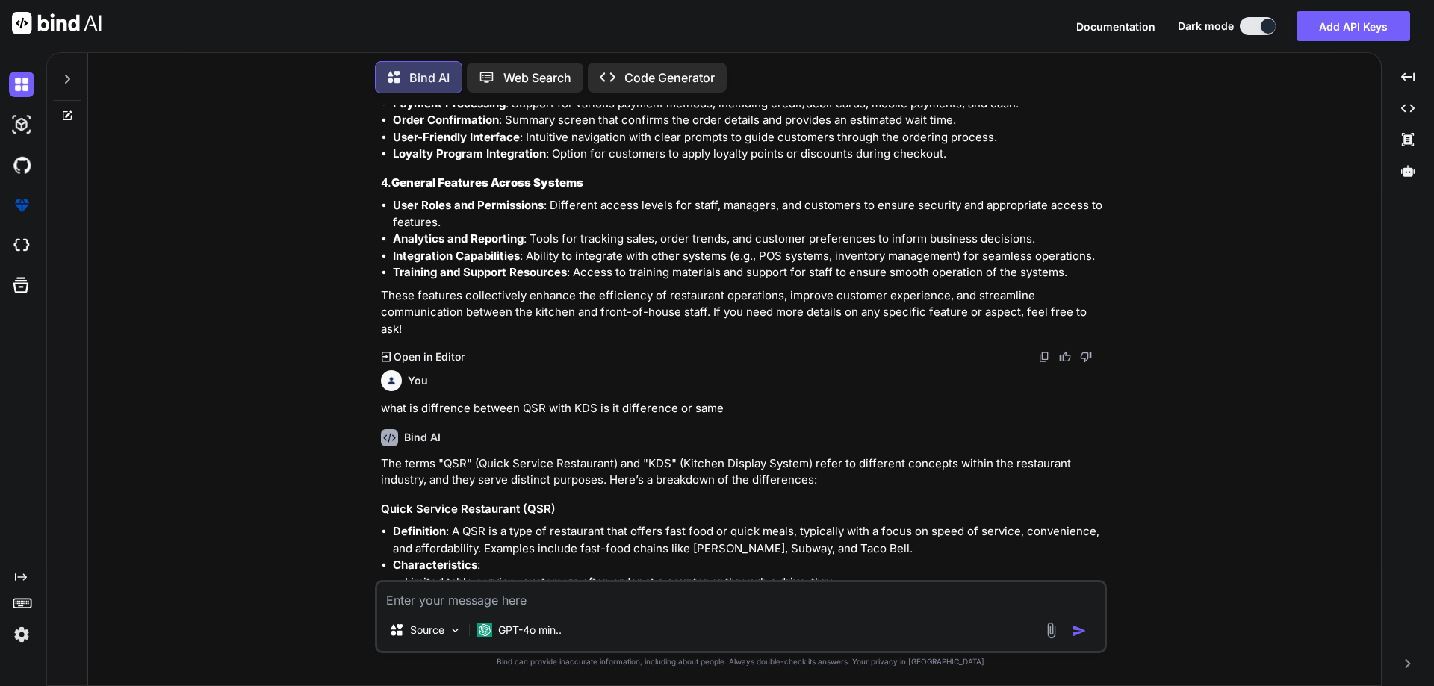
click at [646, 456] on p "The terms "QSR" (Quick Service Restaurant) and "KDS" (Kitchen Display System) r…" at bounding box center [742, 473] width 723 height 34
drag, startPoint x: 641, startPoint y: 449, endPoint x: 619, endPoint y: 447, distance: 21.8
click at [619, 456] on p "The terms "QSR" (Quick Service Restaurant) and "KDS" (Kitchen Display System) r…" at bounding box center [742, 473] width 723 height 34
click at [921, 458] on p "The terms "QSR" (Quick Service Restaurant) and "KDS" (Kitchen Display System) r…" at bounding box center [742, 473] width 723 height 34
drag, startPoint x: 868, startPoint y: 449, endPoint x: 1098, endPoint y: 447, distance: 230.0
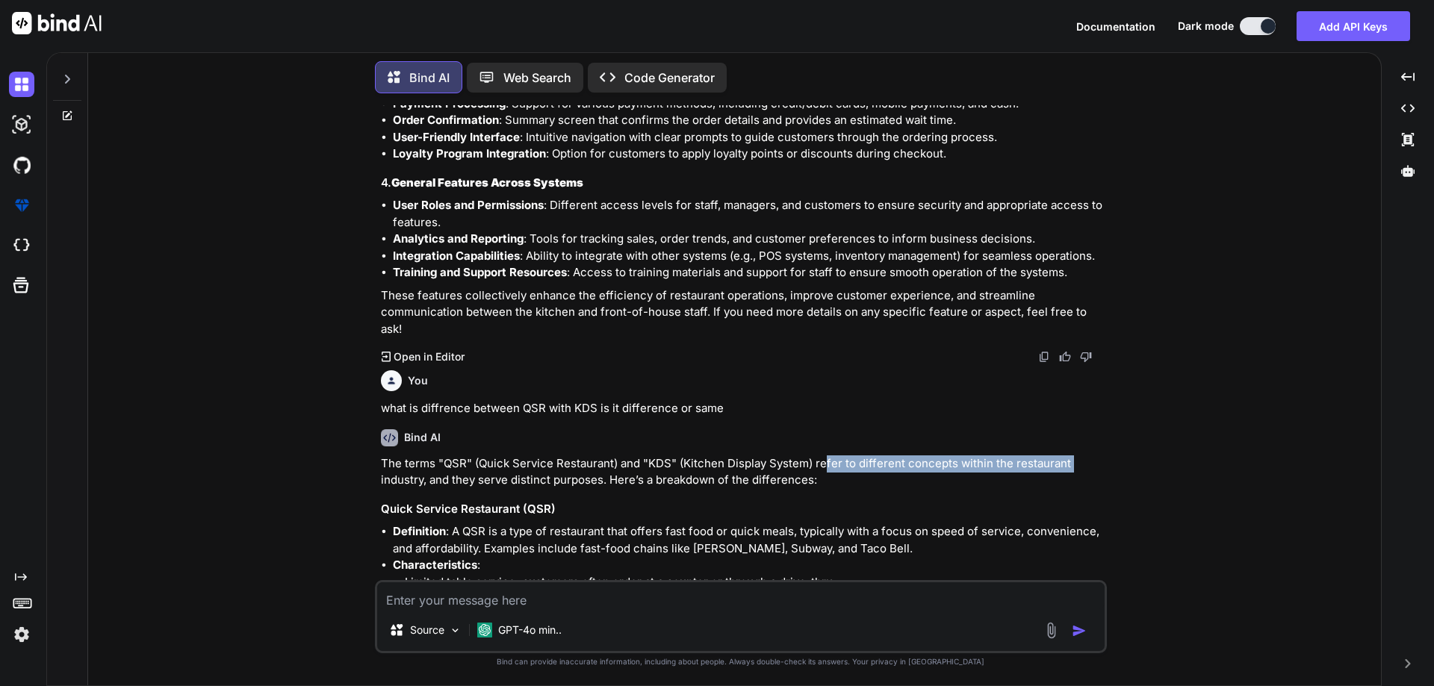
click at [1098, 456] on p "The terms "QSR" (Quick Service Restaurant) and "KDS" (Kitchen Display System) r…" at bounding box center [742, 473] width 723 height 34
drag, startPoint x: 1011, startPoint y: 464, endPoint x: 876, endPoint y: 446, distance: 136.3
click at [1009, 464] on p "The terms "QSR" (Quick Service Restaurant) and "KDS" (Kitchen Display System) r…" at bounding box center [742, 473] width 723 height 34
drag, startPoint x: 836, startPoint y: 448, endPoint x: 1087, endPoint y: 452, distance: 251.7
click at [1087, 456] on p "The terms "QSR" (Quick Service Restaurant) and "KDS" (Kitchen Display System) r…" at bounding box center [742, 473] width 723 height 34
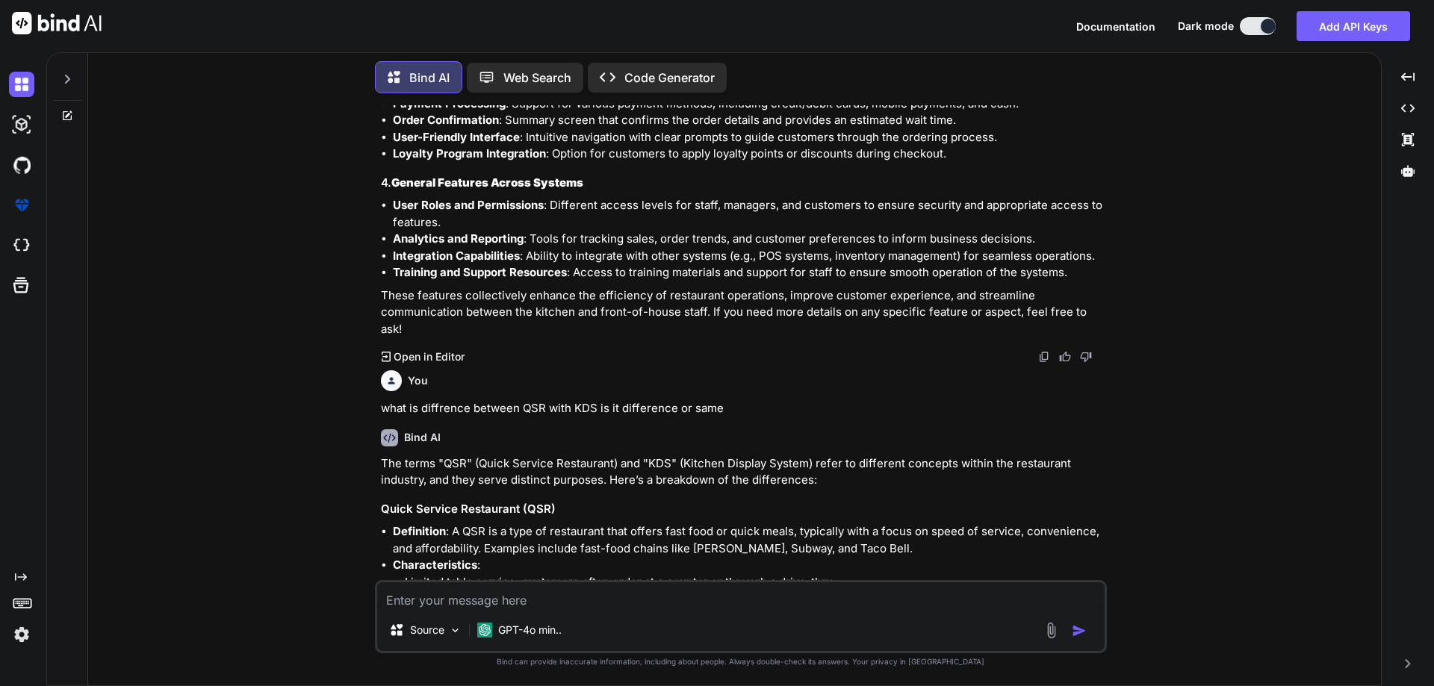
click at [900, 467] on p "The terms "QSR" (Quick Service Restaurant) and "KDS" (Kitchen Display System) r…" at bounding box center [742, 473] width 723 height 34
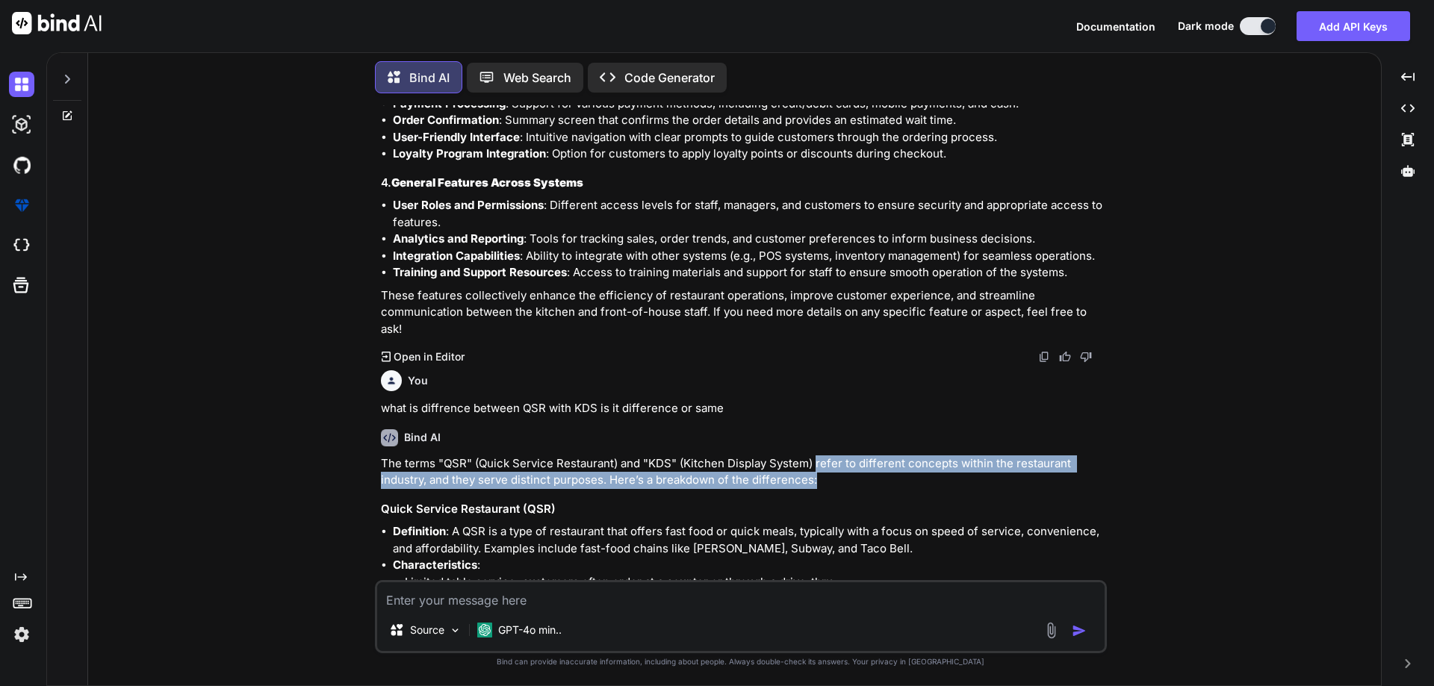
drag, startPoint x: 815, startPoint y: 447, endPoint x: 1075, endPoint y: 467, distance: 260.7
click at [1075, 467] on p "The terms "QSR" (Quick Service Restaurant) and "KDS" (Kitchen Display System) r…" at bounding box center [742, 473] width 723 height 34
click at [1070, 459] on p "The terms "QSR" (Quick Service Restaurant) and "KDS" (Kitchen Display System) r…" at bounding box center [742, 473] width 723 height 34
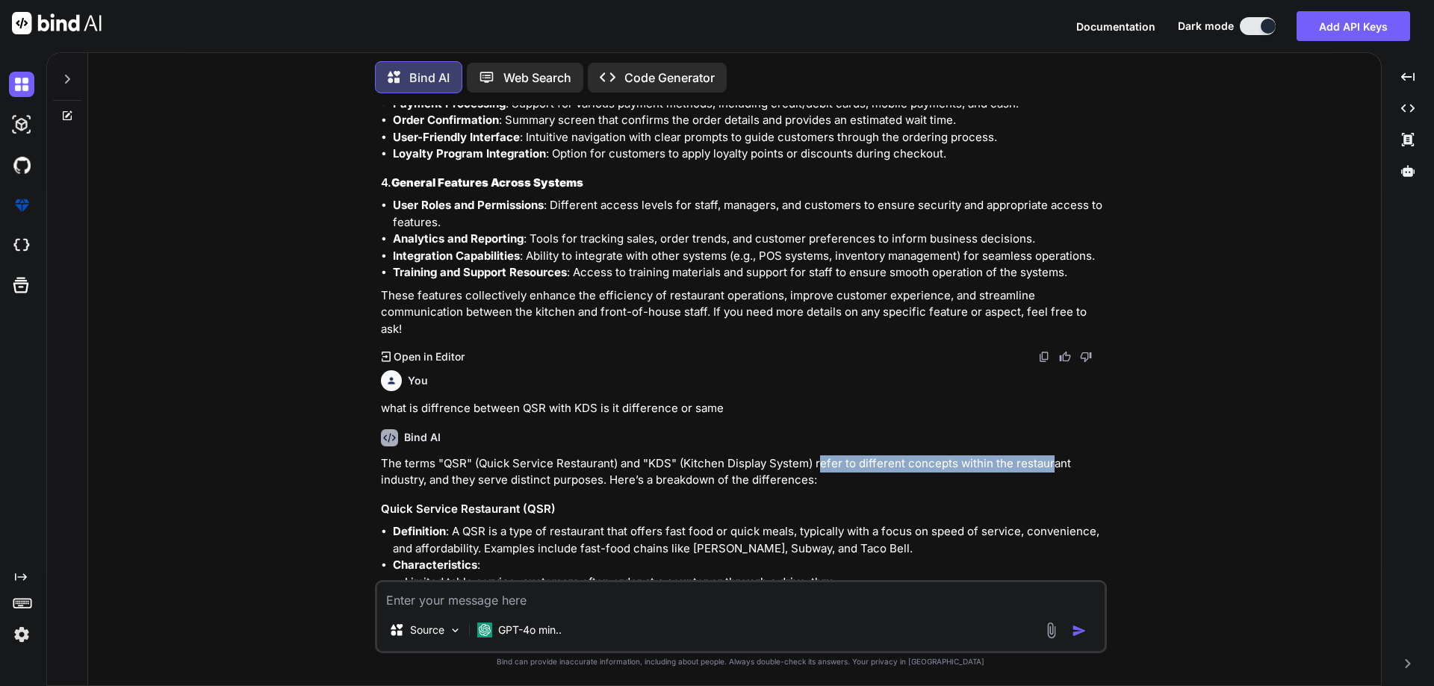
drag, startPoint x: 816, startPoint y: 447, endPoint x: 1049, endPoint y: 452, distance: 233.1
click at [1049, 456] on p "The terms "QSR" (Quick Service Restaurant) and "KDS" (Kitchen Display System) r…" at bounding box center [742, 473] width 723 height 34
drag, startPoint x: 1052, startPoint y: 462, endPoint x: 896, endPoint y: 444, distance: 157.0
click at [1041, 462] on p "The terms "QSR" (Quick Service Restaurant) and "KDS" (Kitchen Display System) r…" at bounding box center [742, 473] width 723 height 34
drag, startPoint x: 813, startPoint y: 444, endPoint x: 1088, endPoint y: 448, distance: 274.8
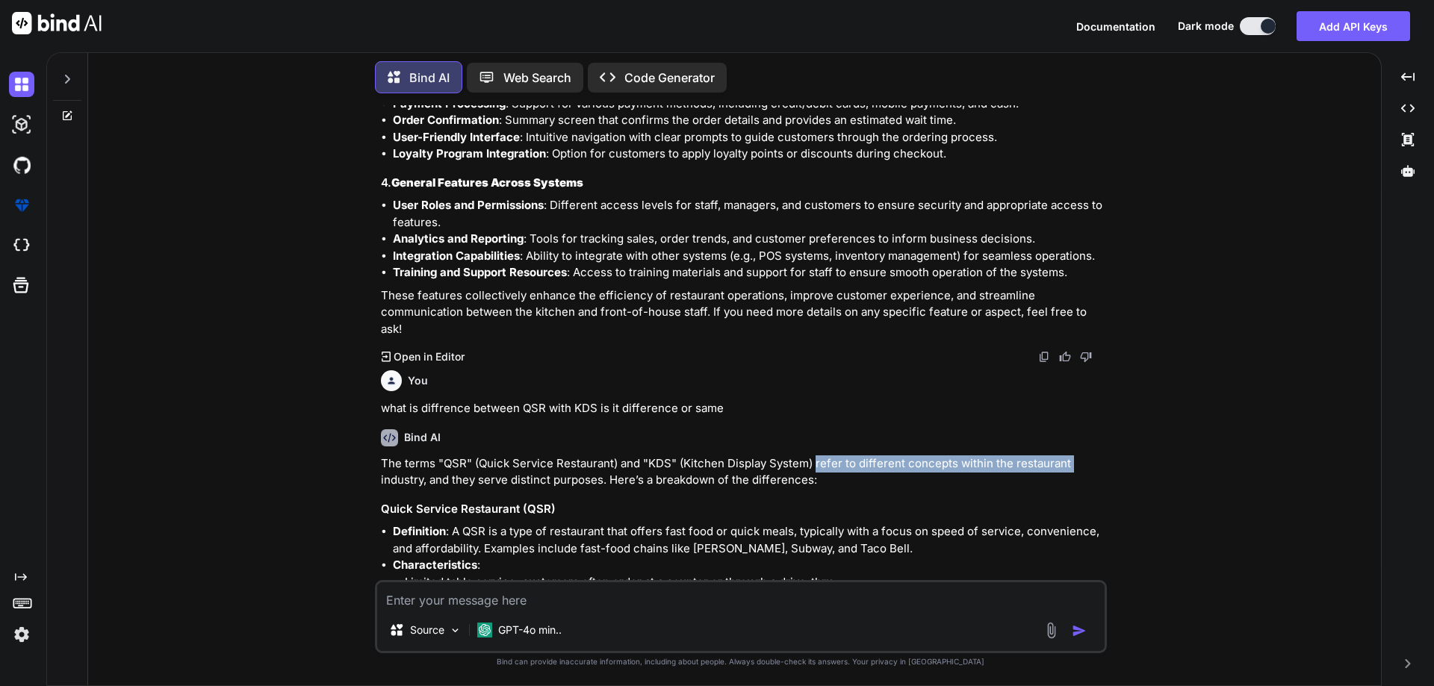
click at [1088, 456] on p "The terms "QSR" (Quick Service Restaurant) and "KDS" (Kitchen Display System) r…" at bounding box center [742, 473] width 723 height 34
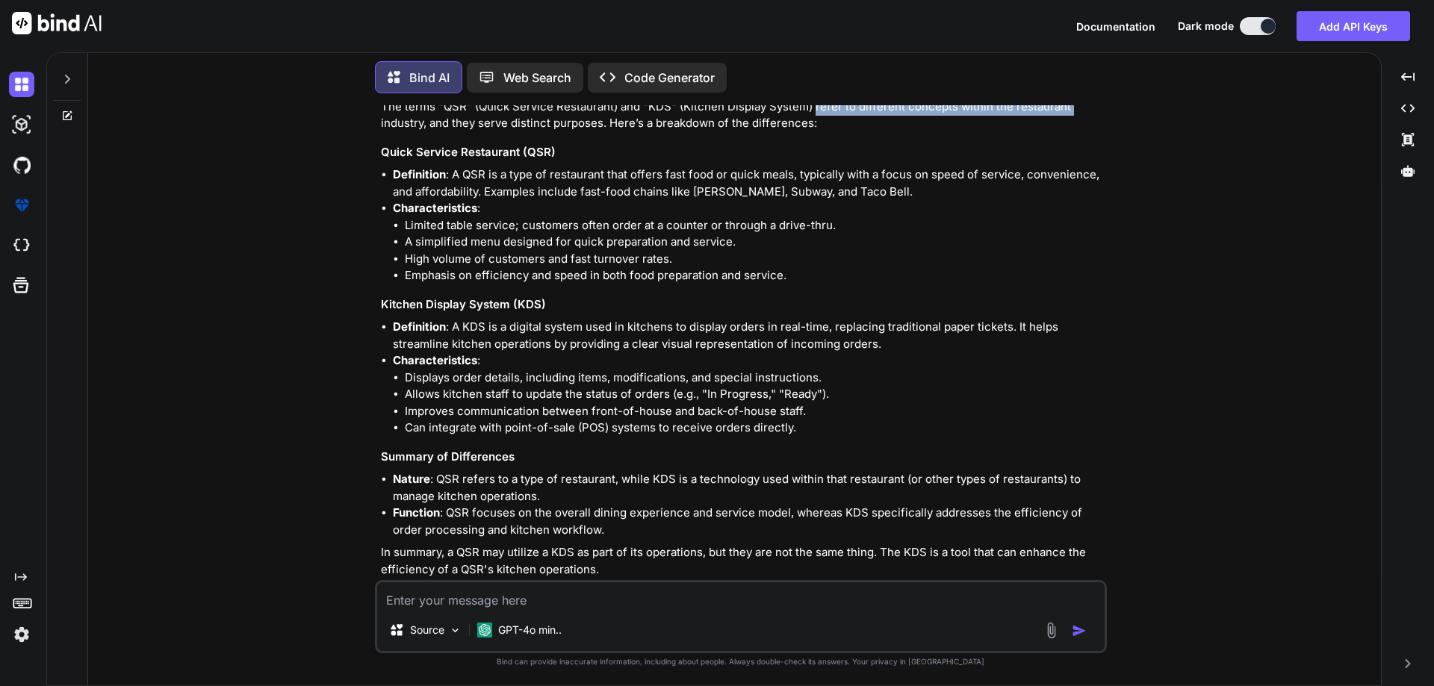
scroll to position [2148, 0]
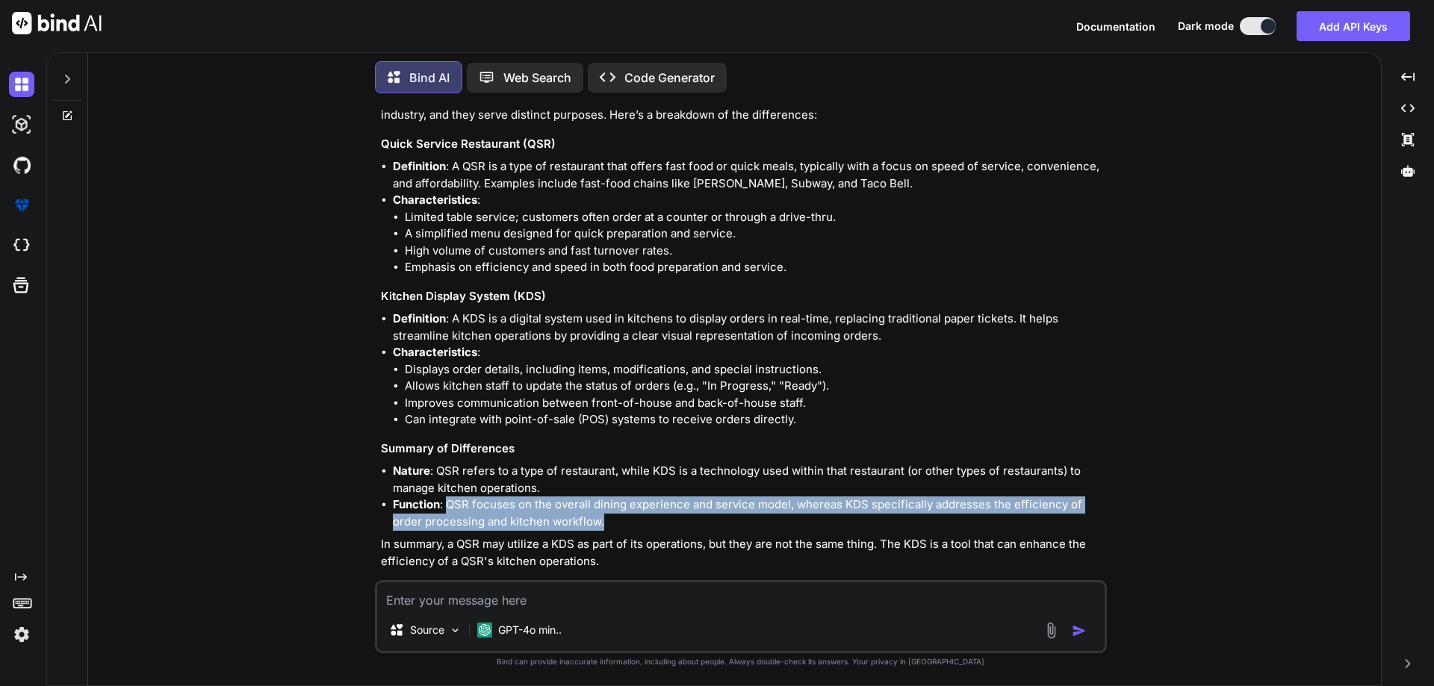
drag, startPoint x: 602, startPoint y: 508, endPoint x: 447, endPoint y: 483, distance: 156.5
click at [447, 497] on li "Function : QSR focuses on the overall dining experience and service model, wher…" at bounding box center [748, 514] width 711 height 34
click at [600, 503] on li "Function : QSR focuses on the overall dining experience and service model, wher…" at bounding box center [748, 514] width 711 height 34
drag, startPoint x: 607, startPoint y: 507, endPoint x: 448, endPoint y: 487, distance: 160.3
click at [448, 497] on li "Function : QSR focuses on the overall dining experience and service model, wher…" at bounding box center [748, 514] width 711 height 34
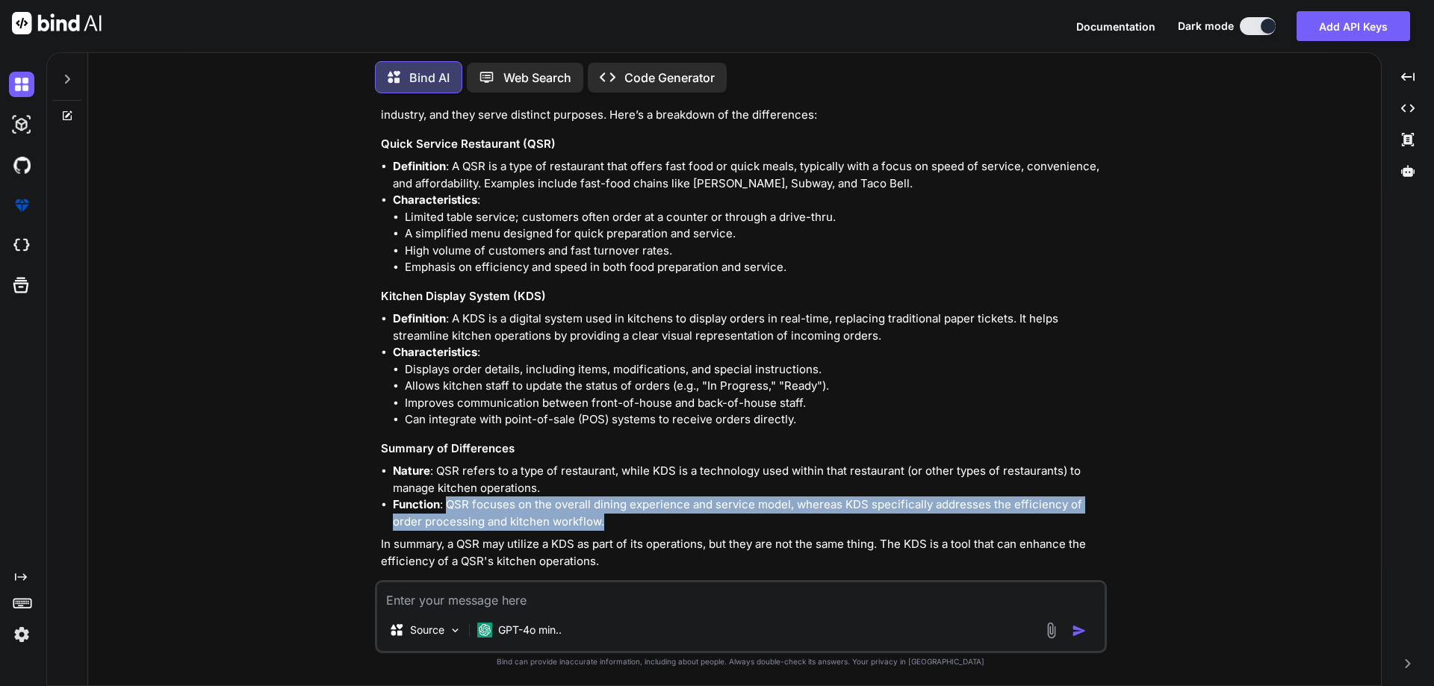
click at [608, 507] on li "Function : QSR focuses on the overall dining experience and service model, wher…" at bounding box center [748, 514] width 711 height 34
drag, startPoint x: 608, startPoint y: 507, endPoint x: 449, endPoint y: 482, distance: 161.0
click at [449, 497] on li "Function : QSR focuses on the overall dining experience and service model, wher…" at bounding box center [748, 514] width 711 height 34
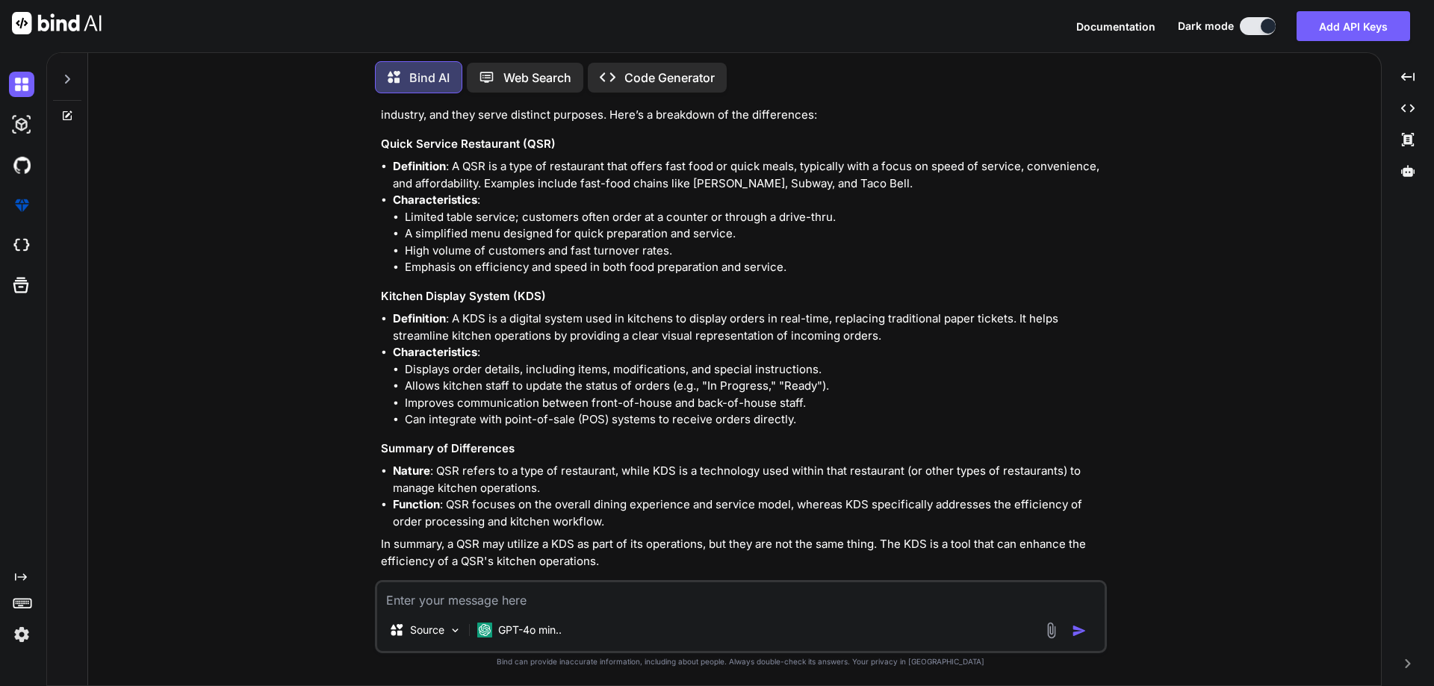
click at [590, 463] on li "Nature : QSR refers to a type of restaurant, while KDS is a technology used wit…" at bounding box center [748, 480] width 711 height 34
drag, startPoint x: 378, startPoint y: 526, endPoint x: 449, endPoint y: 532, distance: 71.2
click at [449, 532] on div "You QSR with KDS, kitchen printer, and self-checkout. We are working with [PERS…" at bounding box center [742, 342] width 729 height 475
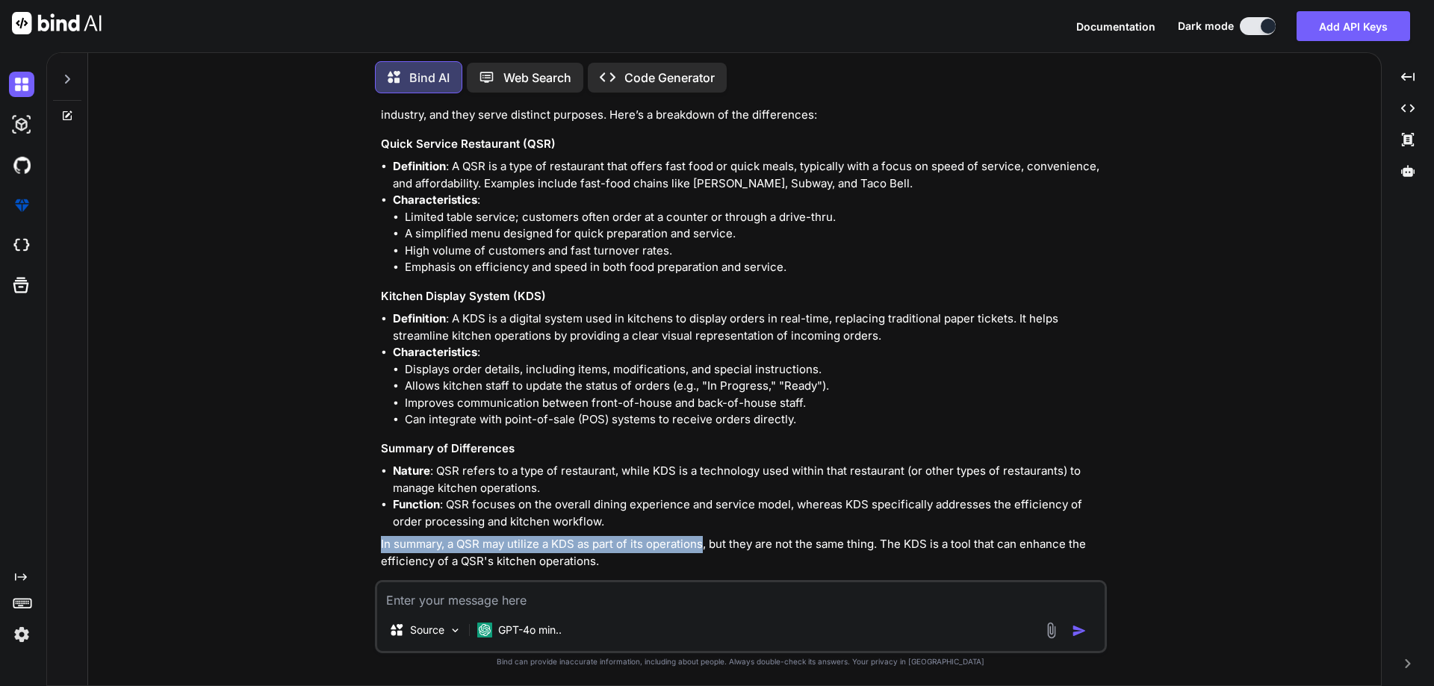
drag, startPoint x: 705, startPoint y: 529, endPoint x: 337, endPoint y: 518, distance: 368.3
click at [337, 518] on div "You QSR with KDS, kitchen printer, and self-checkout. We are working with [PERS…" at bounding box center [740, 395] width 1281 height 580
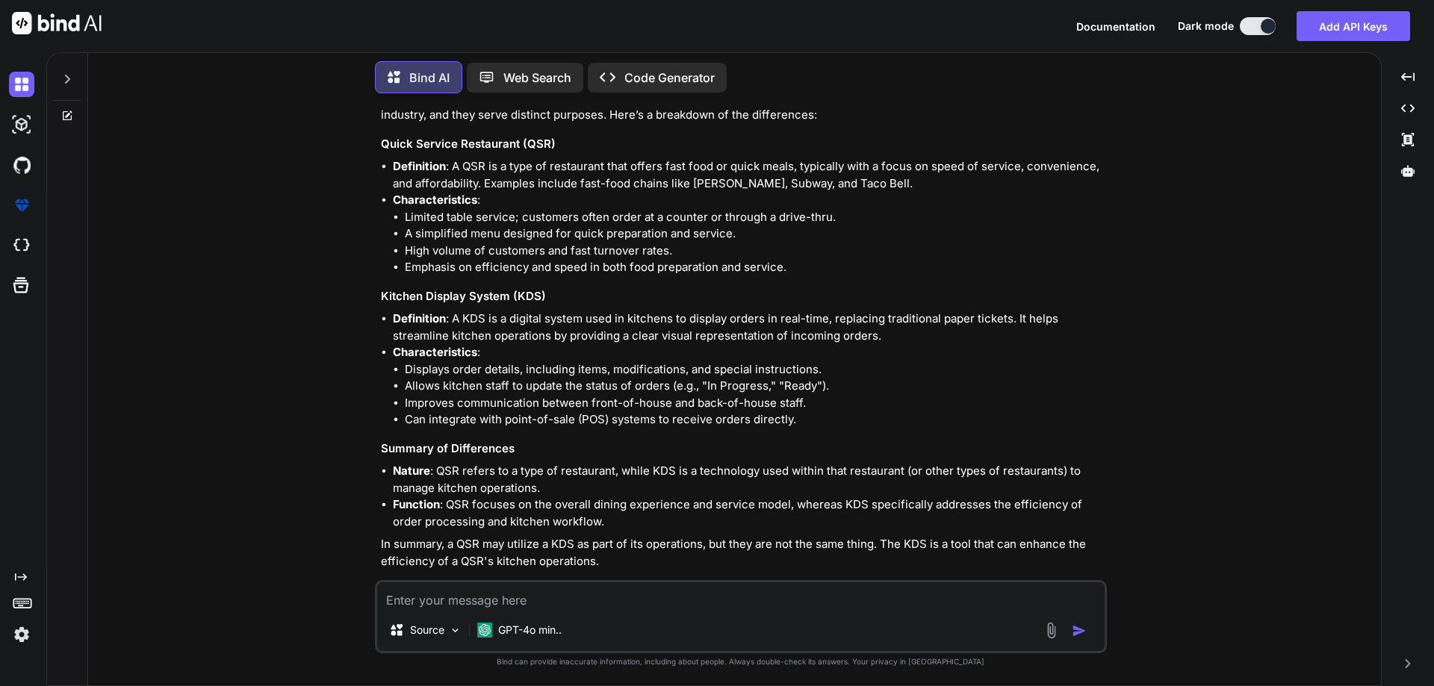
click at [601, 556] on div "Bind AI The terms "QSR" (Quick Service Restaurant) and "KDS" (Kitchen Display S…" at bounding box center [742, 324] width 723 height 545
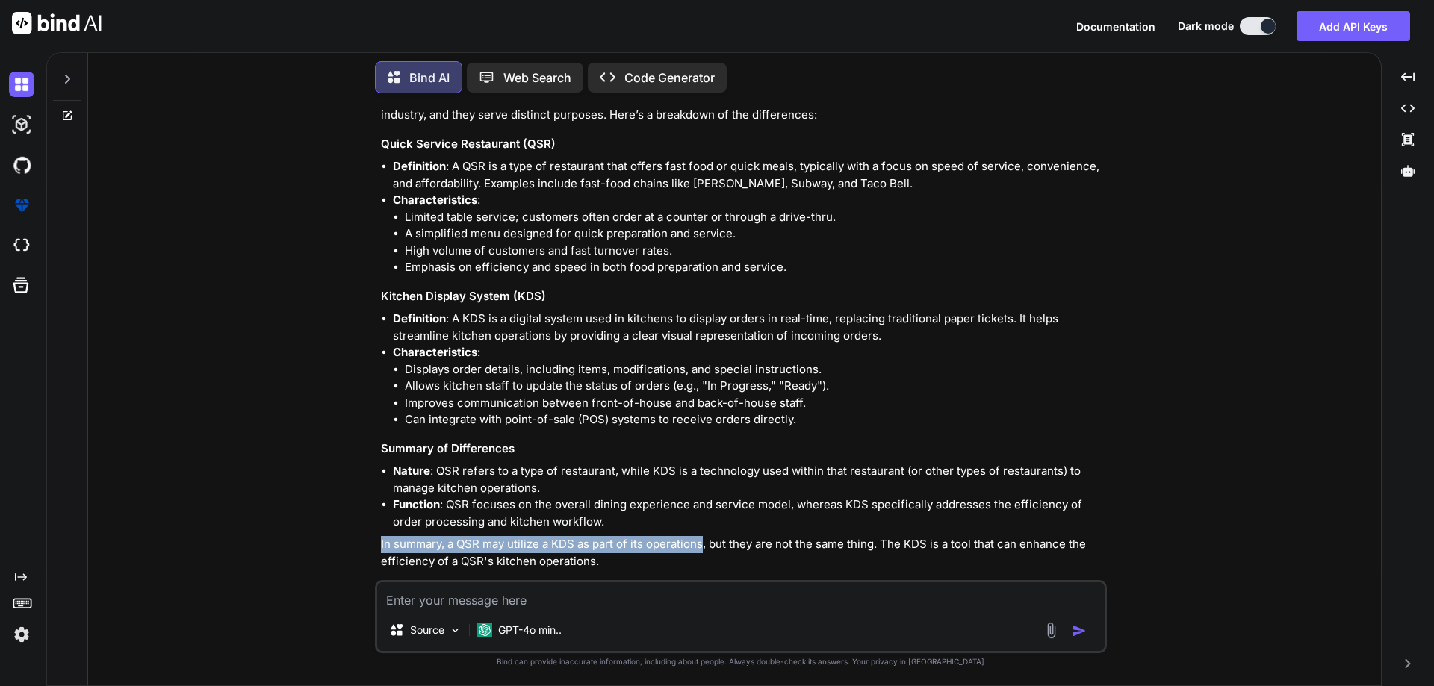
drag, startPoint x: 705, startPoint y: 527, endPoint x: 341, endPoint y: 526, distance: 363.7
click at [341, 526] on div "You QSR with KDS, kitchen printer, and self-checkout. We are working with [PERS…" at bounding box center [740, 395] width 1281 height 580
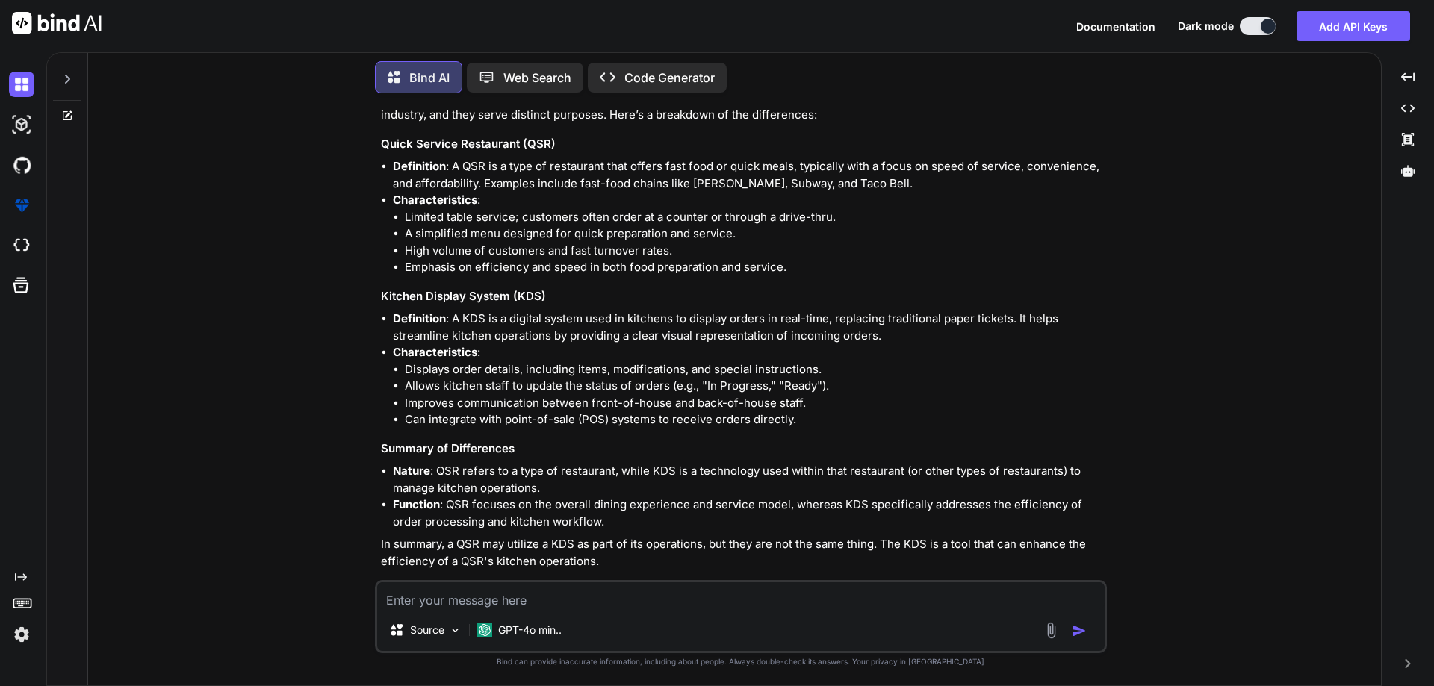
click at [765, 553] on p "In summary, a QSR may utilize a KDS as part of its operations, but they are not…" at bounding box center [742, 553] width 723 height 34
drag, startPoint x: 701, startPoint y: 526, endPoint x: 642, endPoint y: 522, distance: 59.1
click at [641, 536] on p "In summary, a QSR may utilize a KDS as part of its operations, but they are not…" at bounding box center [742, 553] width 723 height 34
click at [724, 541] on p "In summary, a QSR may utilize a KDS as part of its operations, but they are not…" at bounding box center [742, 553] width 723 height 34
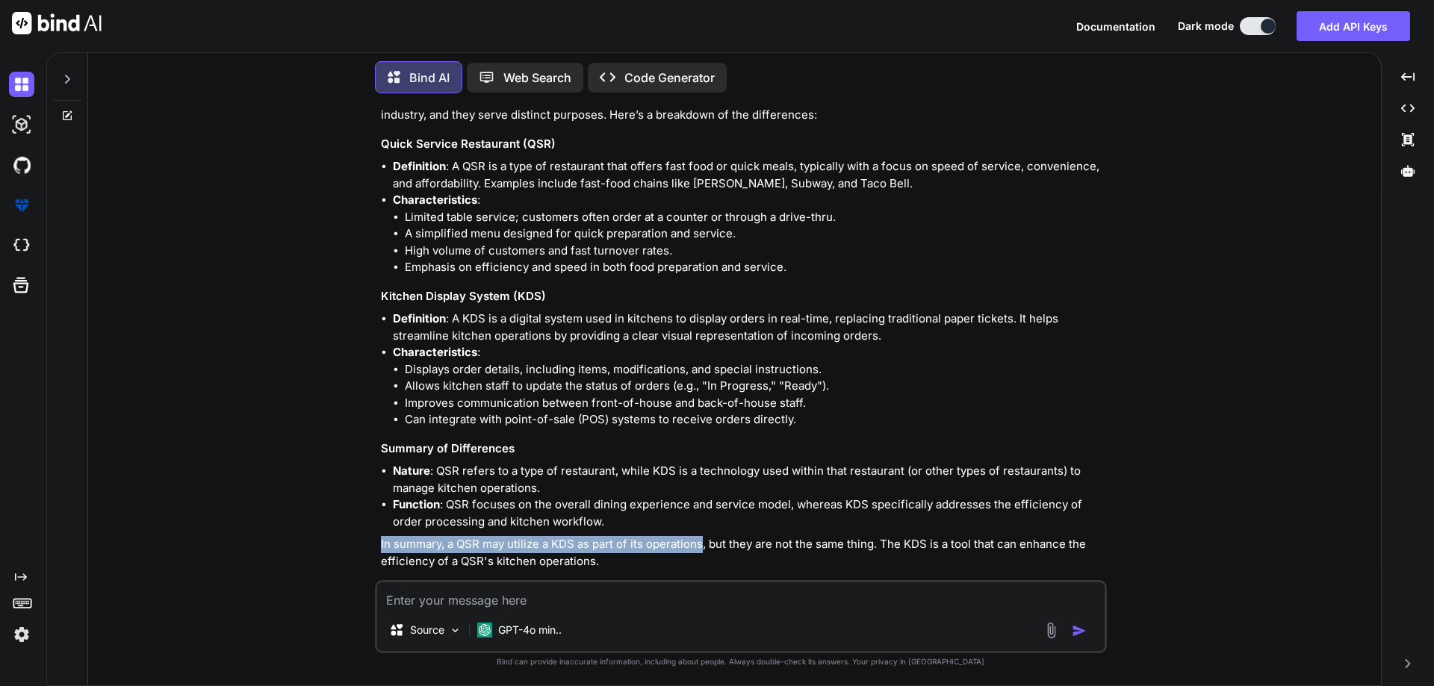
drag, startPoint x: 703, startPoint y: 530, endPoint x: 332, endPoint y: 517, distance: 371.4
click at [332, 517] on div "You QSR with KDS, kitchen printer, and self-checkout. We are working with [PERS…" at bounding box center [740, 395] width 1281 height 580
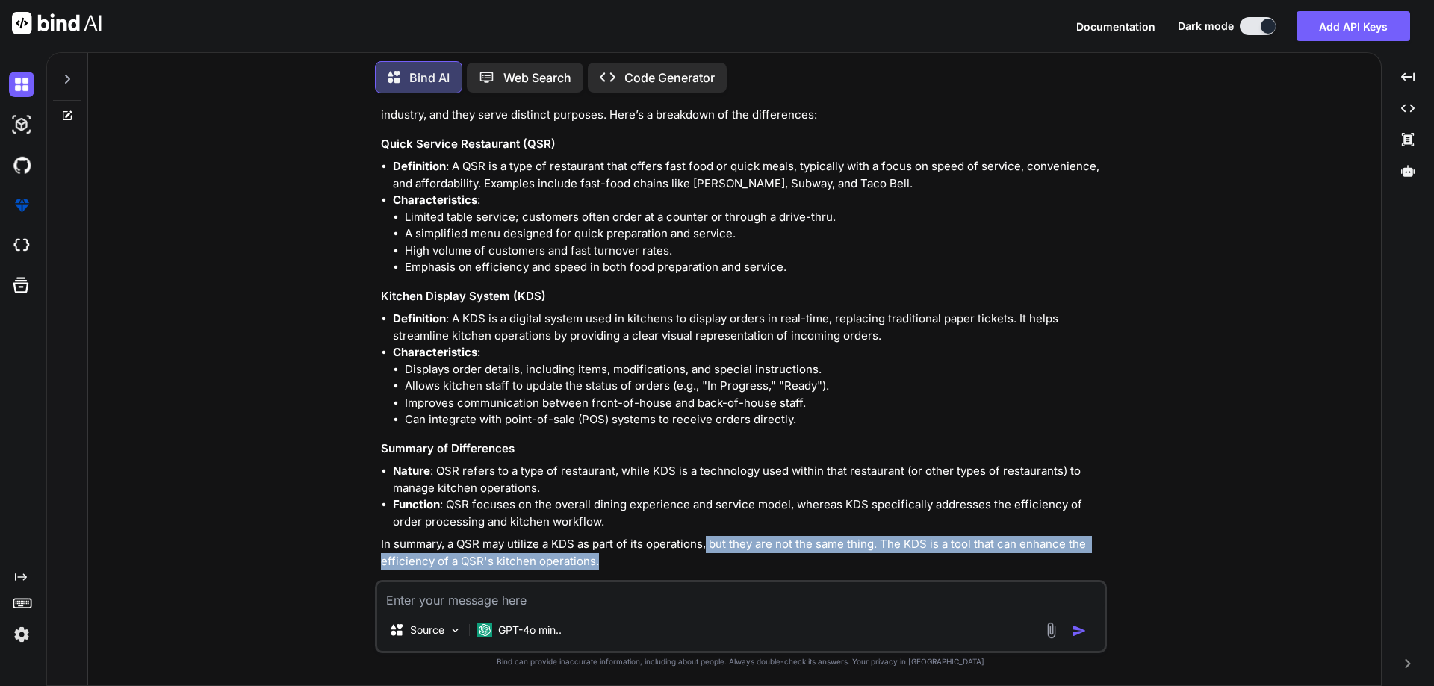
drag, startPoint x: 709, startPoint y: 526, endPoint x: 923, endPoint y: 541, distance: 214.9
click at [923, 541] on p "In summary, a QSR may utilize a KDS as part of its operations, but they are not…" at bounding box center [742, 553] width 723 height 34
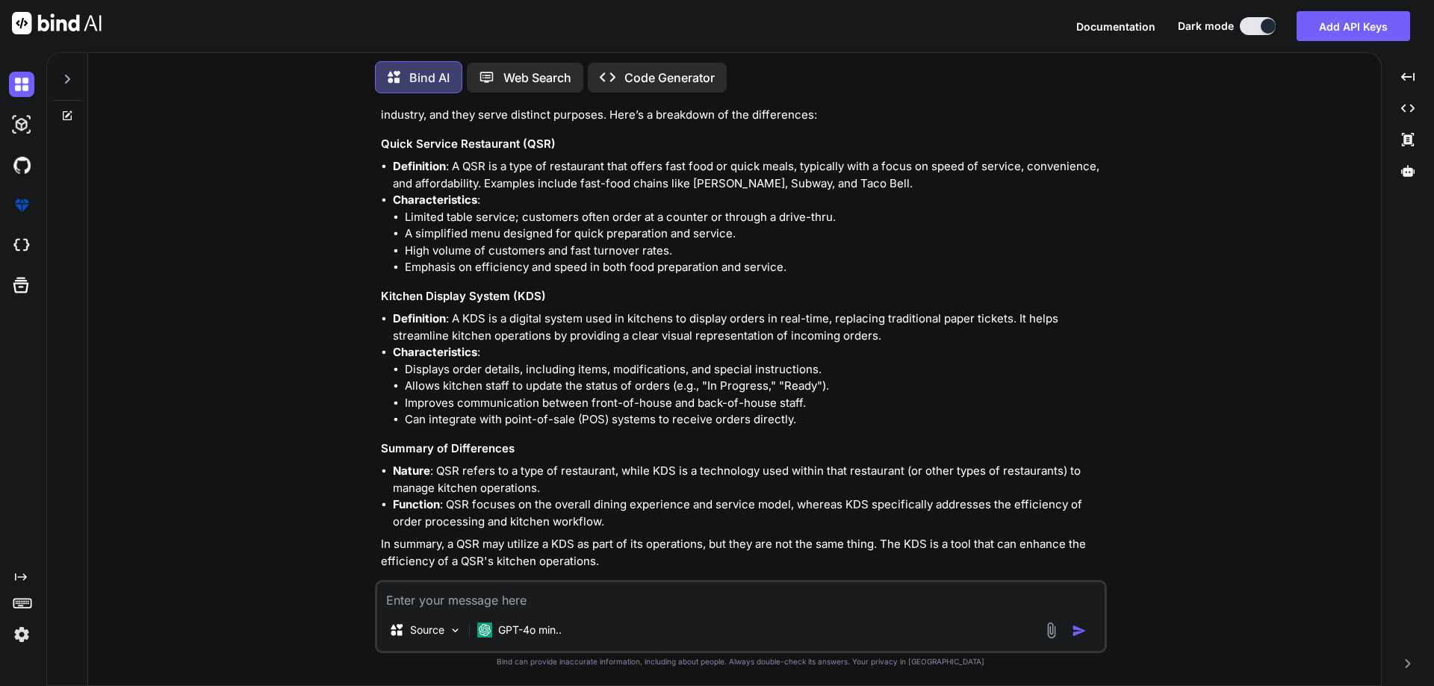
click at [857, 558] on div "Bind AI The terms "QSR" (Quick Service Restaurant) and "KDS" (Kitchen Display S…" at bounding box center [742, 324] width 723 height 545
drag, startPoint x: 710, startPoint y: 526, endPoint x: 878, endPoint y: 530, distance: 168.1
click at [878, 536] on p "In summary, a QSR may utilize a KDS as part of its operations, but they are not…" at bounding box center [742, 553] width 723 height 34
click at [777, 544] on p "In summary, a QSR may utilize a KDS as part of its operations, but they are not…" at bounding box center [742, 553] width 723 height 34
click at [576, 554] on div "Bind AI The terms "QSR" (Quick Service Restaurant) and "KDS" (Kitchen Display S…" at bounding box center [742, 324] width 723 height 545
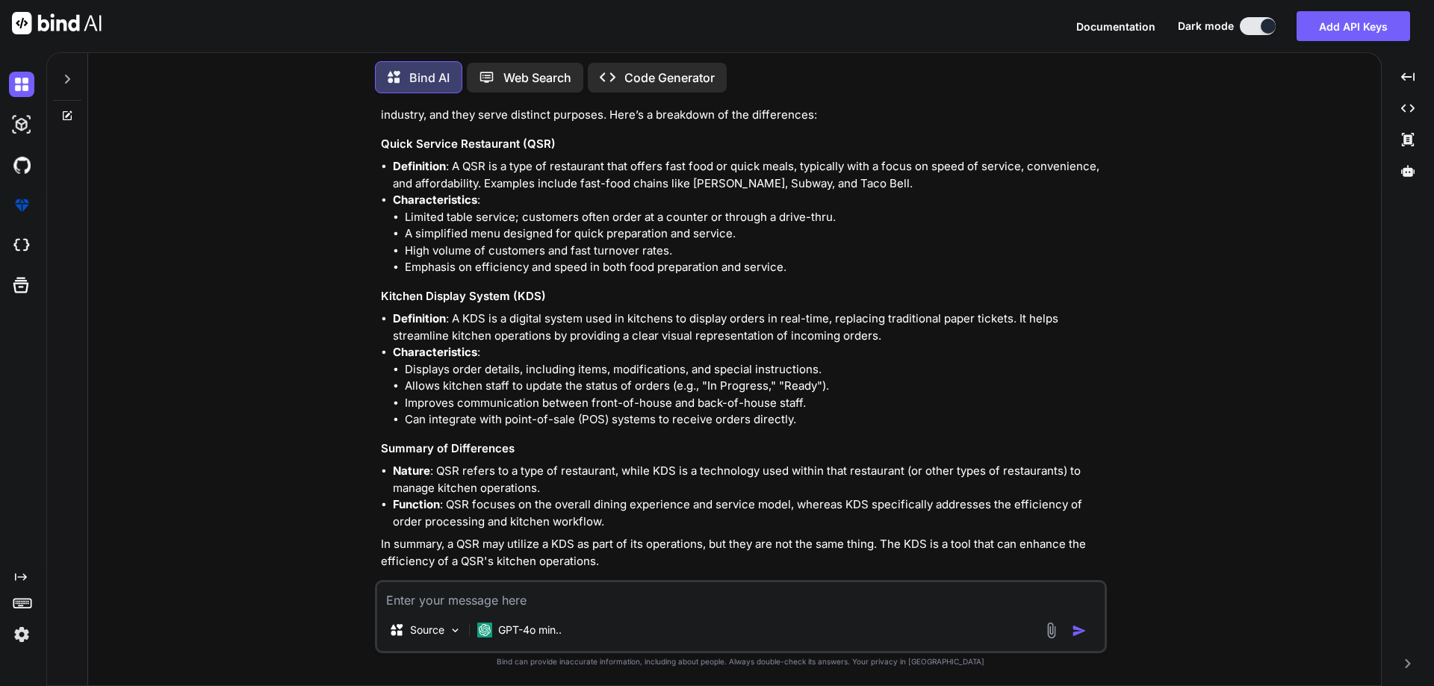
click at [652, 536] on p "In summary, a QSR may utilize a KDS as part of its operations, but they are not…" at bounding box center [742, 553] width 723 height 34
drag, startPoint x: 450, startPoint y: 458, endPoint x: 680, endPoint y: 463, distance: 230.1
click at [680, 463] on li "Nature : QSR refers to a type of restaurant, while KDS is a technology used wit…" at bounding box center [748, 480] width 711 height 34
click at [630, 470] on li "Nature : QSR refers to a type of restaurant, while KDS is a technology used wit…" at bounding box center [748, 480] width 711 height 34
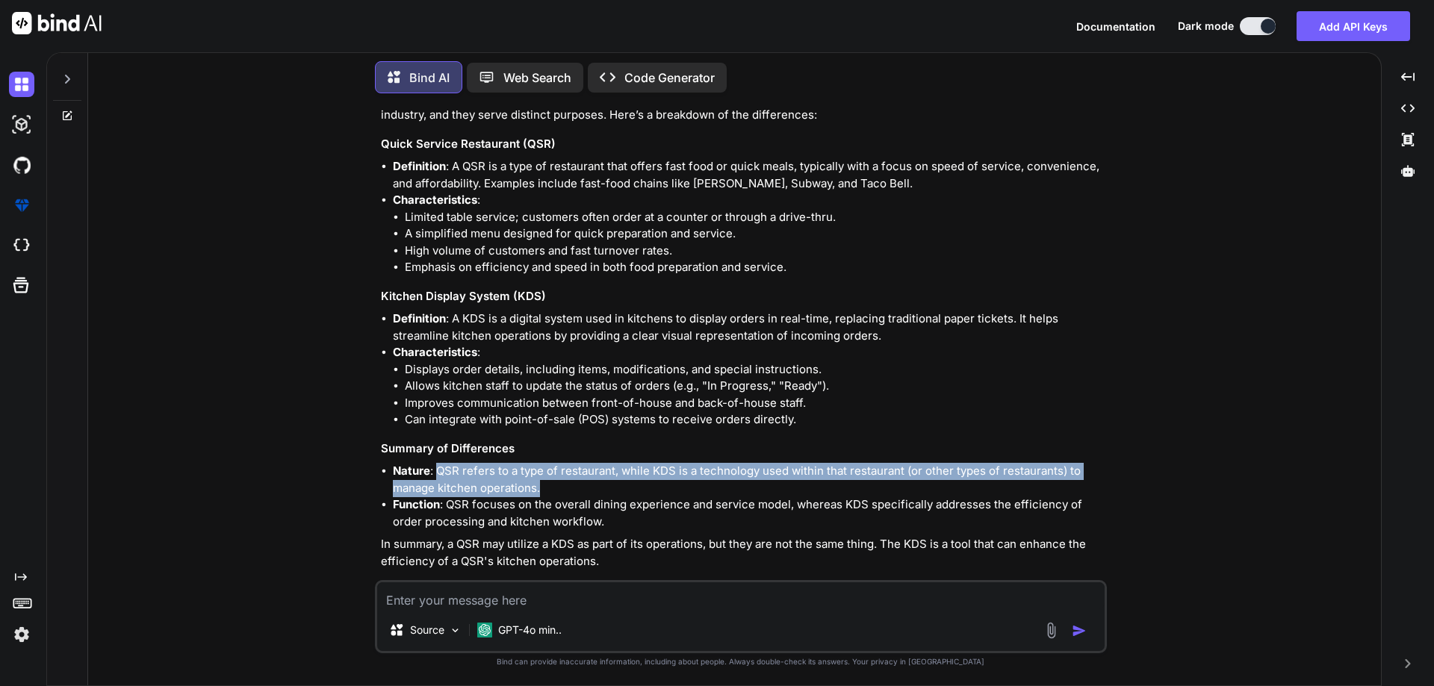
drag, startPoint x: 439, startPoint y: 456, endPoint x: 550, endPoint y: 473, distance: 112.6
click at [550, 473] on li "Nature : QSR refers to a type of restaurant, while KDS is a technology used wit…" at bounding box center [748, 480] width 711 height 34
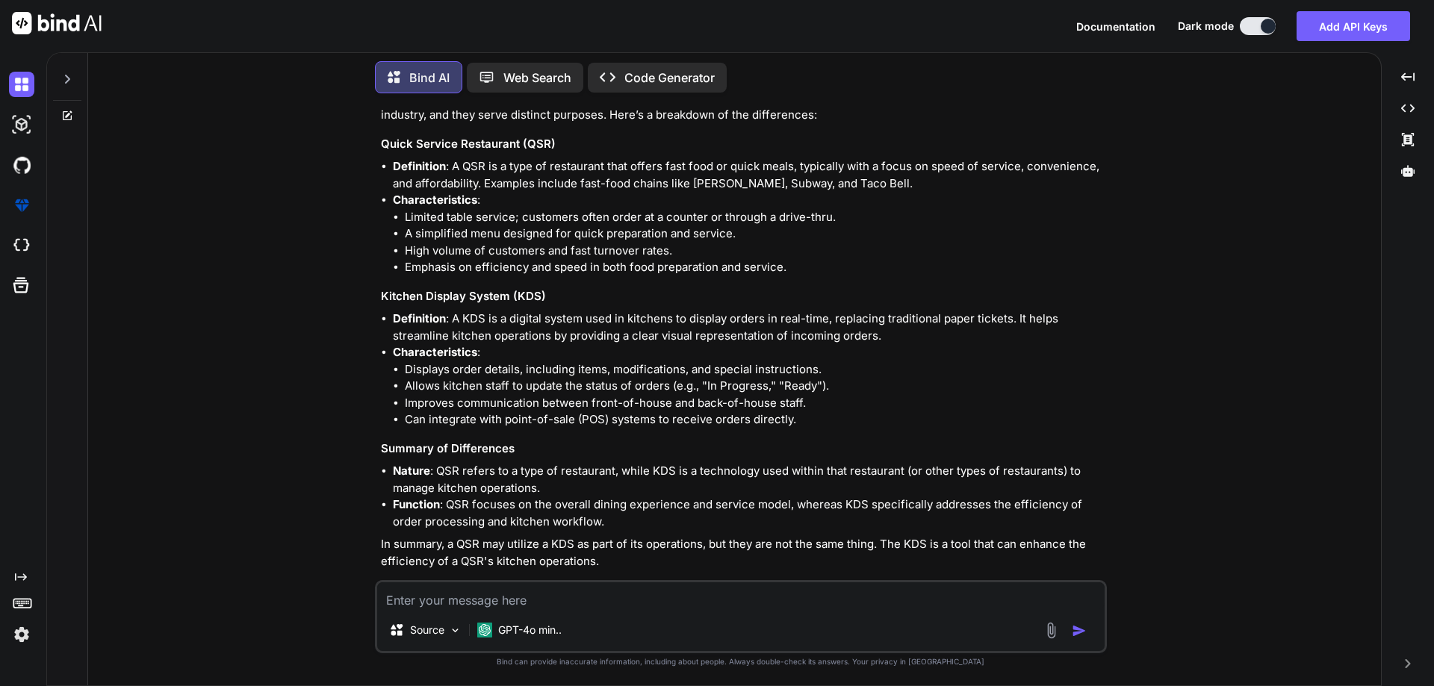
click at [467, 596] on textarea at bounding box center [740, 595] width 727 height 27
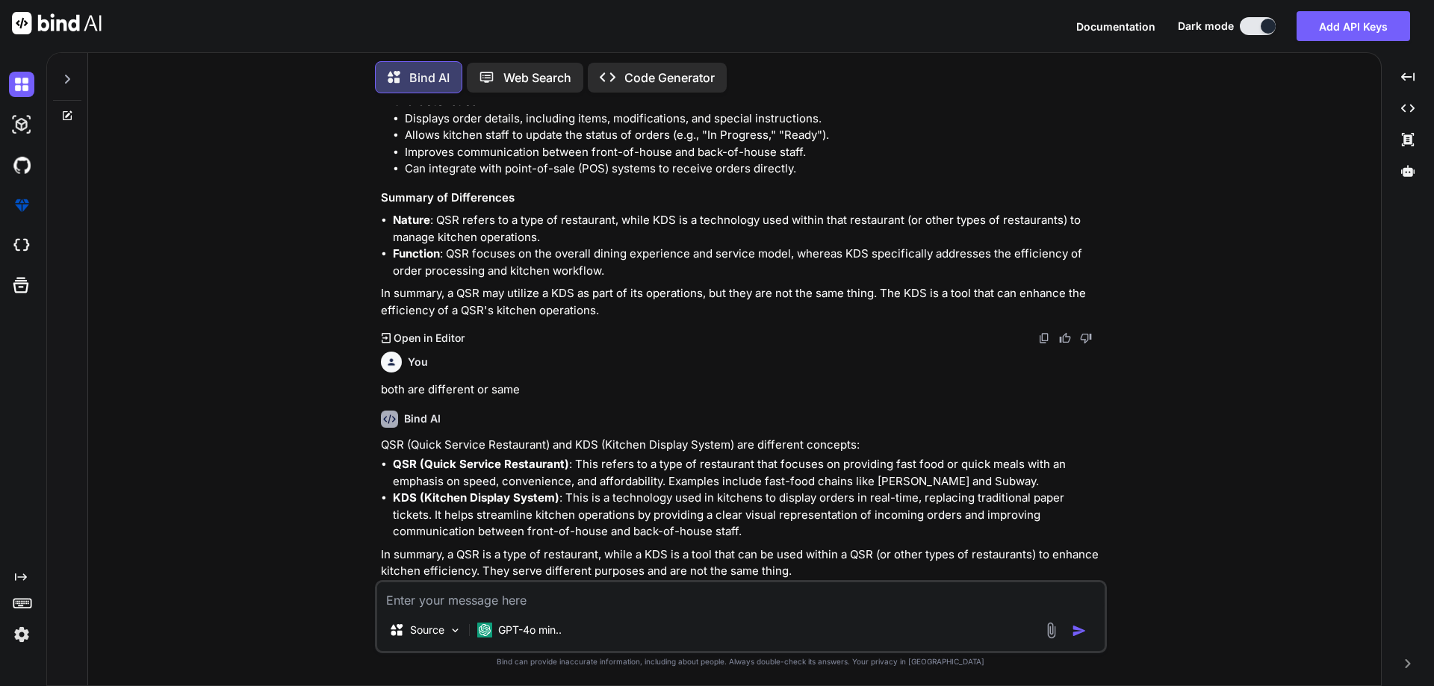
scroll to position [2408, 0]
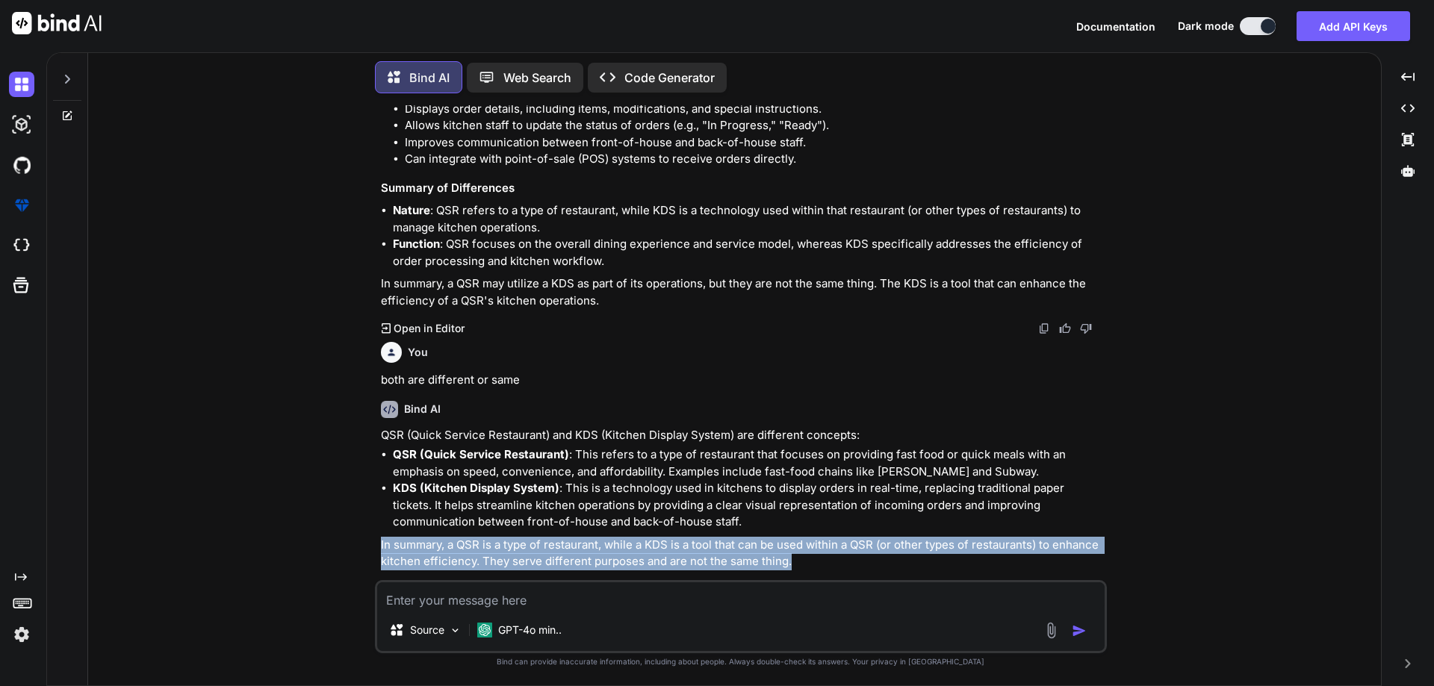
drag, startPoint x: 790, startPoint y: 551, endPoint x: 358, endPoint y: 535, distance: 432.7
click at [358, 535] on div "You QSR with KDS, kitchen printer, and self-checkout. We are working with [PERS…" at bounding box center [740, 395] width 1281 height 580
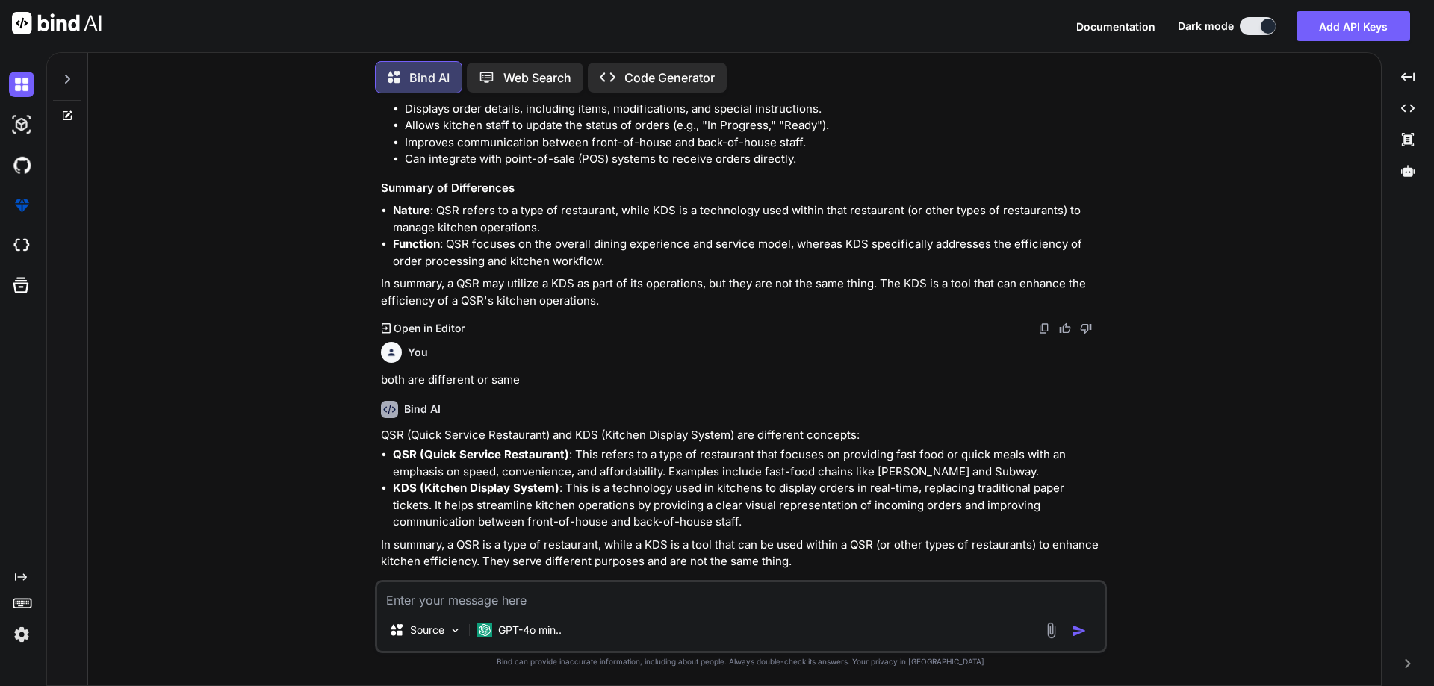
click at [772, 557] on div "Bind AI QSR (Quick Service Restaurant) and KDS (Kitchen Display System) are dif…" at bounding box center [742, 493] width 723 height 208
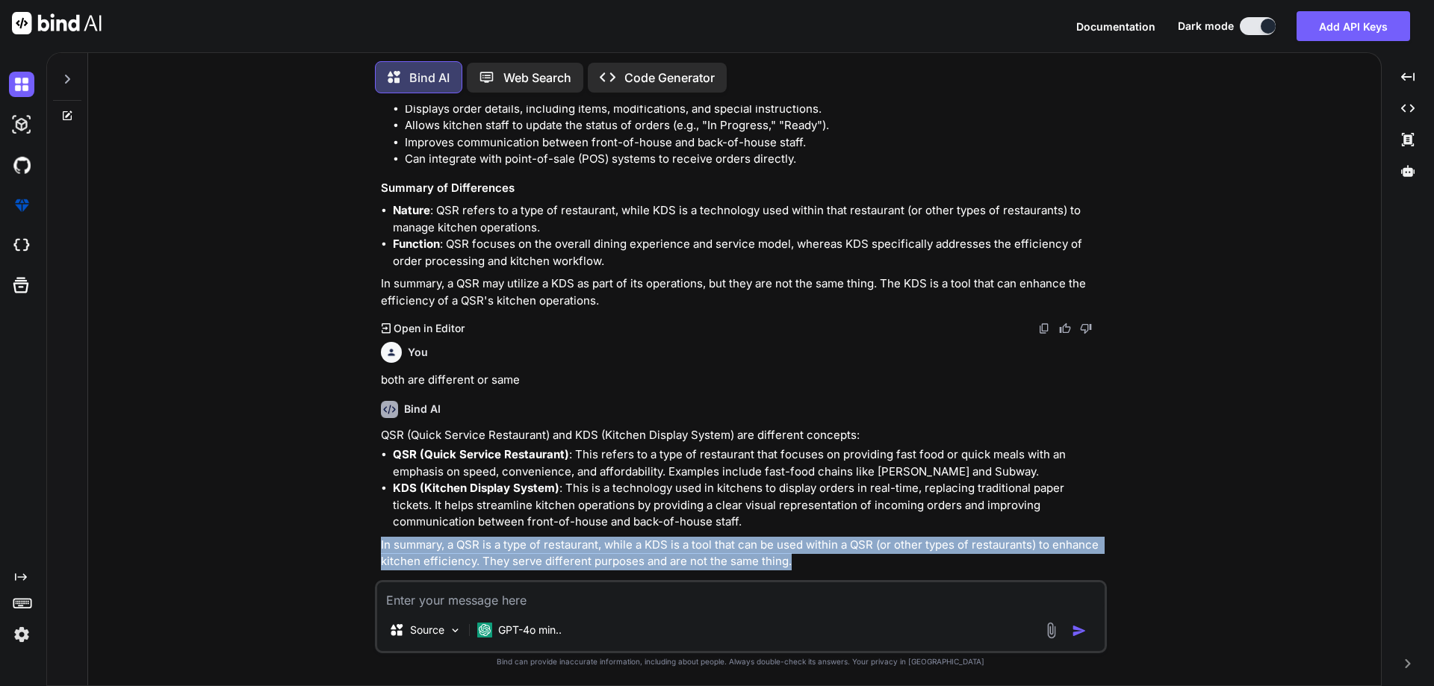
drag, startPoint x: 804, startPoint y: 551, endPoint x: 365, endPoint y: 519, distance: 439.5
click at [365, 519] on div "You QSR with KDS, kitchen printer, and self-checkout. We are working with [PERS…" at bounding box center [740, 395] width 1281 height 580
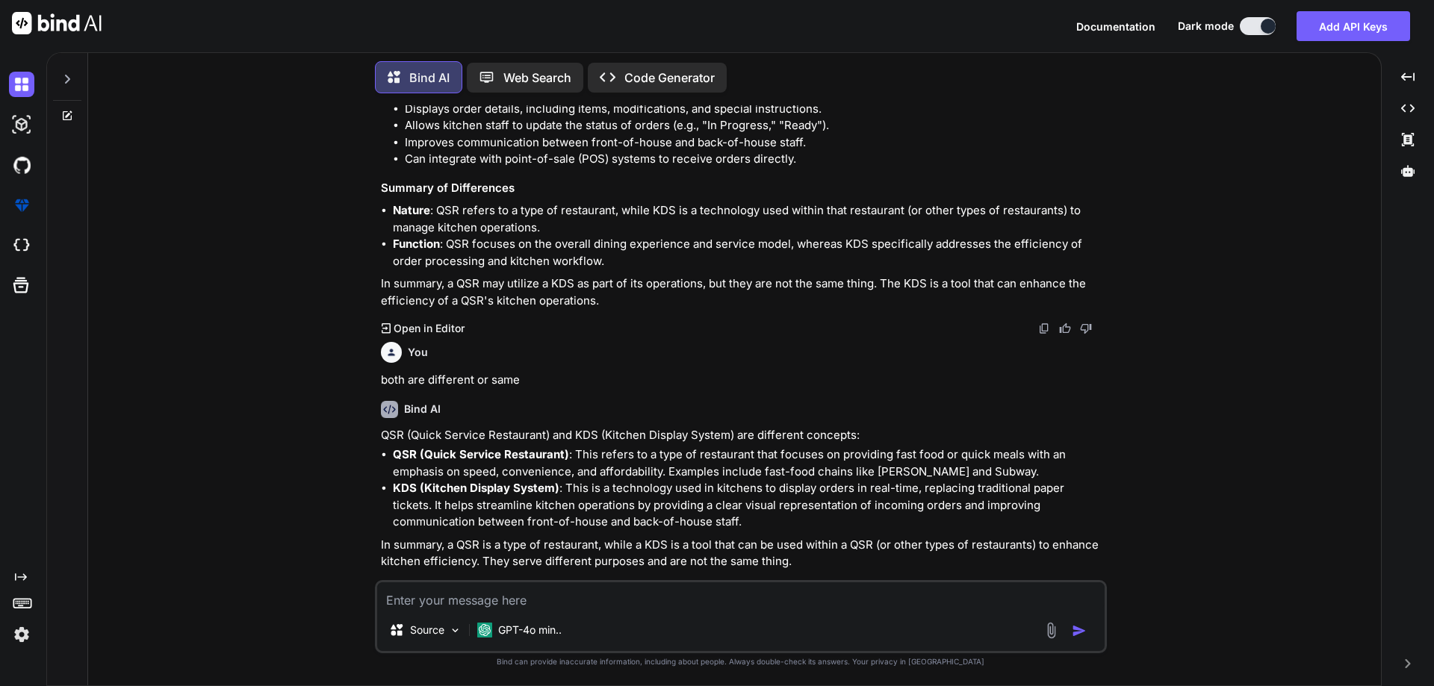
click at [391, 480] on ul "QSR (Quick Service Restaurant) : This refers to a type of restaurant that focus…" at bounding box center [742, 489] width 723 height 84
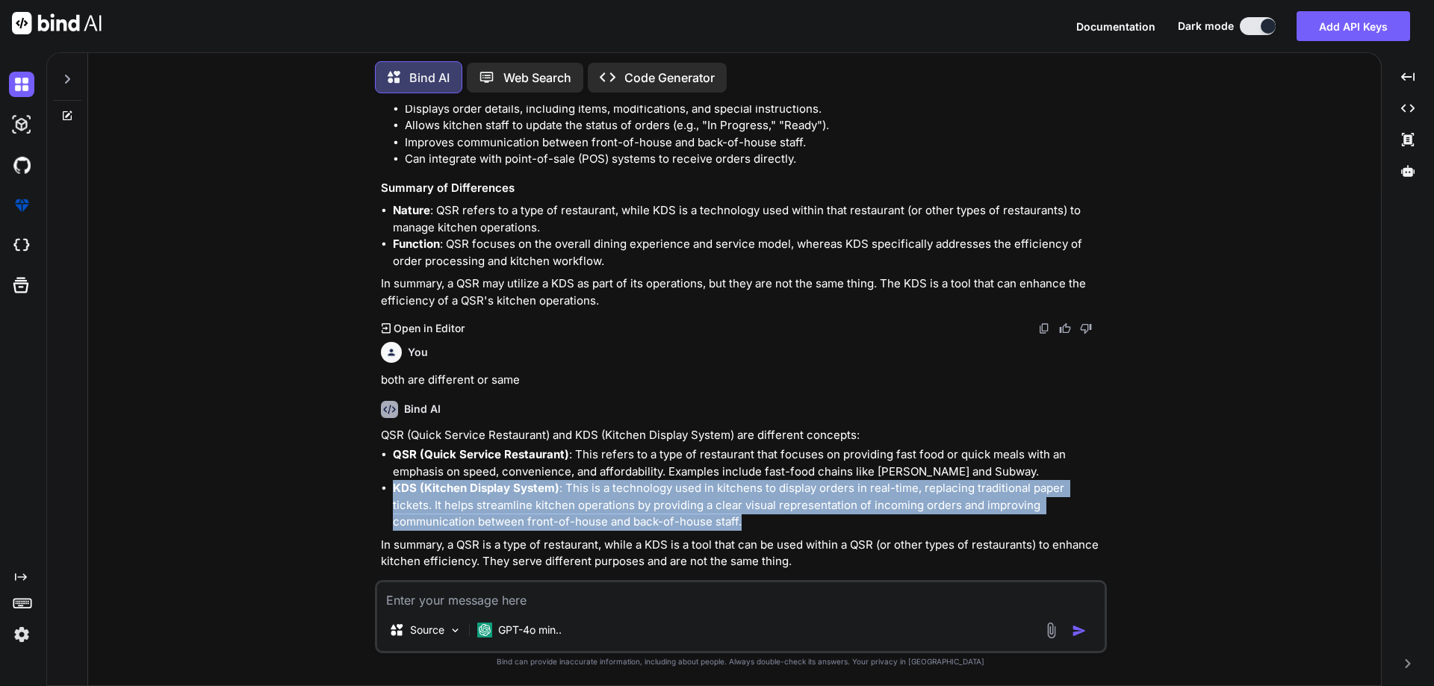
drag, startPoint x: 394, startPoint y: 472, endPoint x: 665, endPoint y: 509, distance: 272.8
click at [665, 509] on p "KDS (Kitchen Display System) : This is a technology used in kitchens to display…" at bounding box center [748, 505] width 711 height 51
drag, startPoint x: 665, startPoint y: 509, endPoint x: 562, endPoint y: 473, distance: 108.9
click at [562, 480] on p "KDS (Kitchen Display System) : This is a technology used in kitchens to display…" at bounding box center [748, 505] width 711 height 51
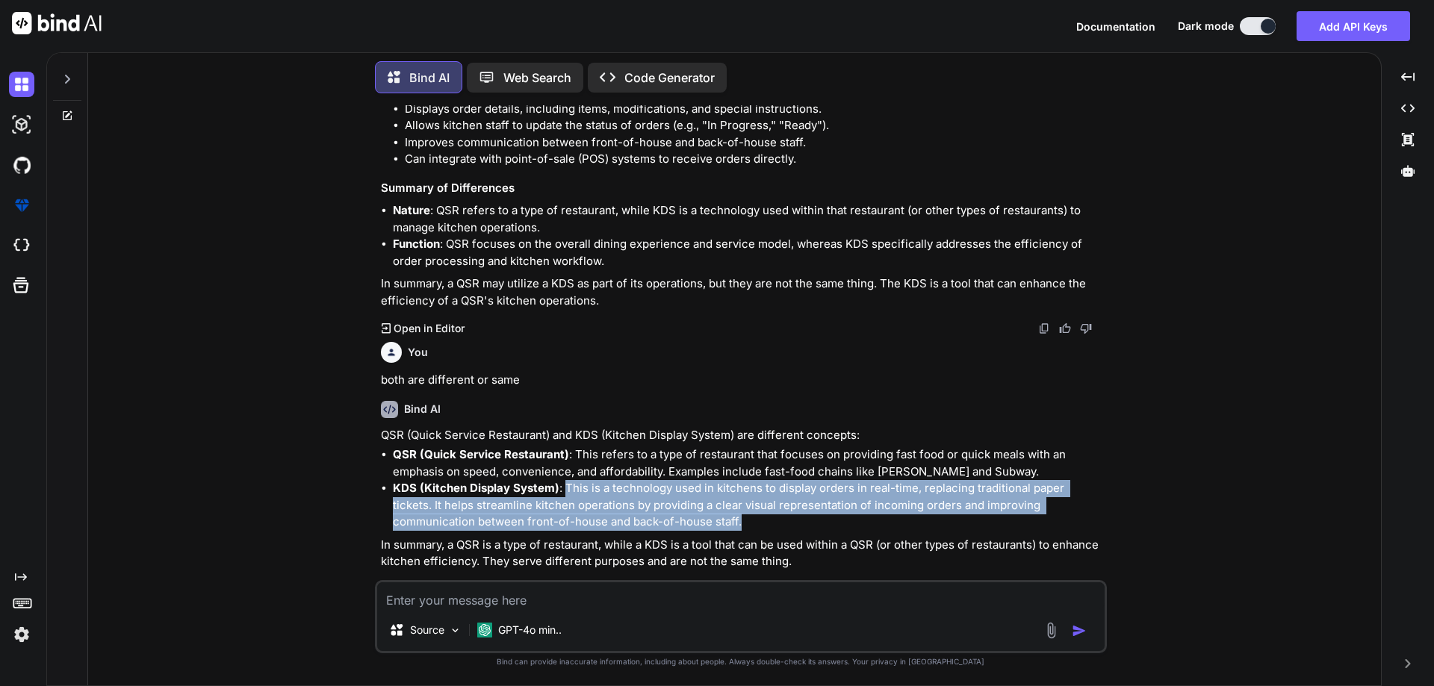
click at [662, 506] on p "KDS (Kitchen Display System) : This is a technology used in kitchens to display…" at bounding box center [748, 505] width 711 height 51
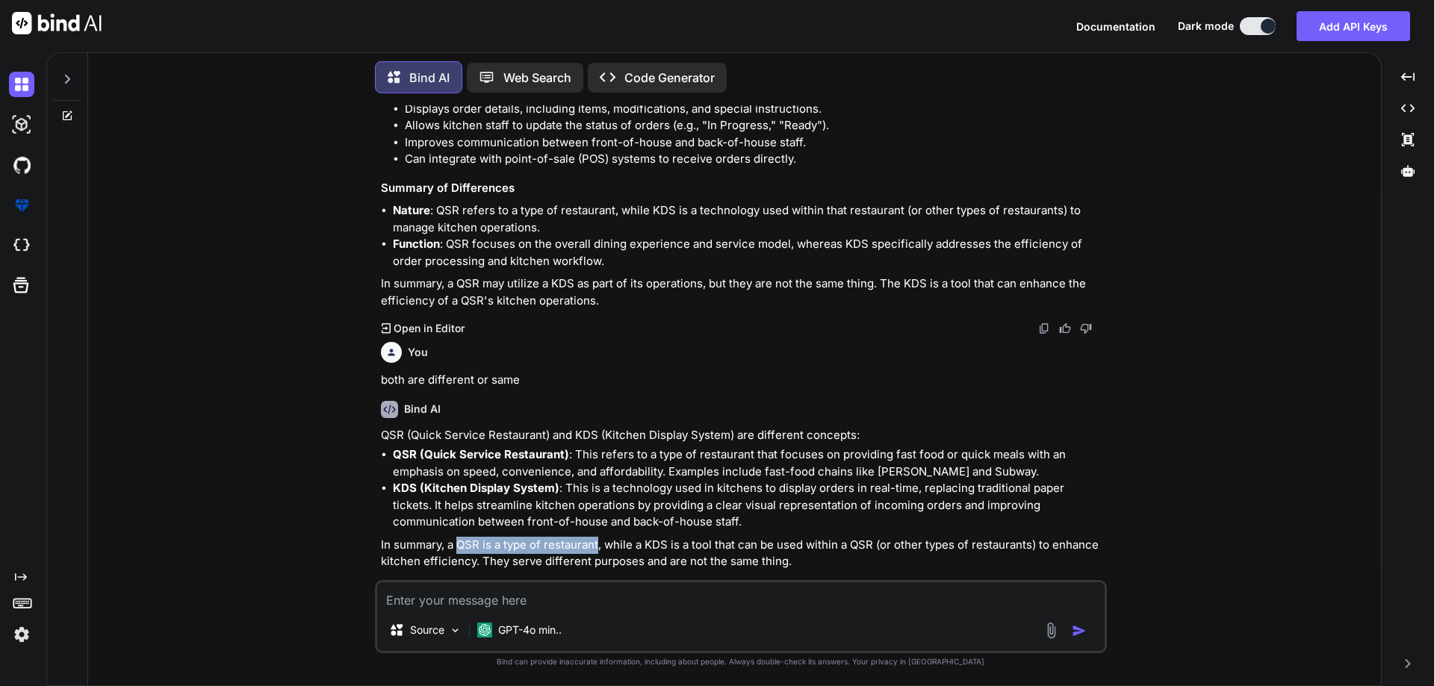
drag, startPoint x: 600, startPoint y: 530, endPoint x: 457, endPoint y: 523, distance: 142.8
click at [457, 537] on p "In summary, a QSR is a type of restaurant, while a KDS is a tool that can be us…" at bounding box center [742, 554] width 723 height 34
copy p "QSR is a type of restaurant"
click at [429, 603] on textarea at bounding box center [740, 595] width 727 height 27
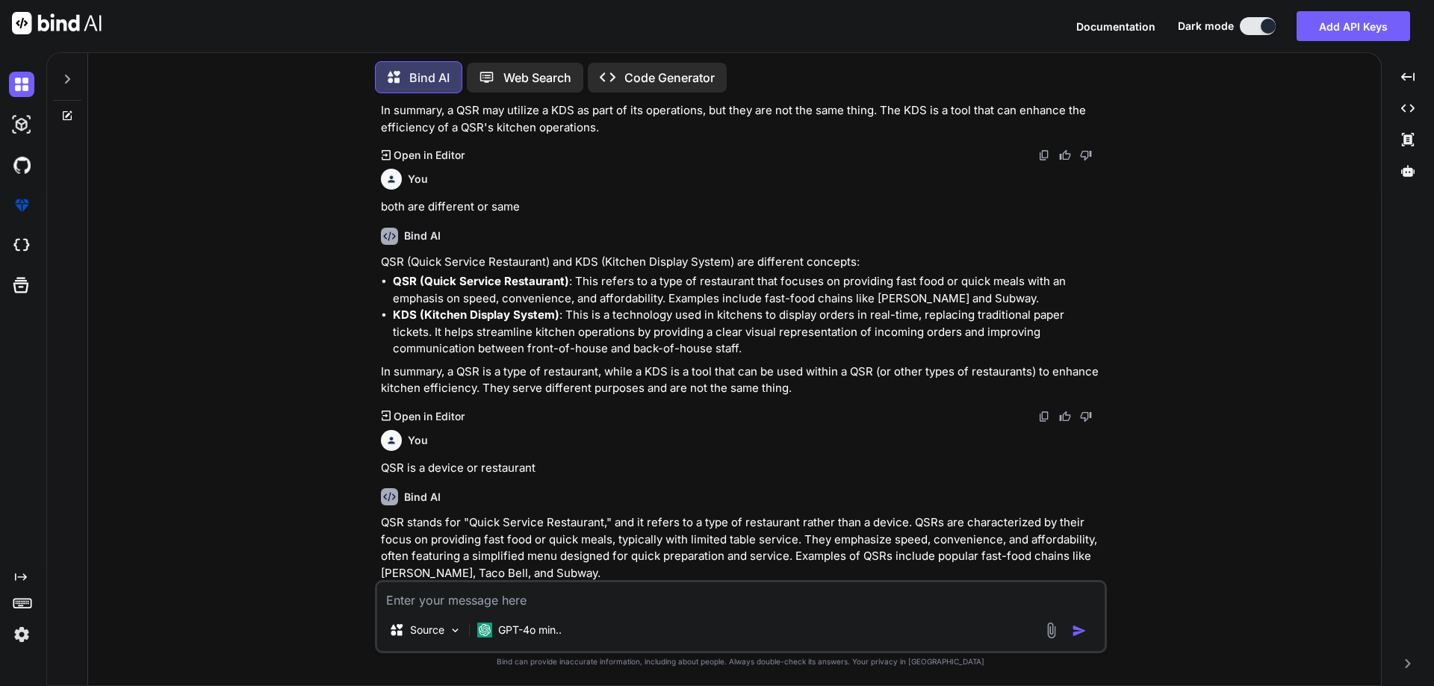
scroll to position [2594, 0]
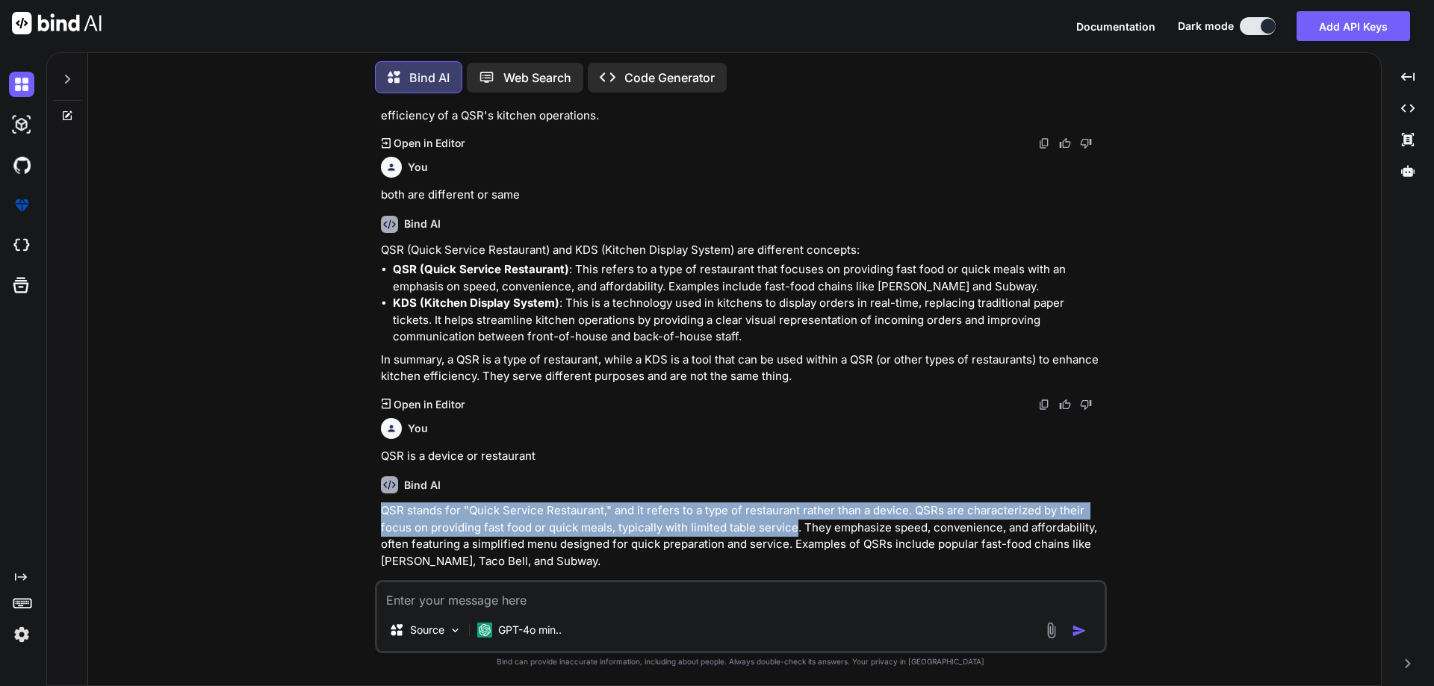
drag, startPoint x: 796, startPoint y: 511, endPoint x: 325, endPoint y: 493, distance: 471.6
click at [325, 493] on div "You QSR with KDS, kitchen printer, and self-checkout. We are working with [PERS…" at bounding box center [740, 395] width 1281 height 580
copy p "QSR stands for "Quick Service Restaurant," and it refers to a type of restauran…"
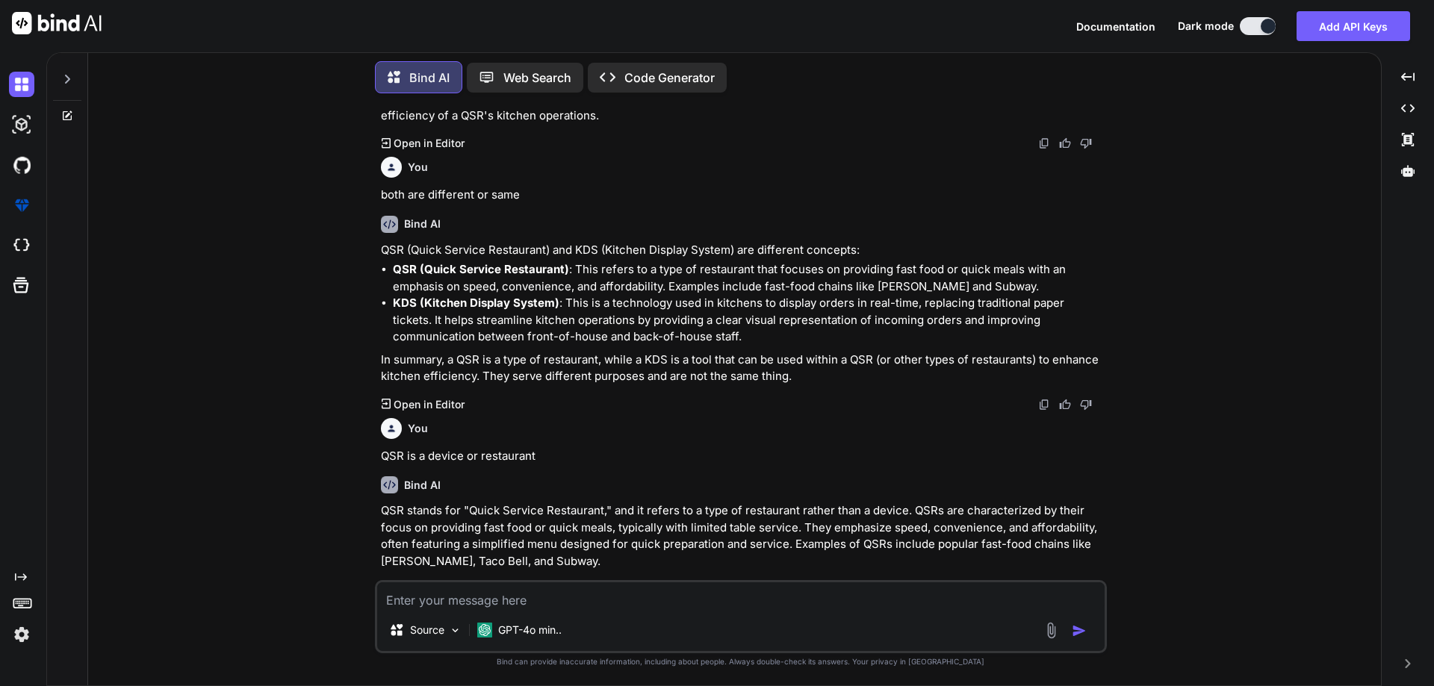
click at [839, 370] on div "Bind AI QSR (Quick Service Restaurant) and KDS (Kitchen Display System) are dif…" at bounding box center [742, 308] width 723 height 208
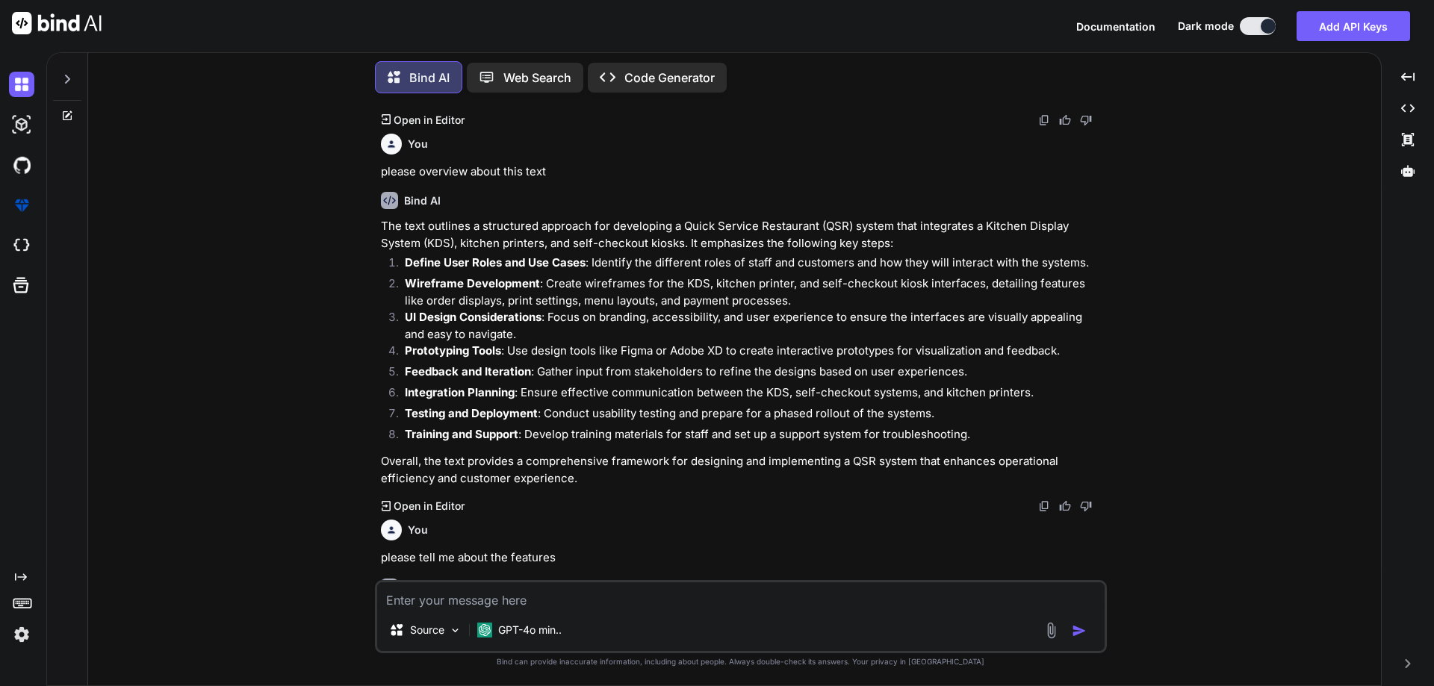
scroll to position [1324, 0]
